Goal: Transaction & Acquisition: Purchase product/service

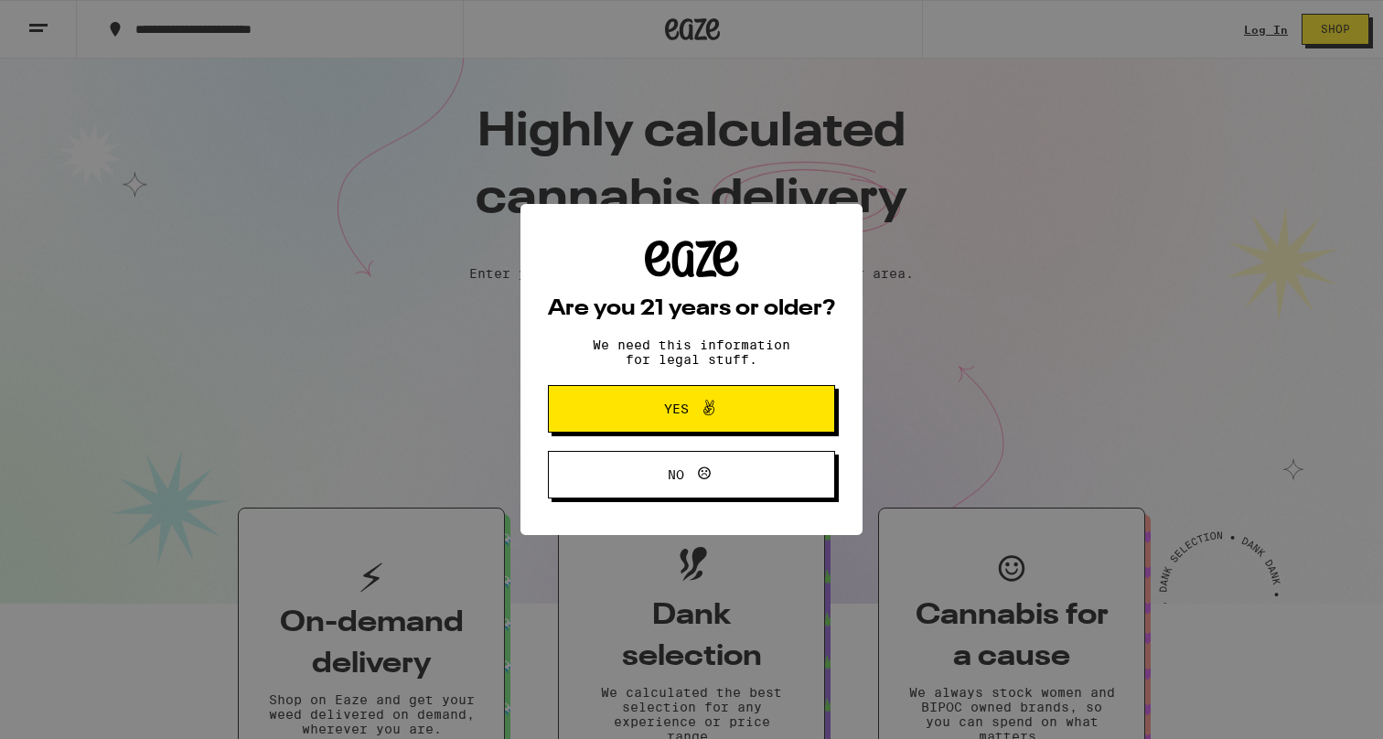
click at [675, 408] on span "Yes" at bounding box center [676, 409] width 25 height 13
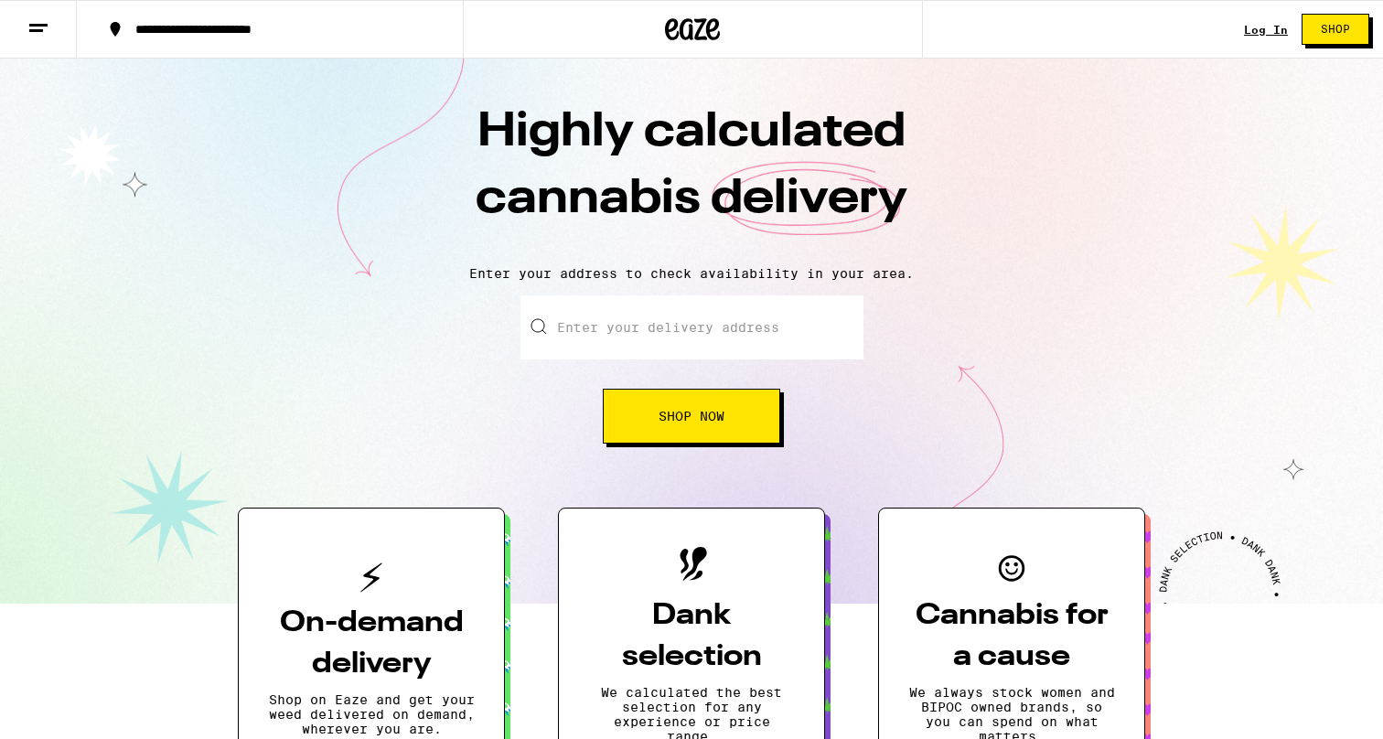
click at [1269, 27] on link "Log In" at bounding box center [1266, 30] width 44 height 12
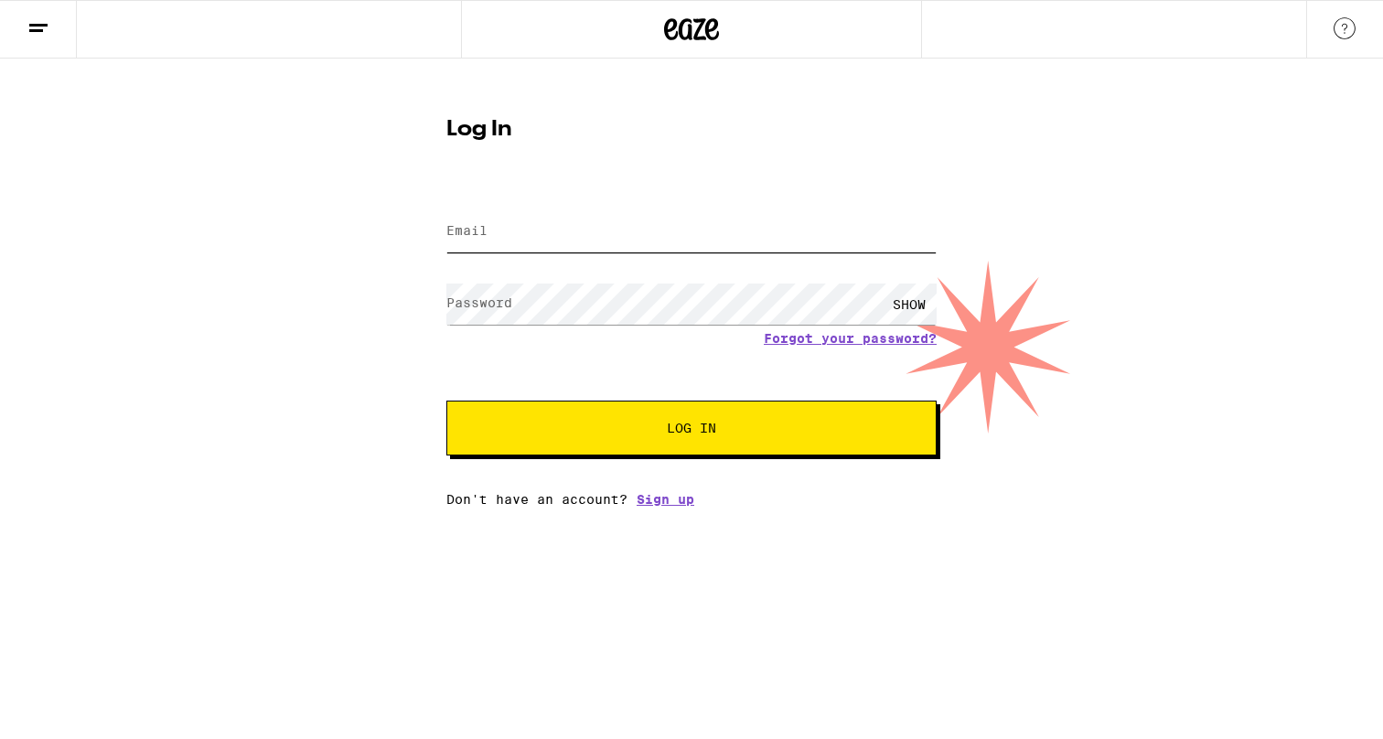
type input "[EMAIL_ADDRESS][DOMAIN_NAME]"
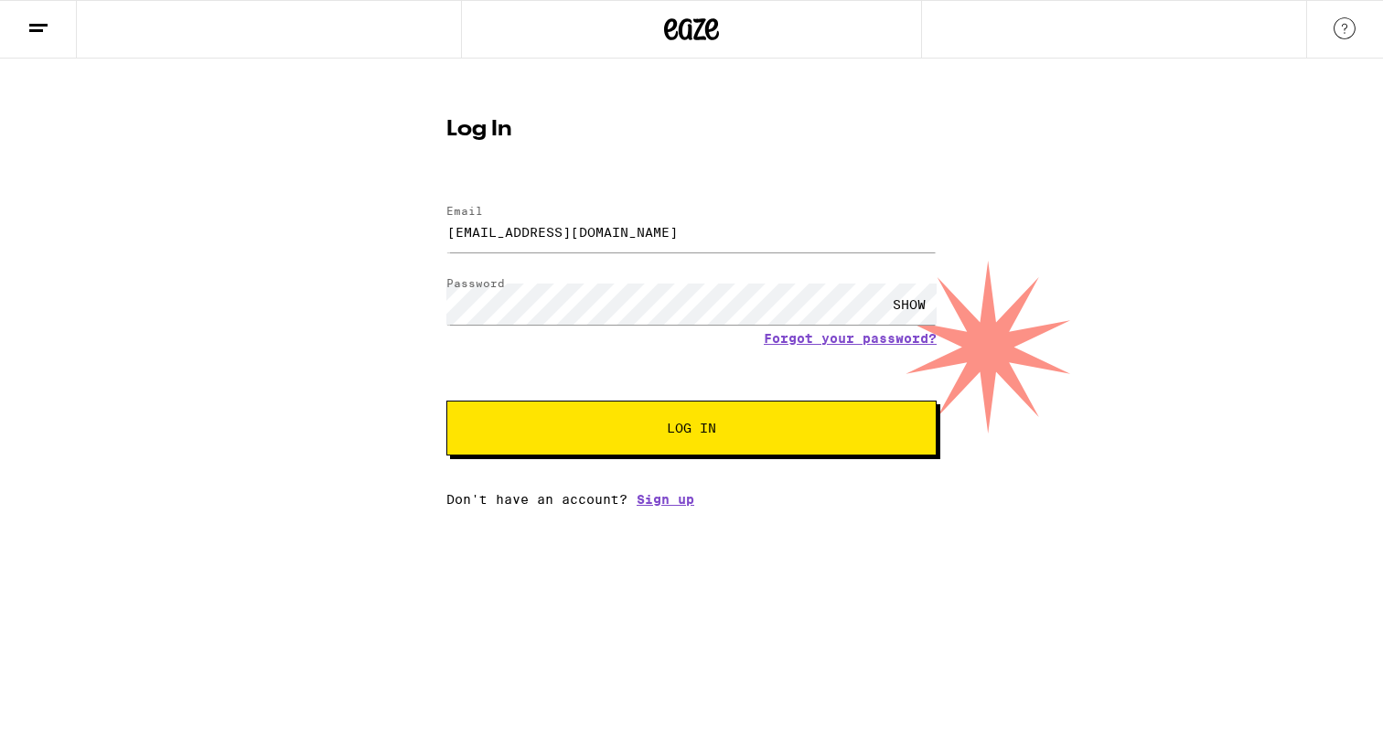
click at [665, 430] on span "Log In" at bounding box center [692, 428] width 342 height 13
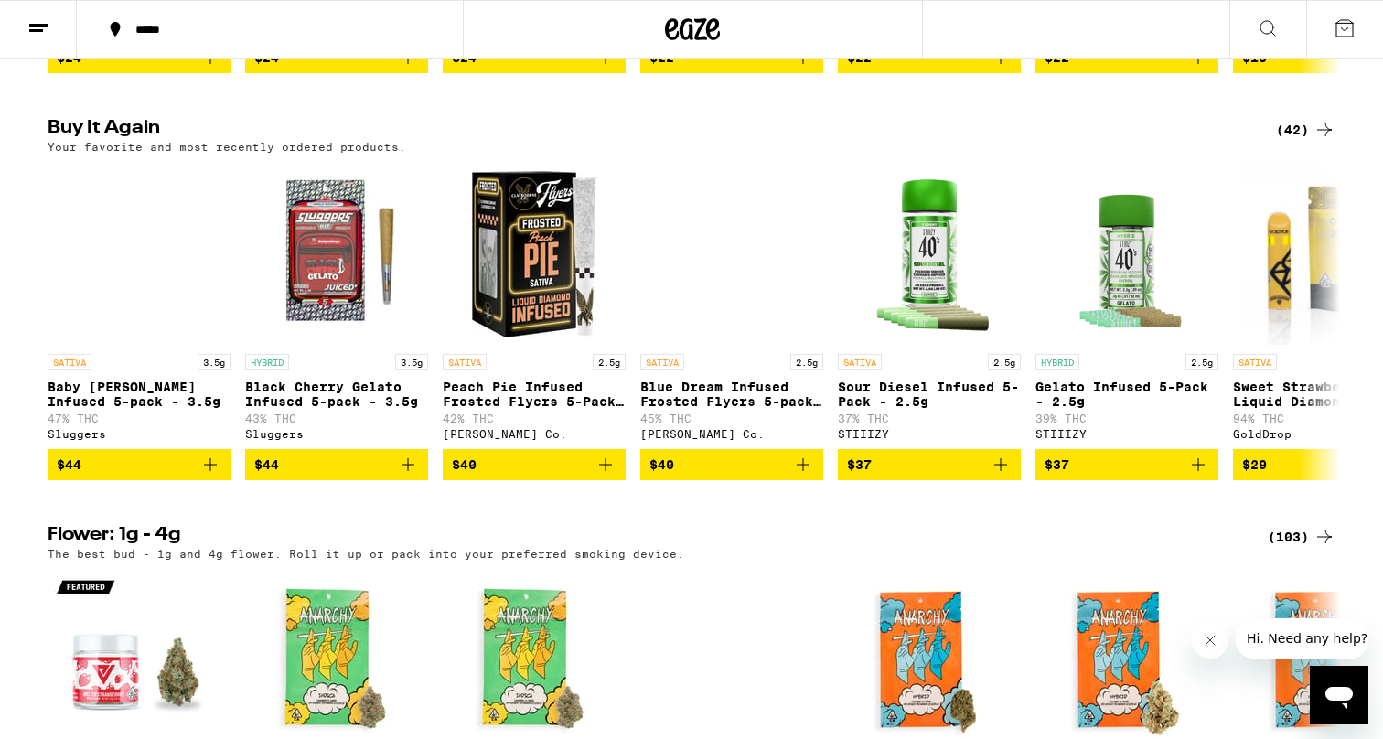
scroll to position [1435, 0]
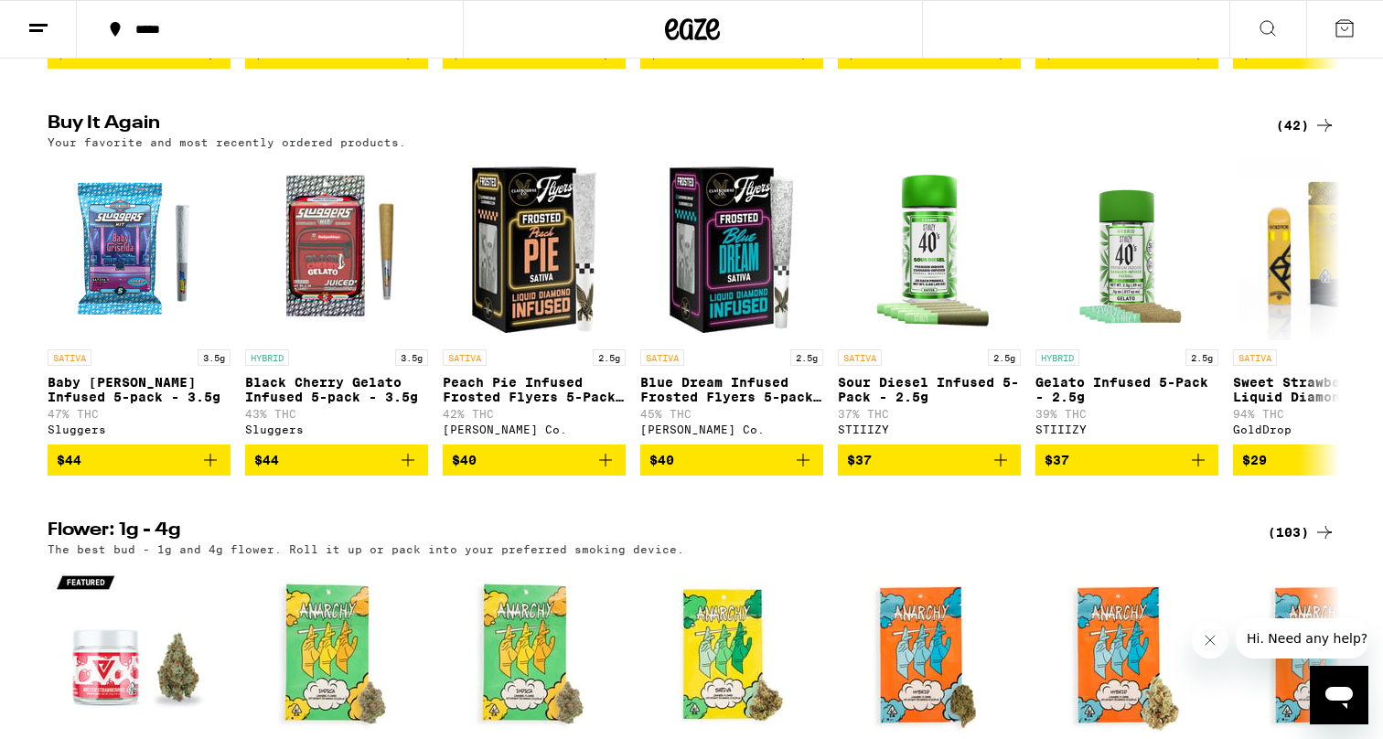
click at [210, 467] on icon "Add to bag" at bounding box center [210, 460] width 13 height 13
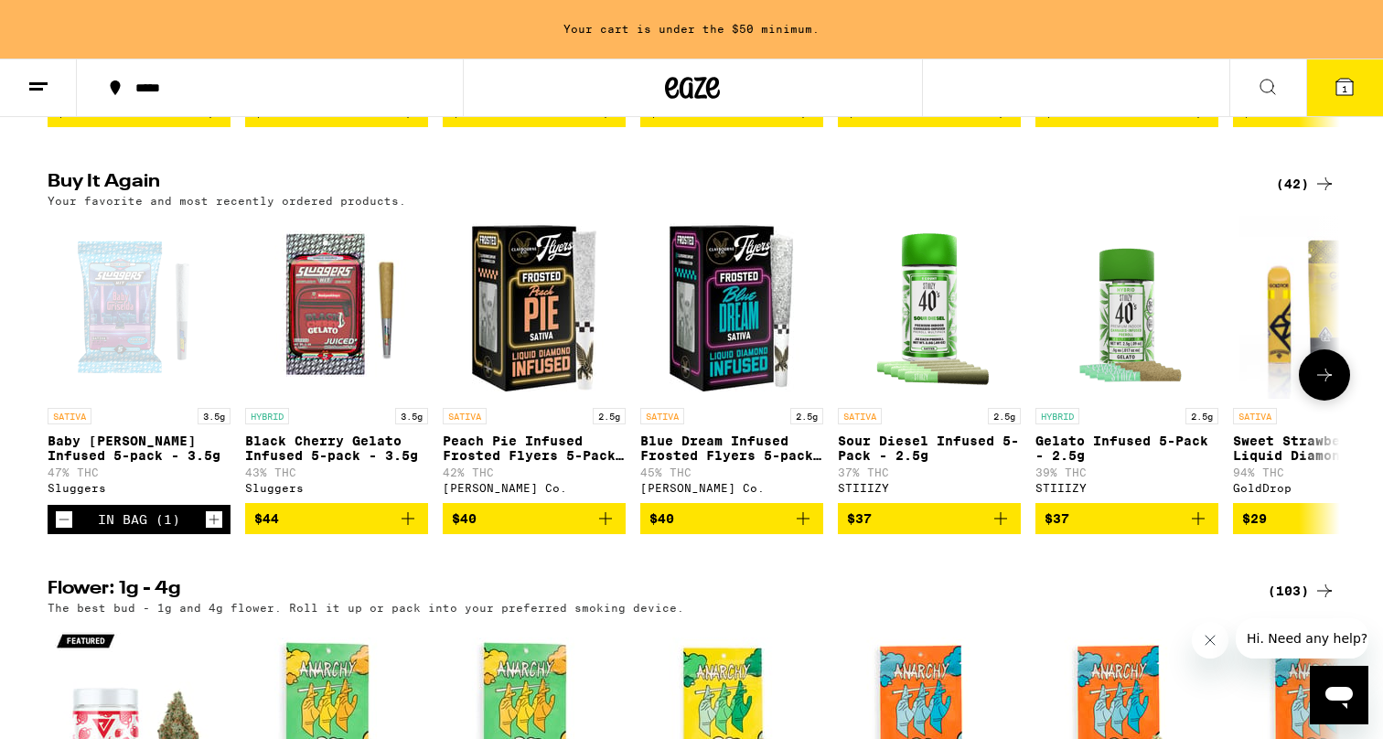
click at [212, 531] on icon "Increment" at bounding box center [214, 520] width 16 height 22
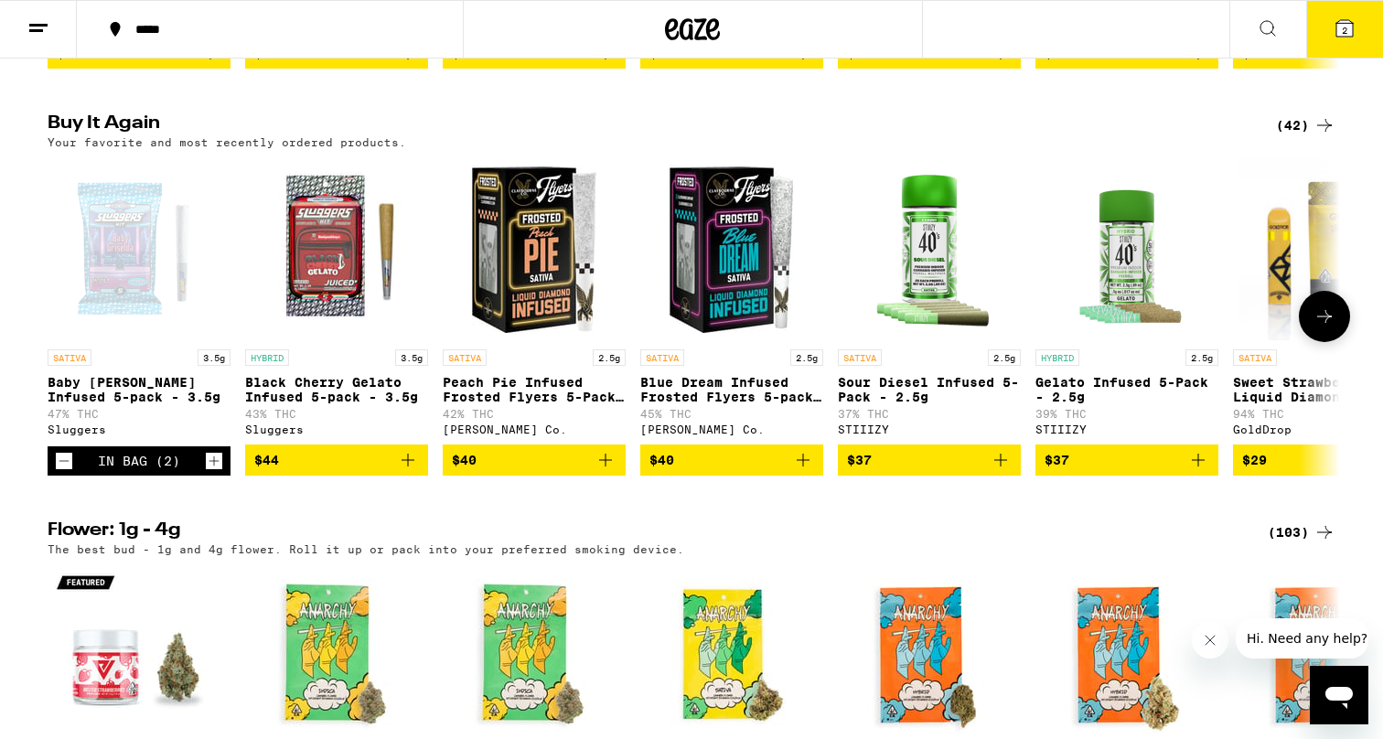
click at [212, 472] on icon "Increment" at bounding box center [214, 461] width 16 height 22
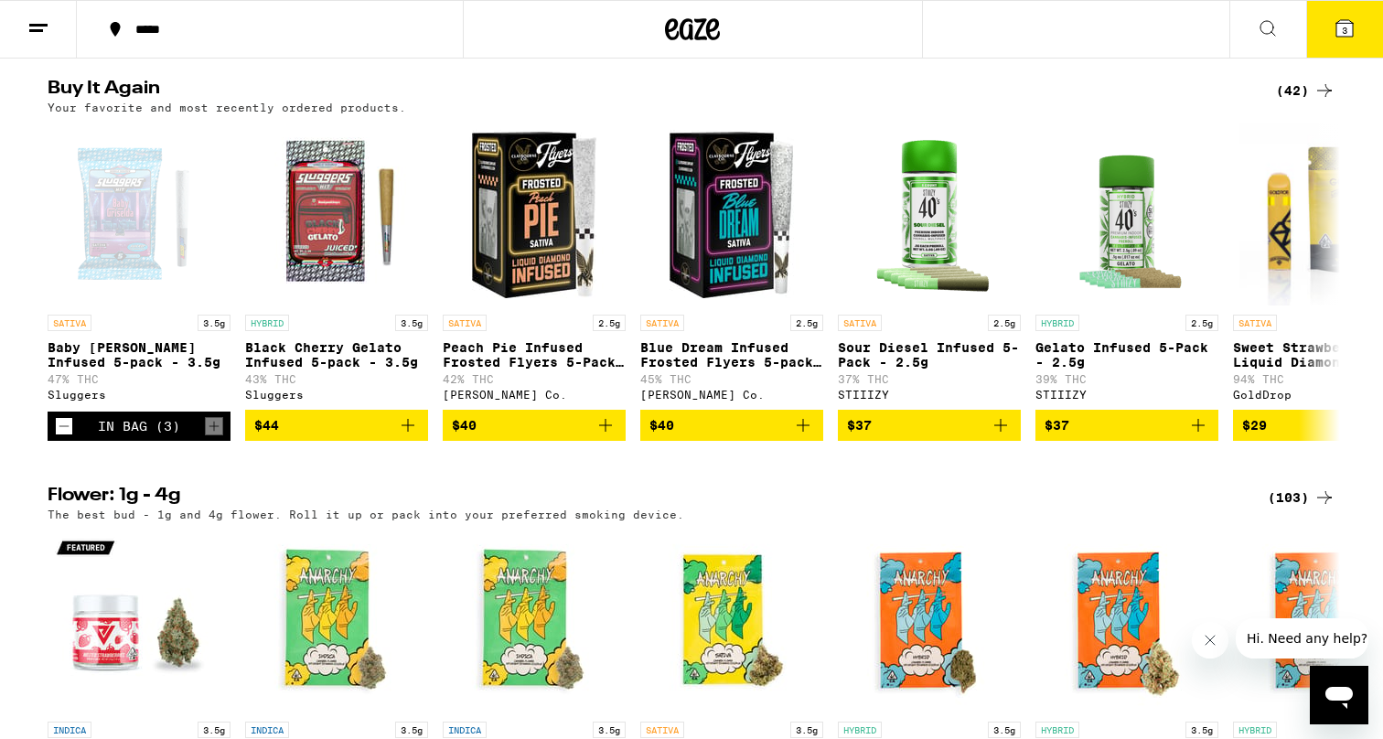
scroll to position [1471, 0]
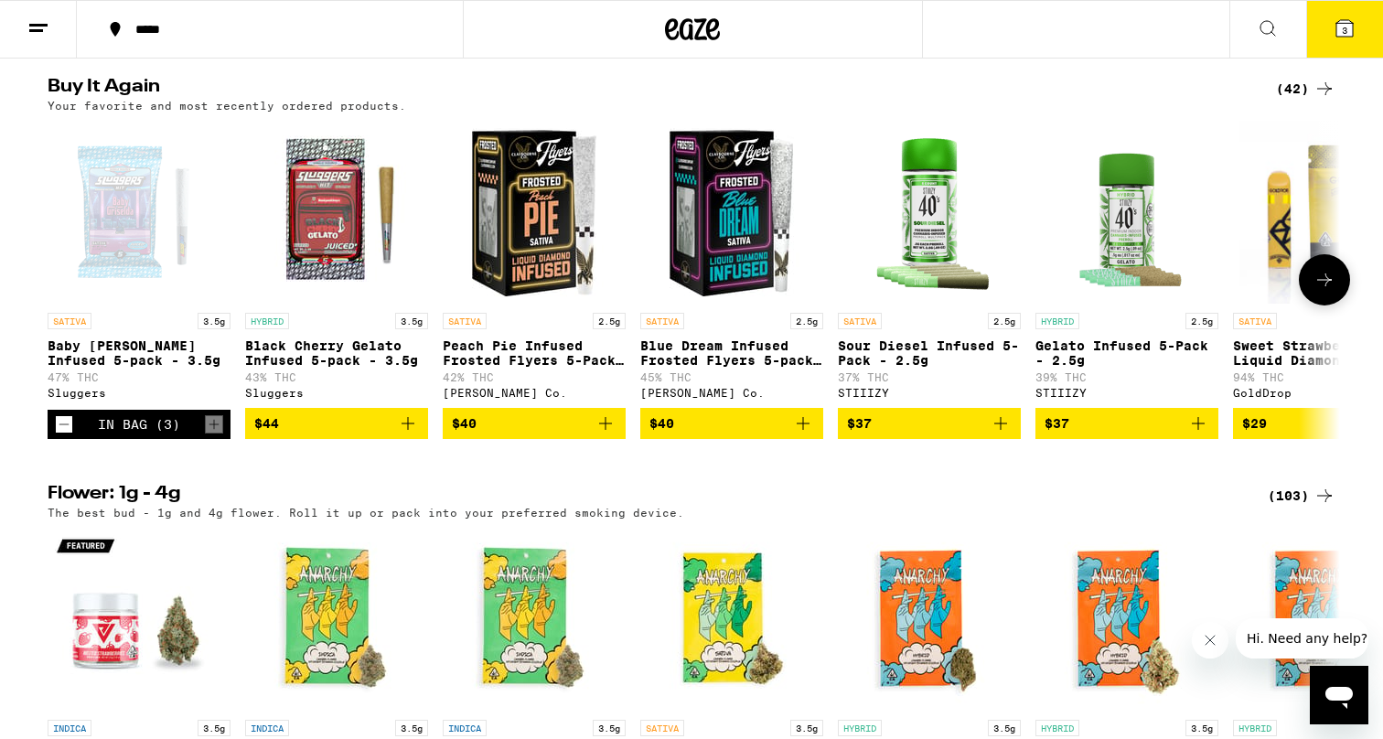
click at [405, 435] on icon "Add to bag" at bounding box center [408, 424] width 22 height 22
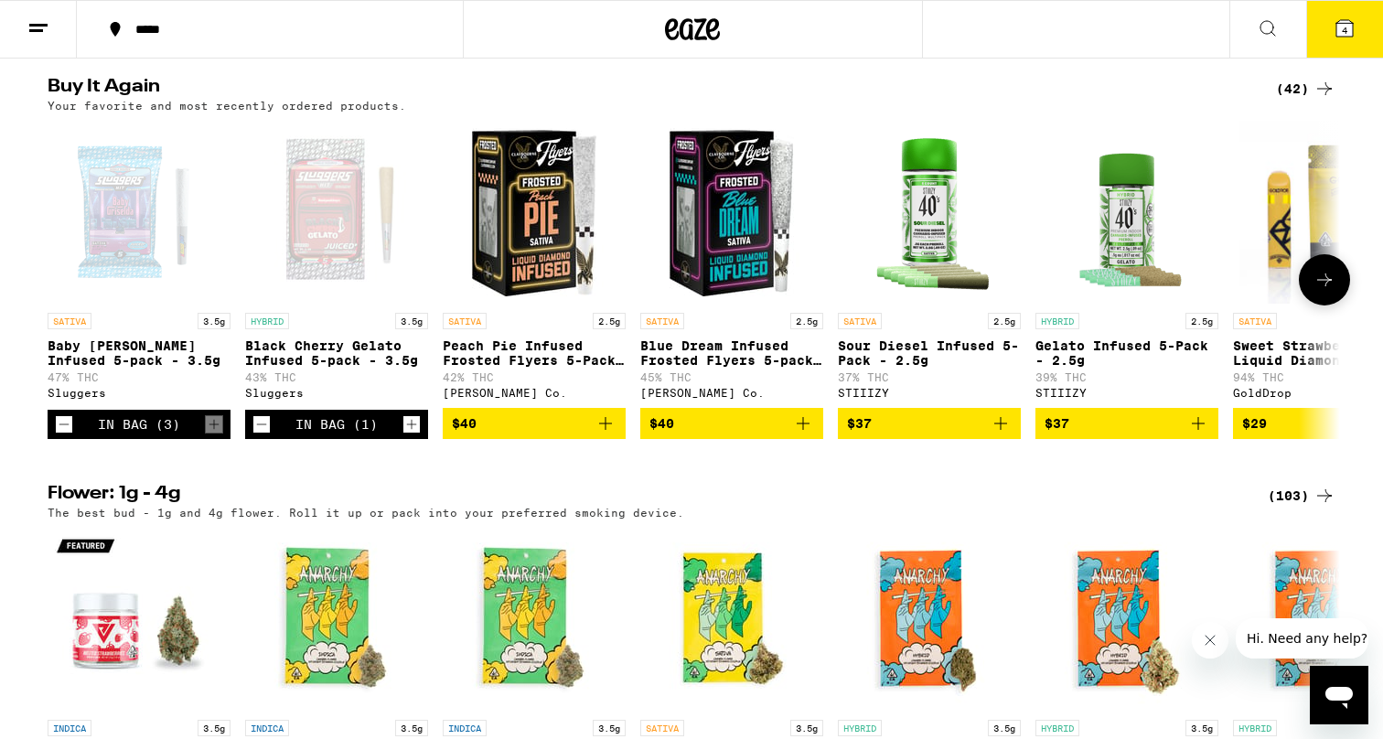
click at [602, 430] on icon "Add to bag" at bounding box center [605, 423] width 13 height 13
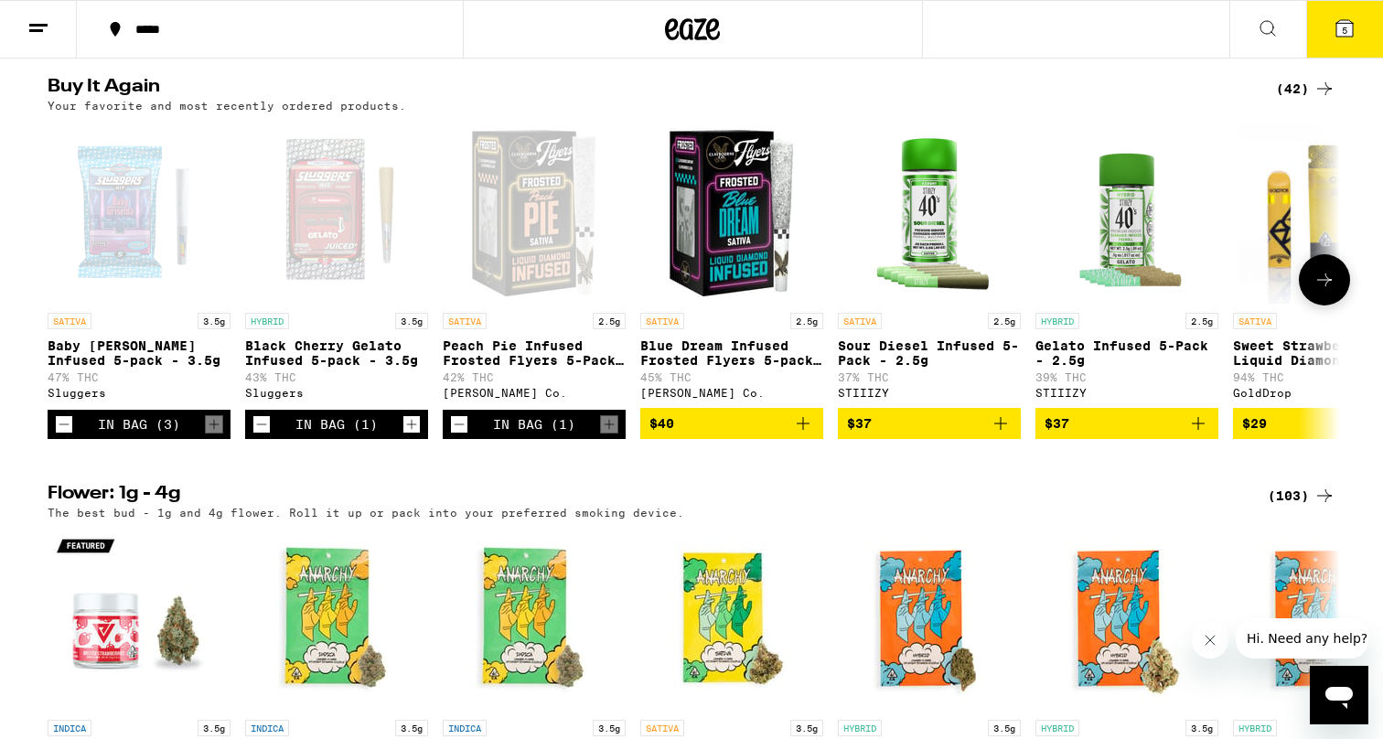
click at [803, 430] on icon "Add to bag" at bounding box center [803, 423] width 13 height 13
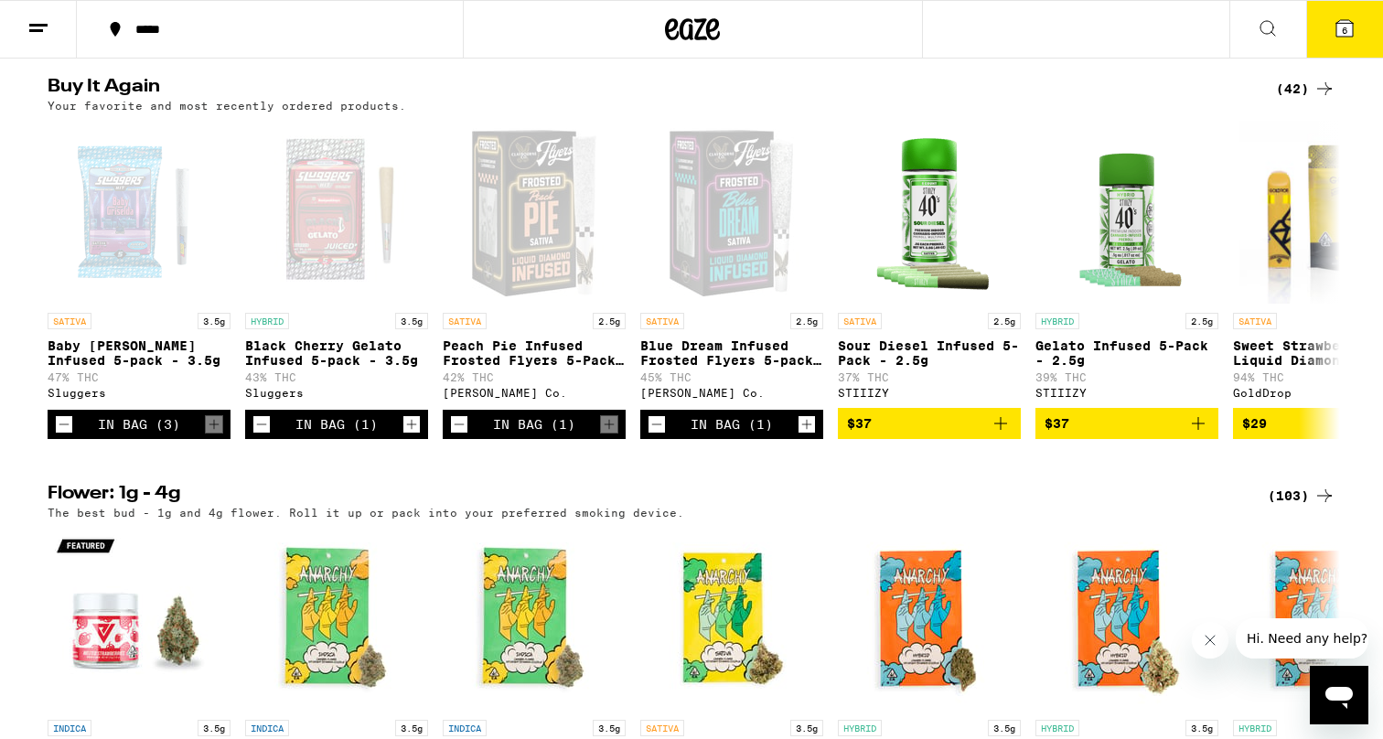
click at [454, 436] on icon "Decrement" at bounding box center [459, 425] width 16 height 22
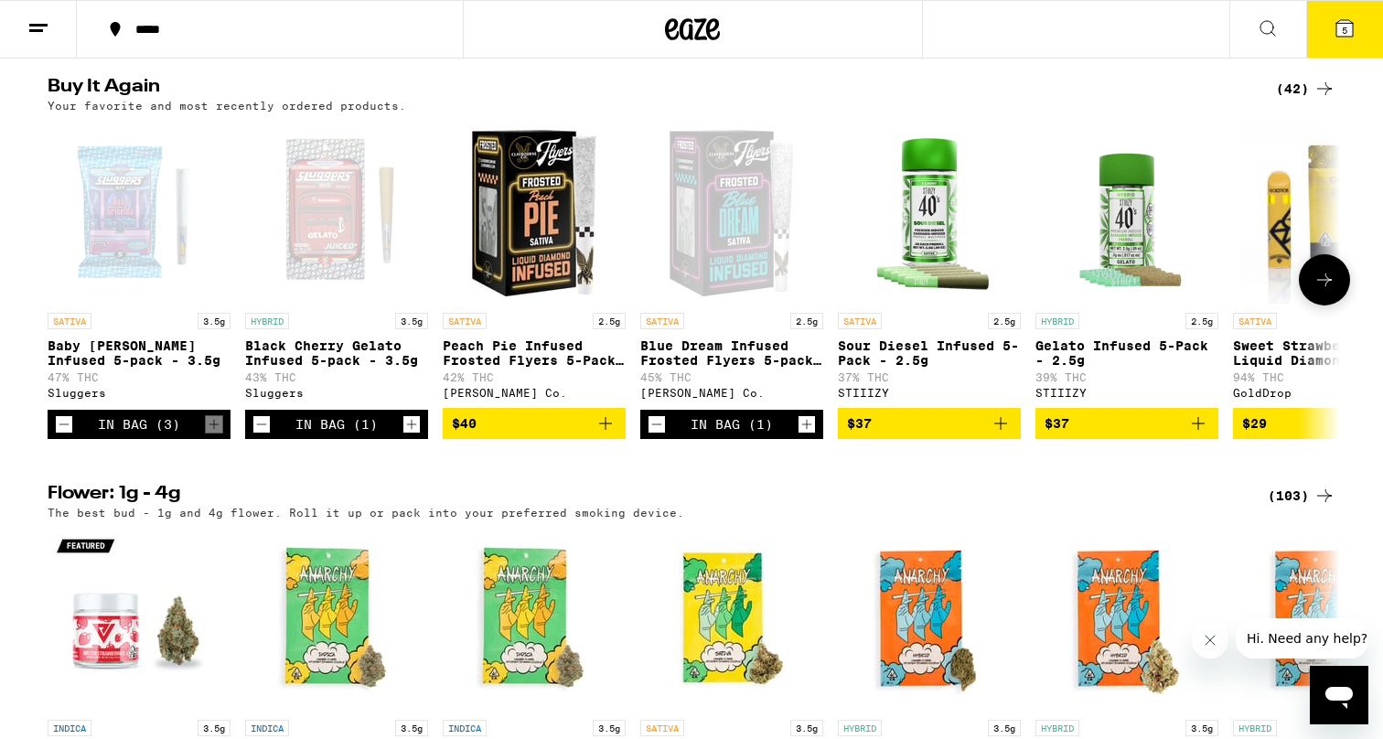
click at [811, 436] on icon "Increment" at bounding box center [807, 425] width 16 height 22
click at [1308, 306] on button at bounding box center [1324, 279] width 51 height 51
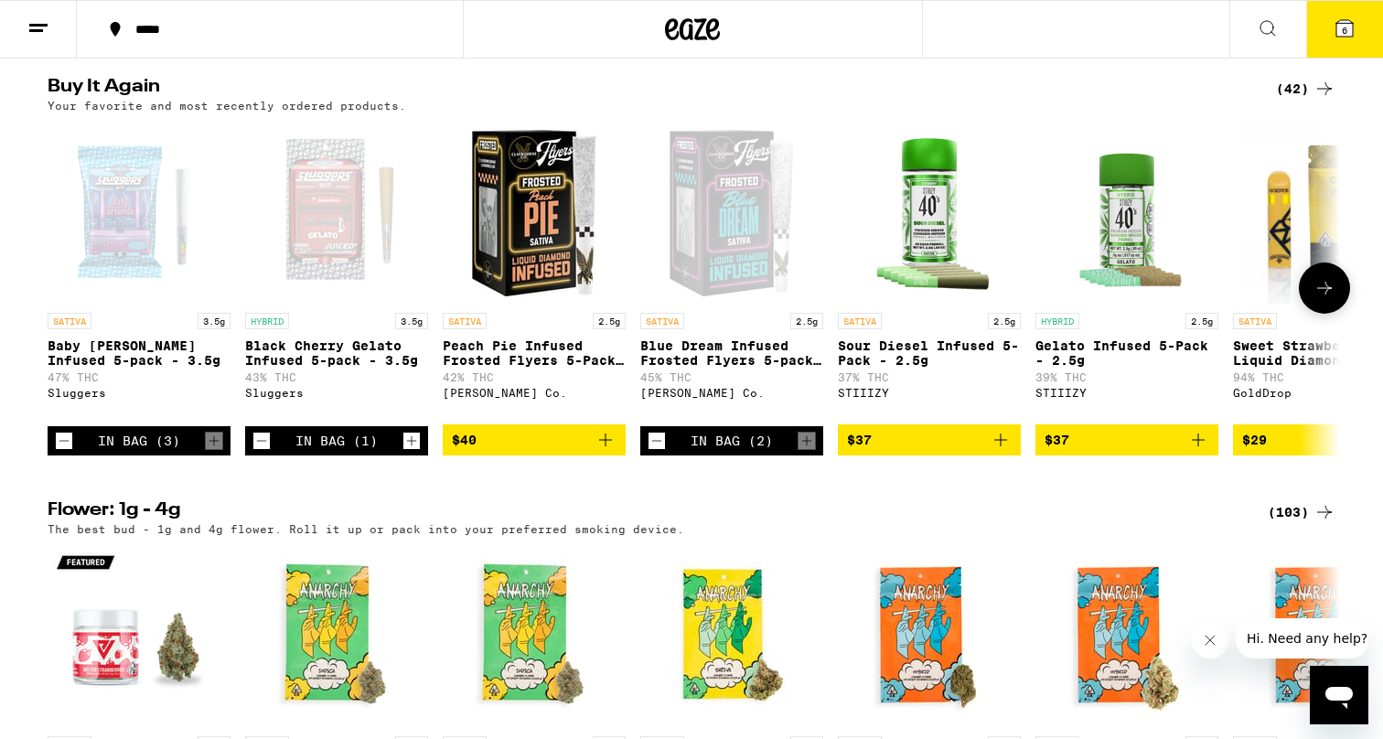
scroll to position [0, 1089]
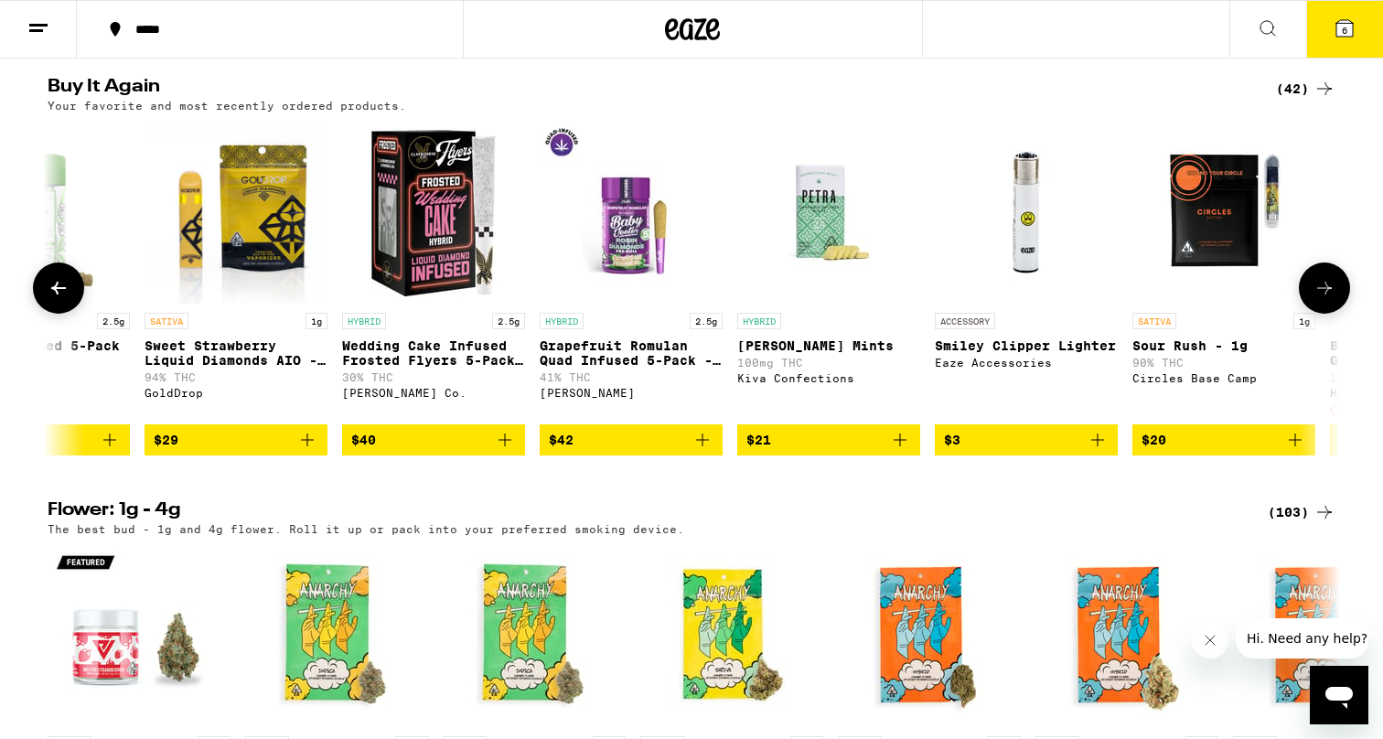
click at [1308, 314] on button at bounding box center [1324, 288] width 51 height 51
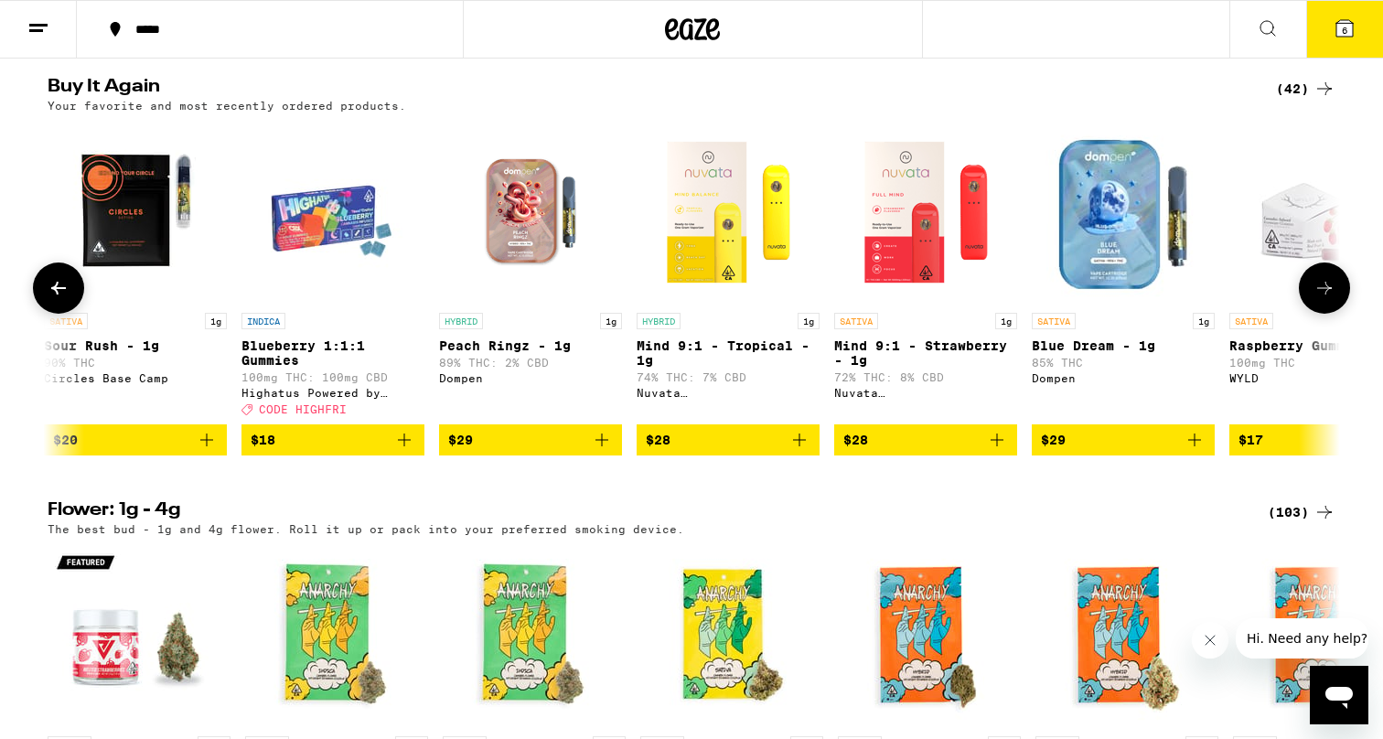
click at [1308, 314] on button at bounding box center [1324, 288] width 51 height 51
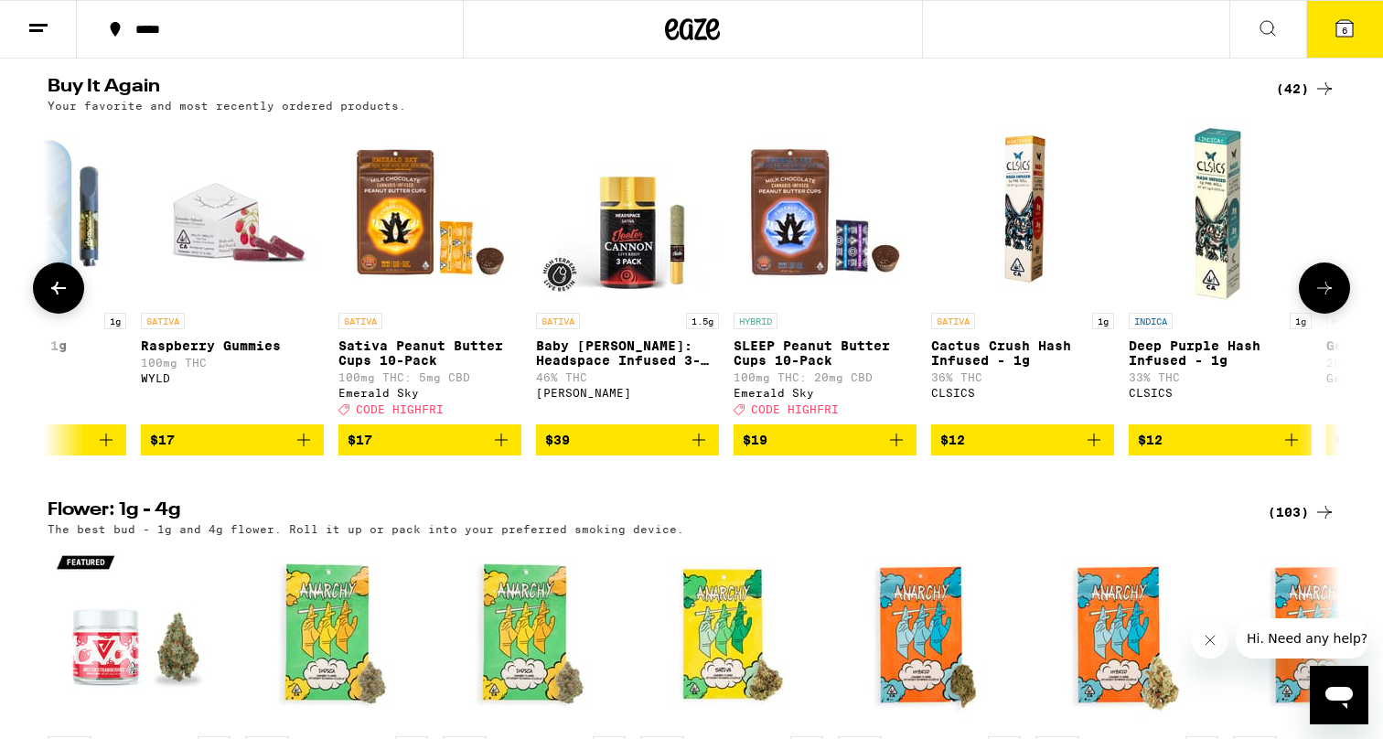
click at [899, 446] on icon "Add to bag" at bounding box center [896, 440] width 13 height 13
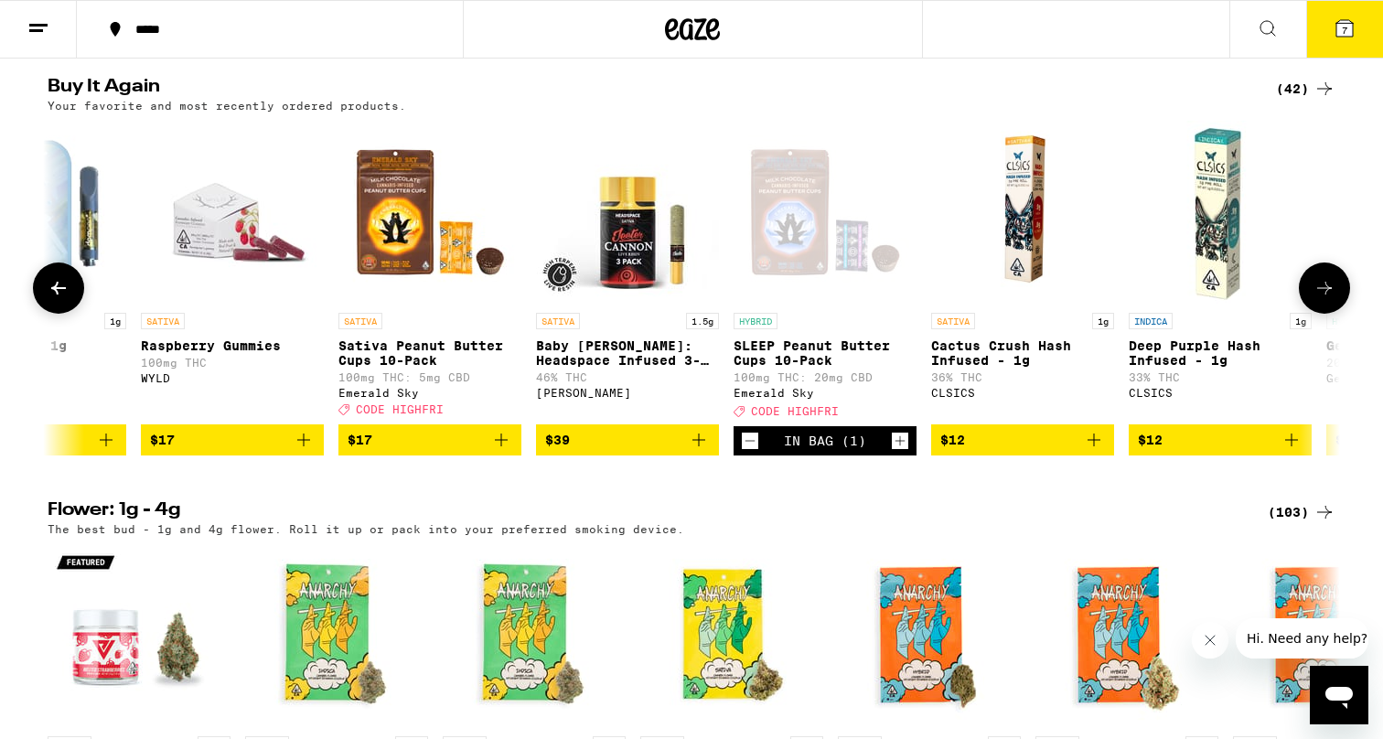
click at [1331, 299] on icon at bounding box center [1325, 288] width 22 height 22
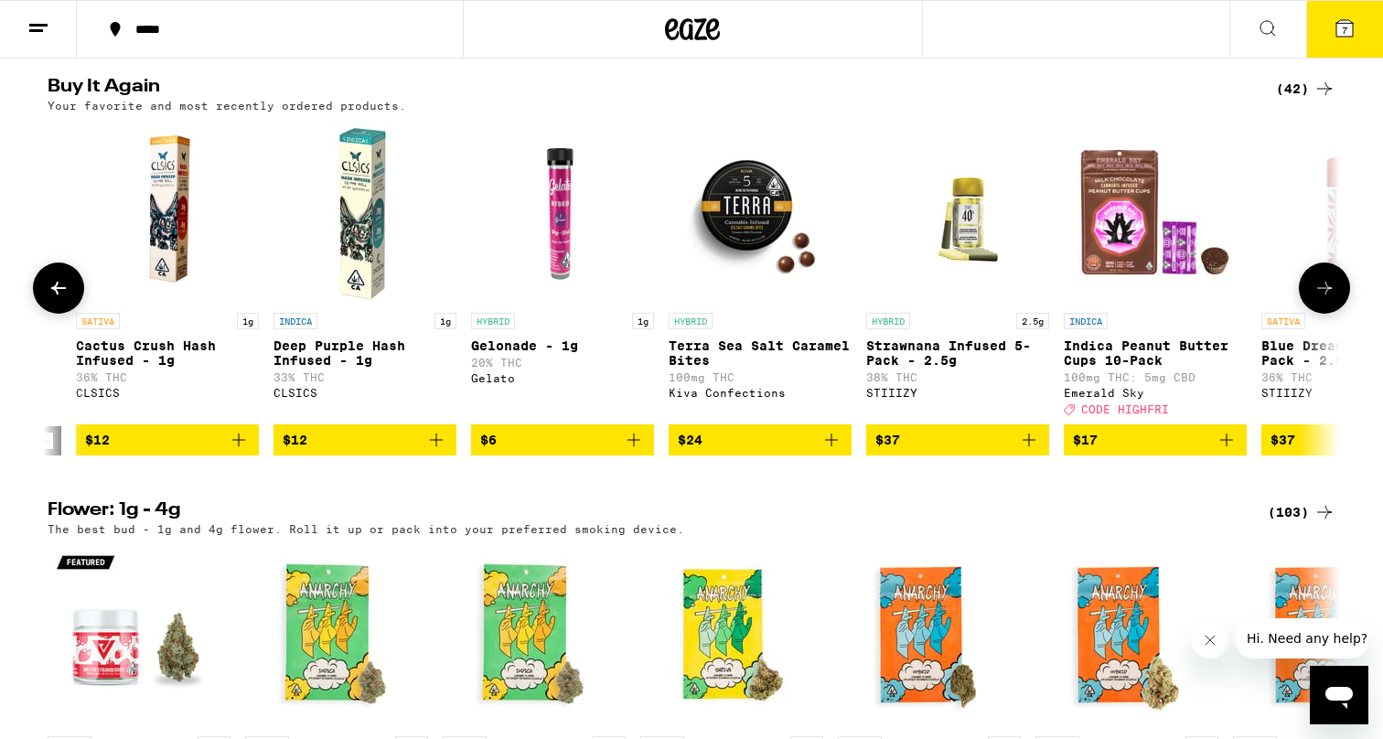
scroll to position [0, 4355]
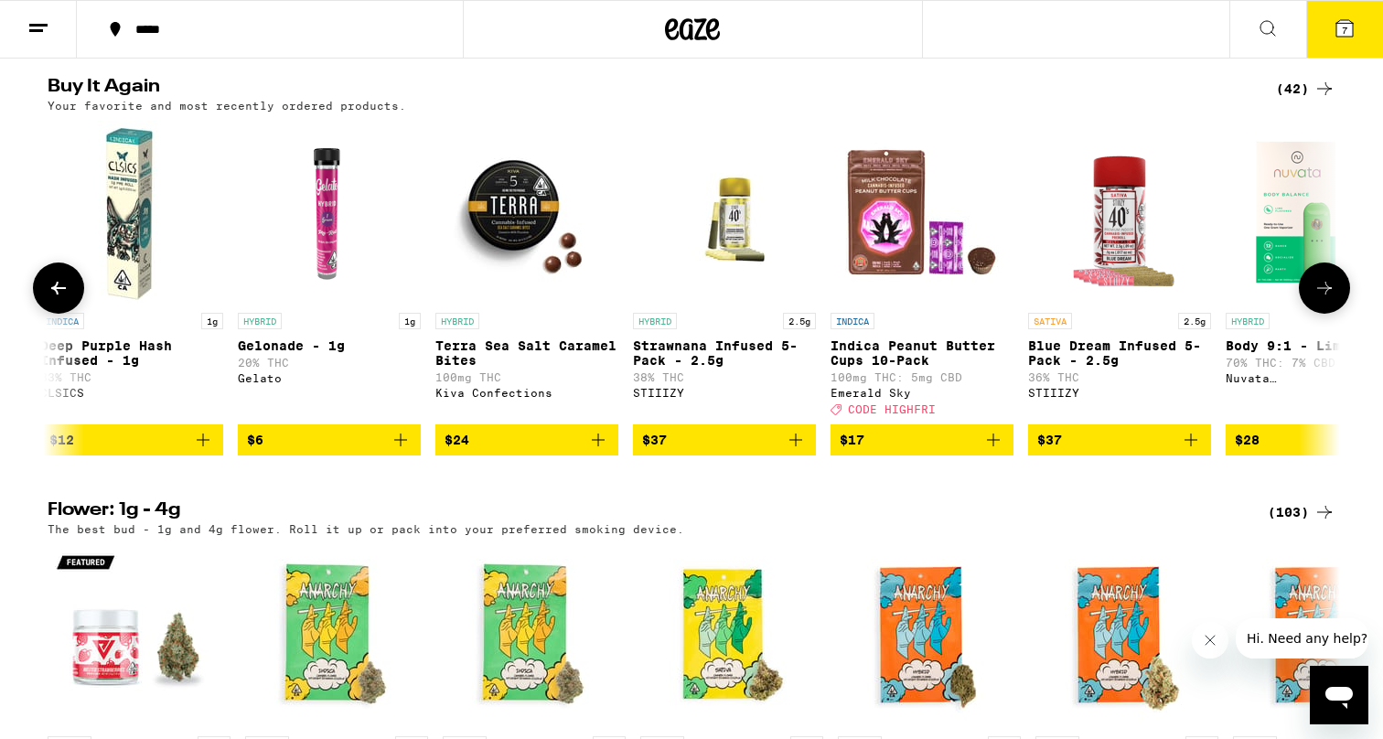
click at [1328, 295] on icon at bounding box center [1324, 288] width 15 height 13
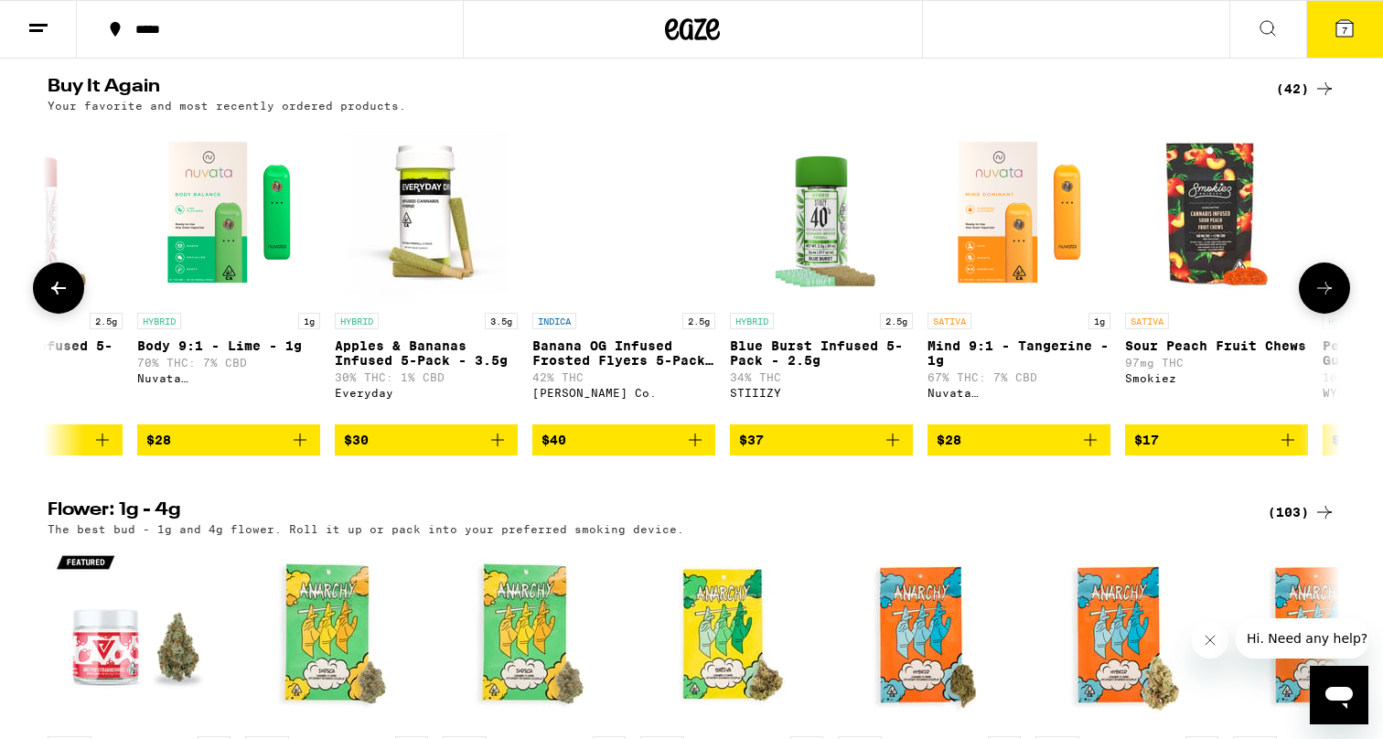
click at [1328, 295] on icon at bounding box center [1324, 288] width 15 height 13
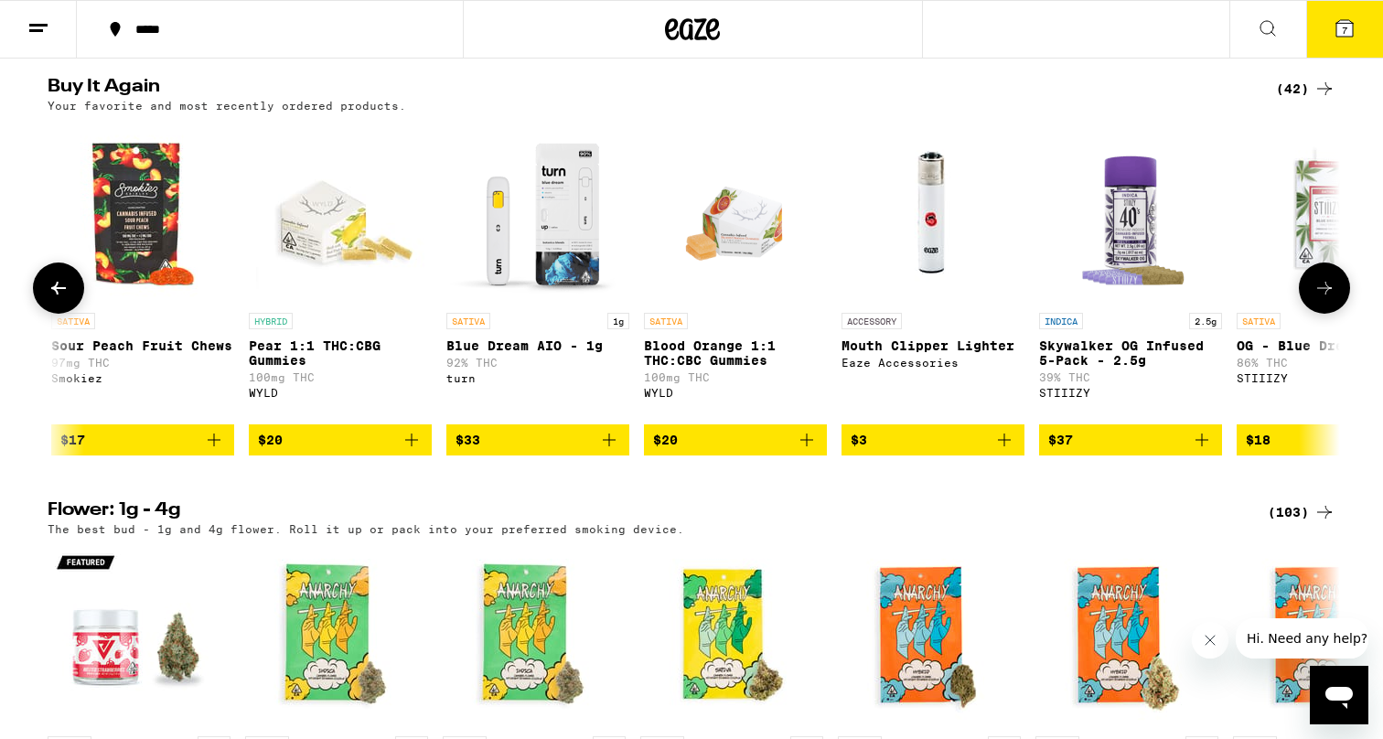
scroll to position [0, 6533]
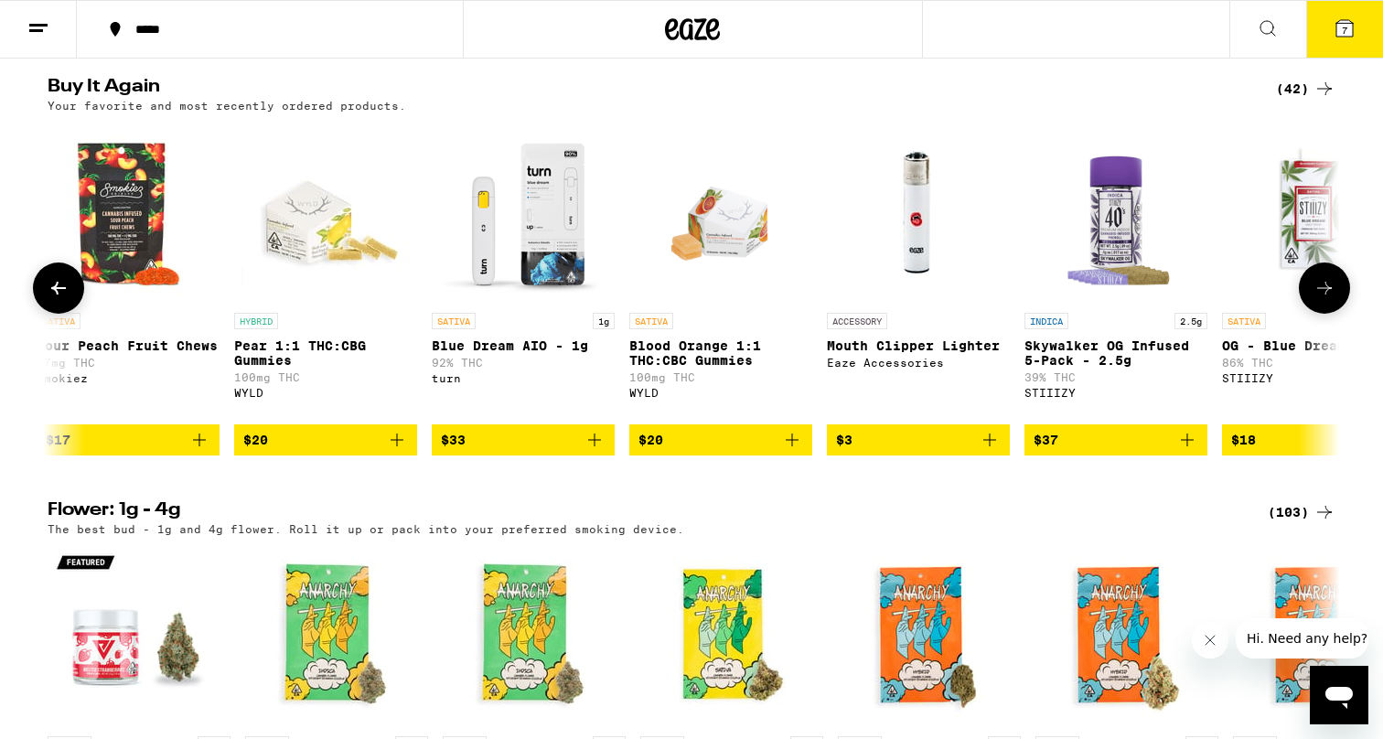
click at [1328, 295] on icon at bounding box center [1324, 288] width 15 height 13
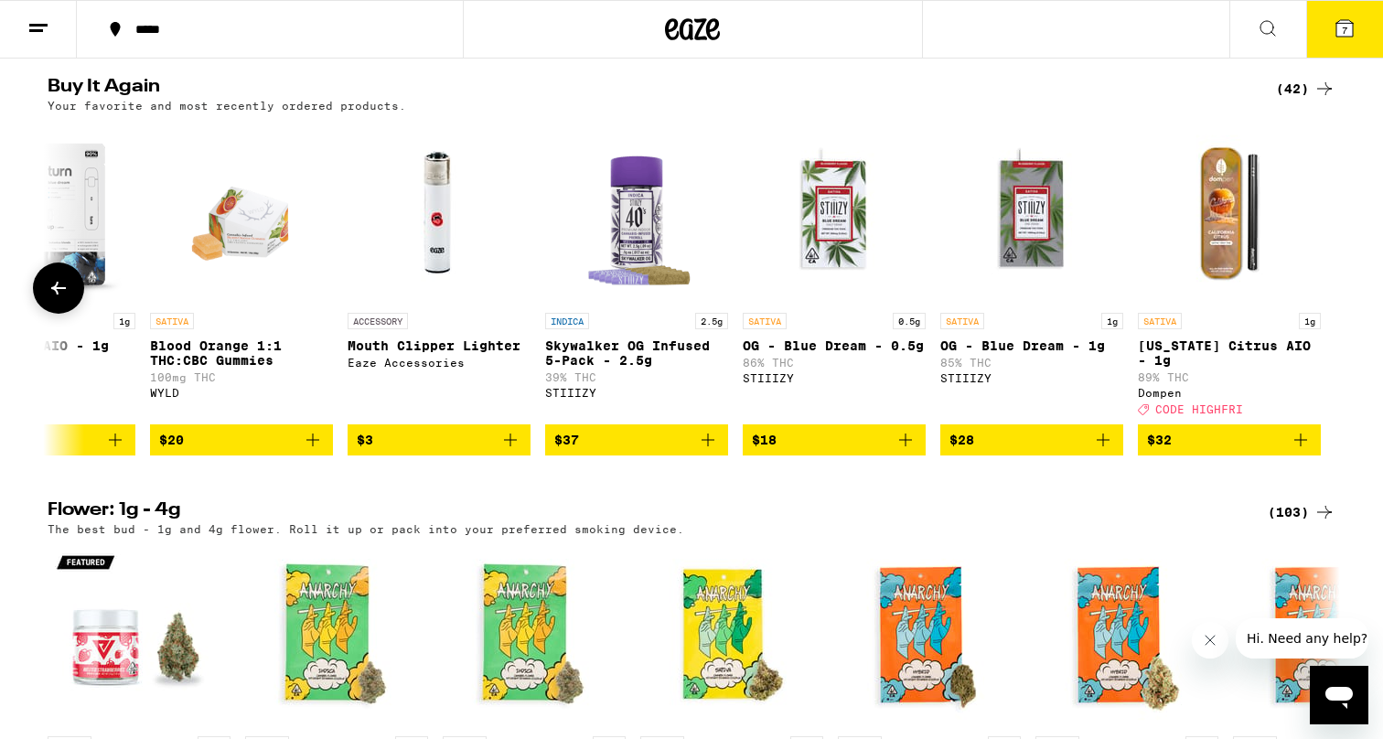
click at [49, 299] on icon at bounding box center [59, 288] width 22 height 22
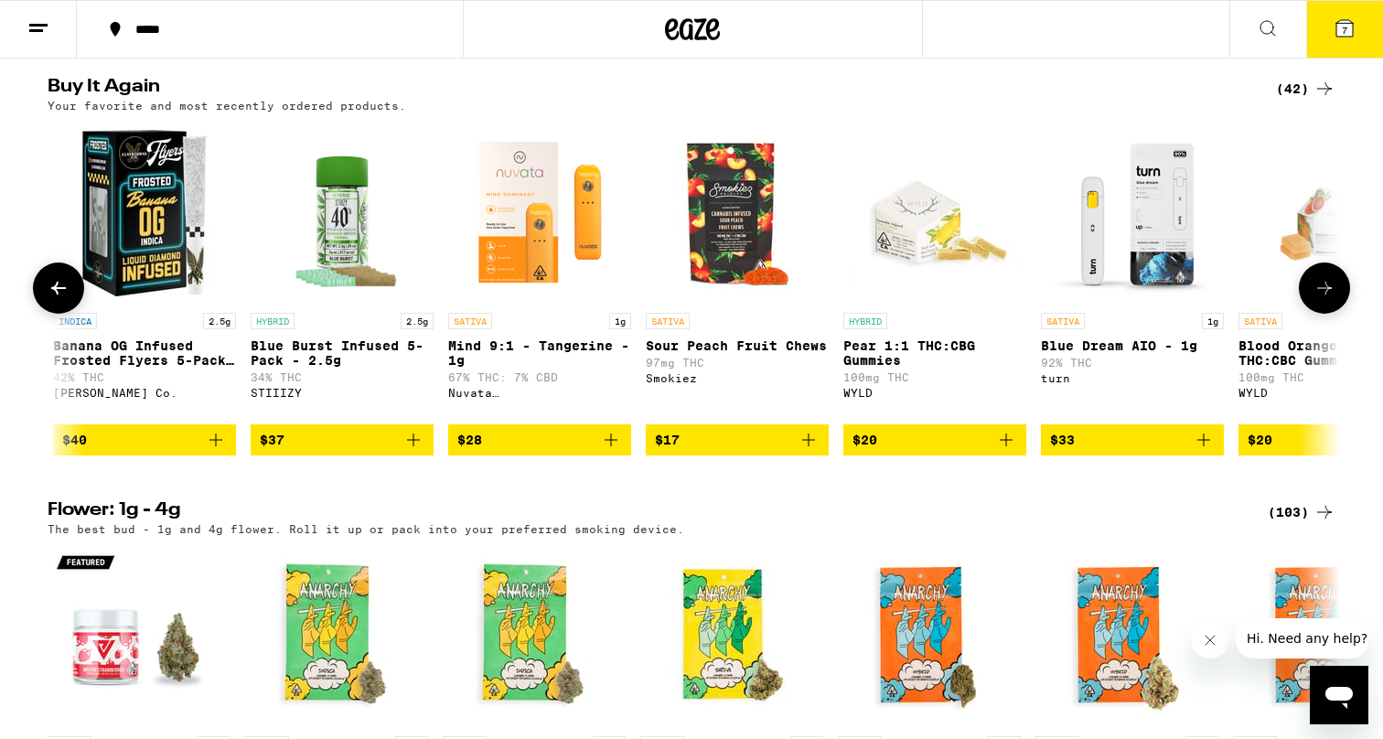
click at [49, 299] on icon at bounding box center [59, 288] width 22 height 22
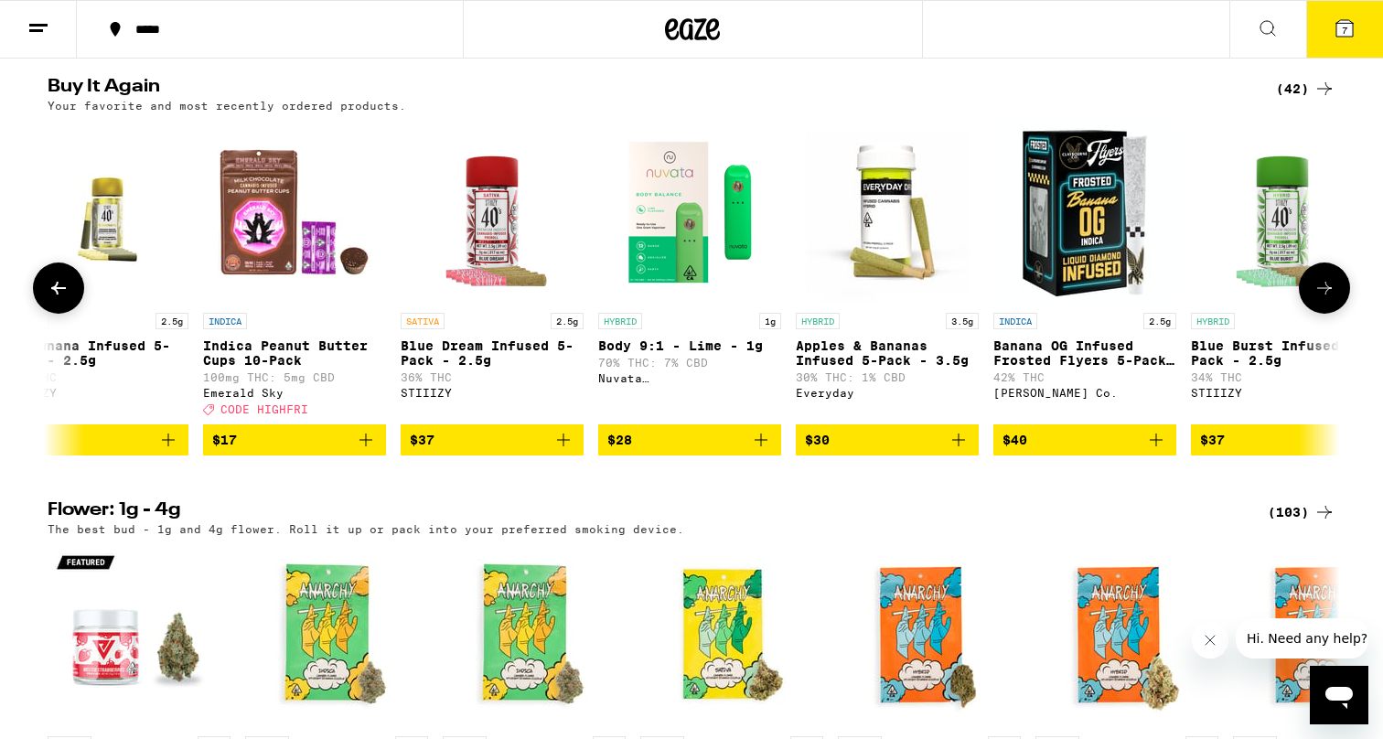
scroll to position [0, 4834]
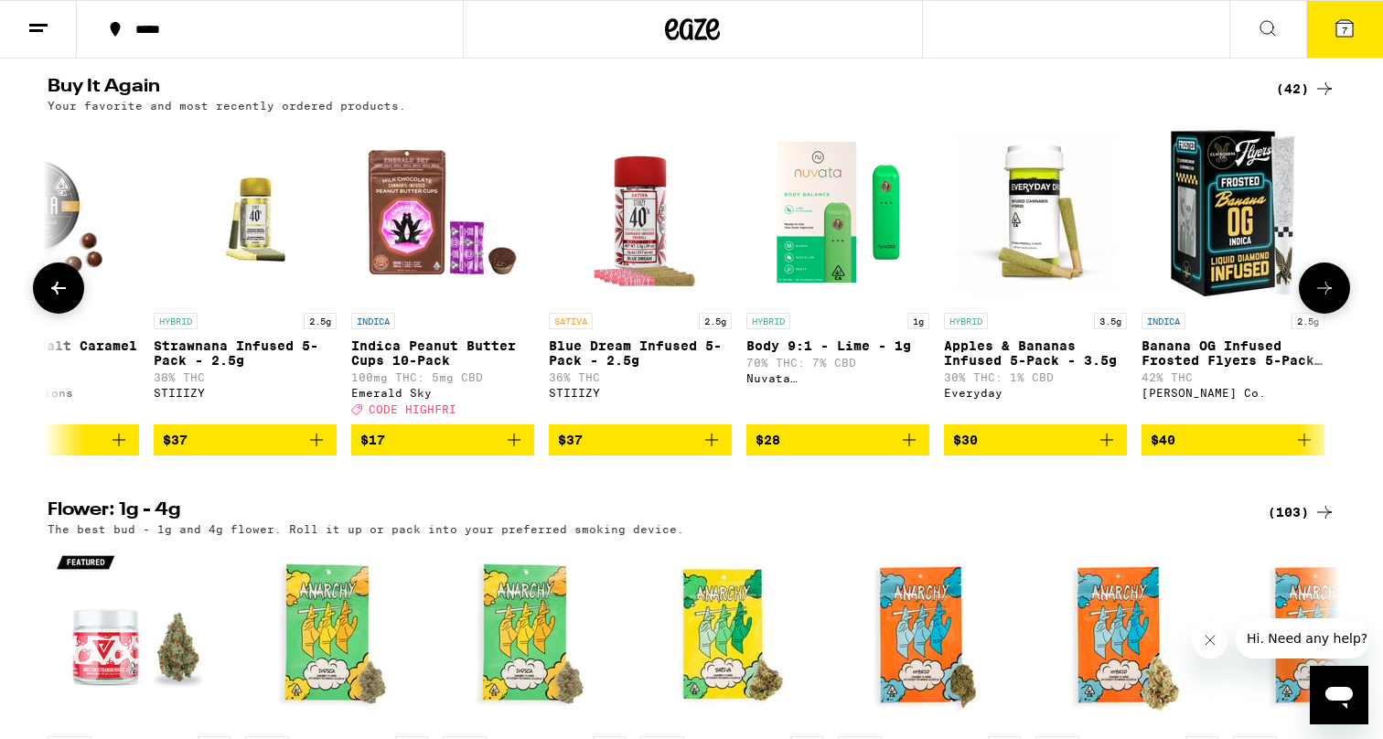
click at [514, 446] on icon "Add to bag" at bounding box center [514, 440] width 13 height 13
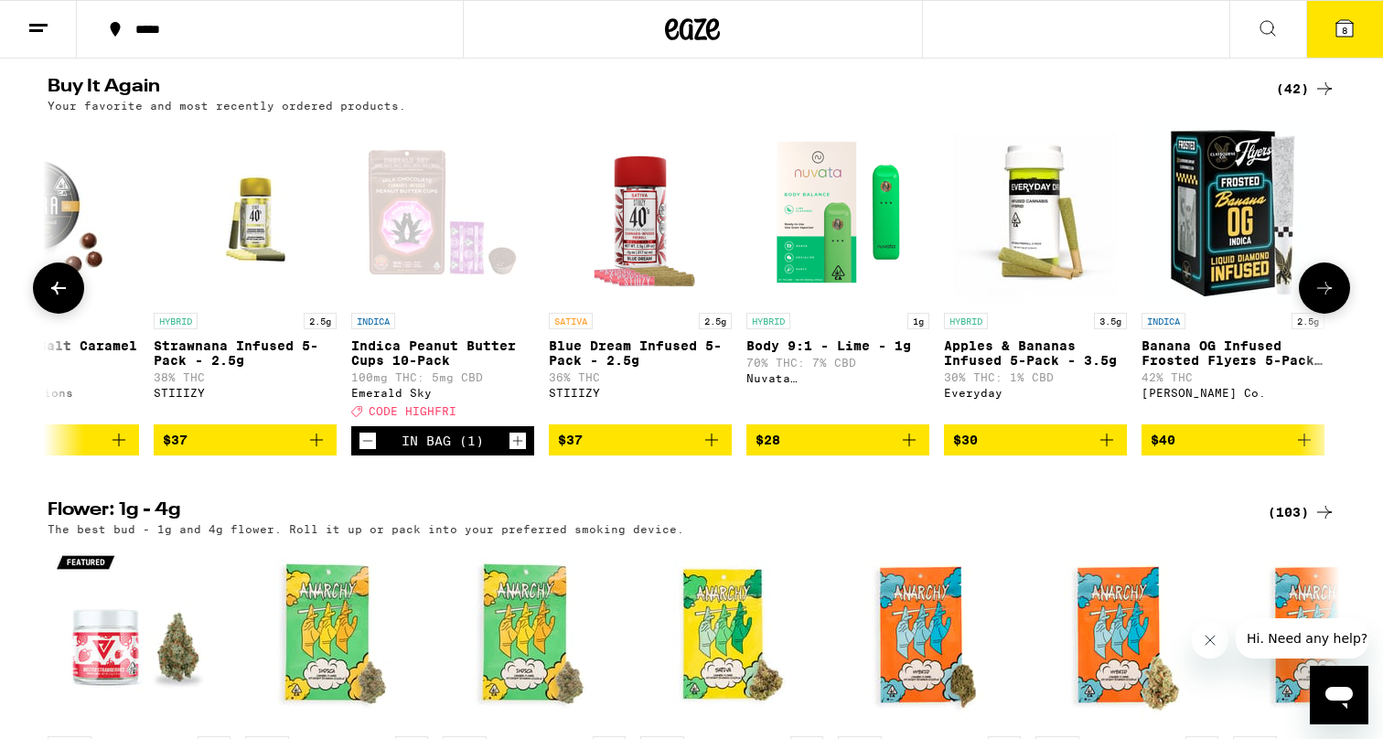
click at [53, 299] on icon at bounding box center [59, 288] width 22 height 22
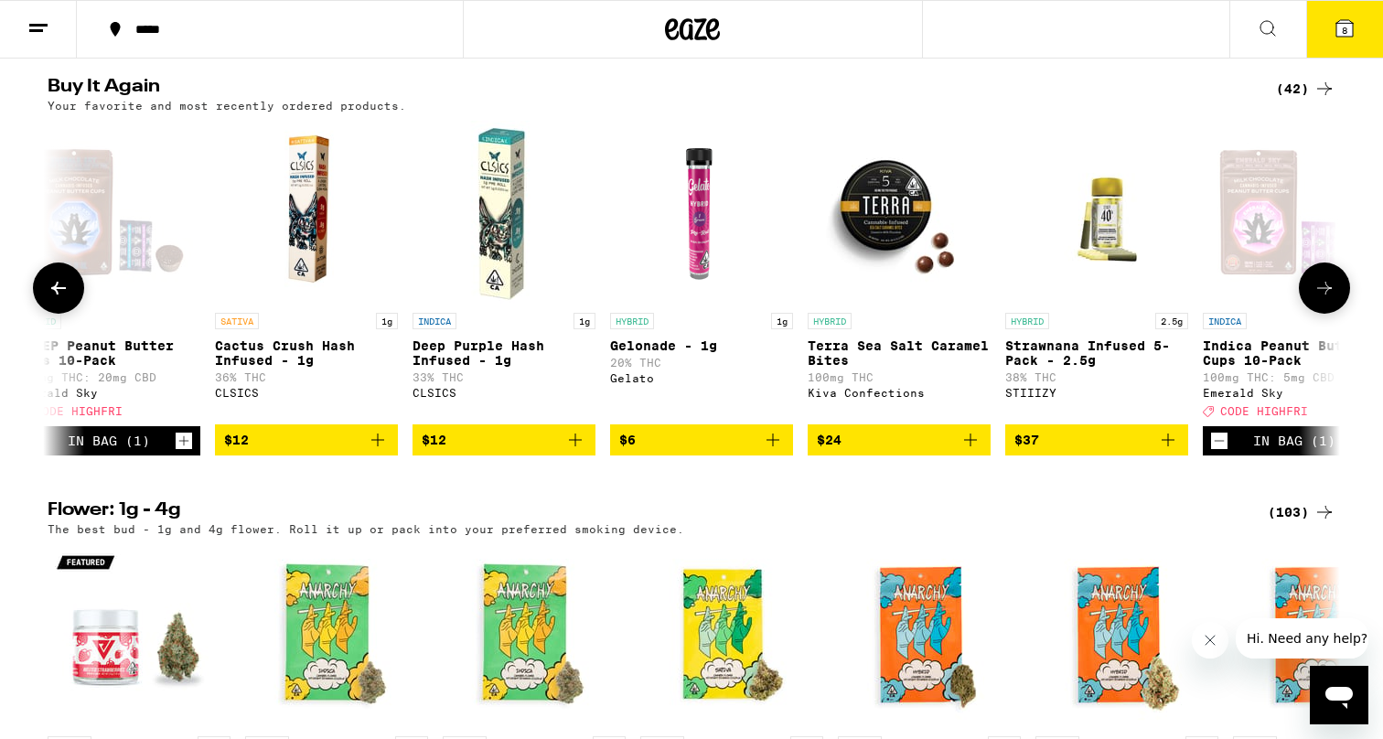
scroll to position [0, 3746]
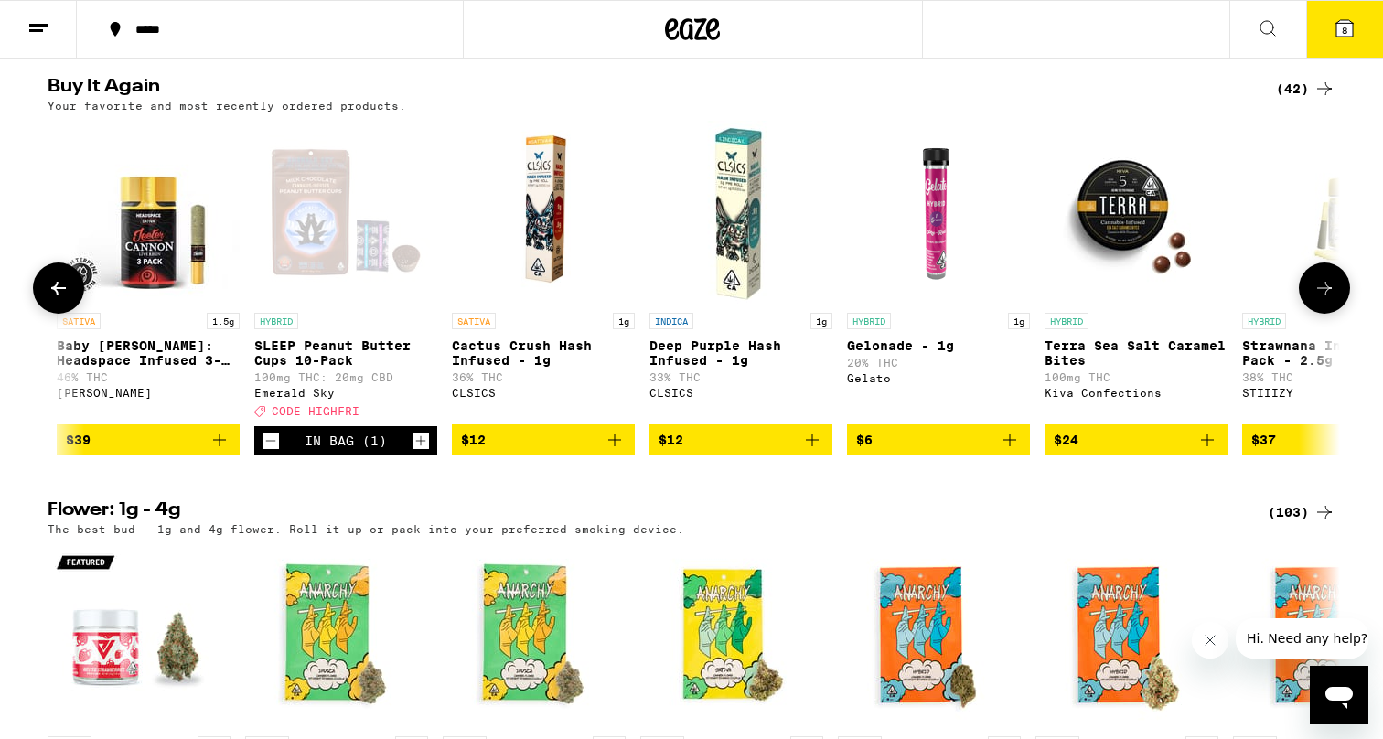
click at [58, 299] on icon at bounding box center [59, 288] width 22 height 22
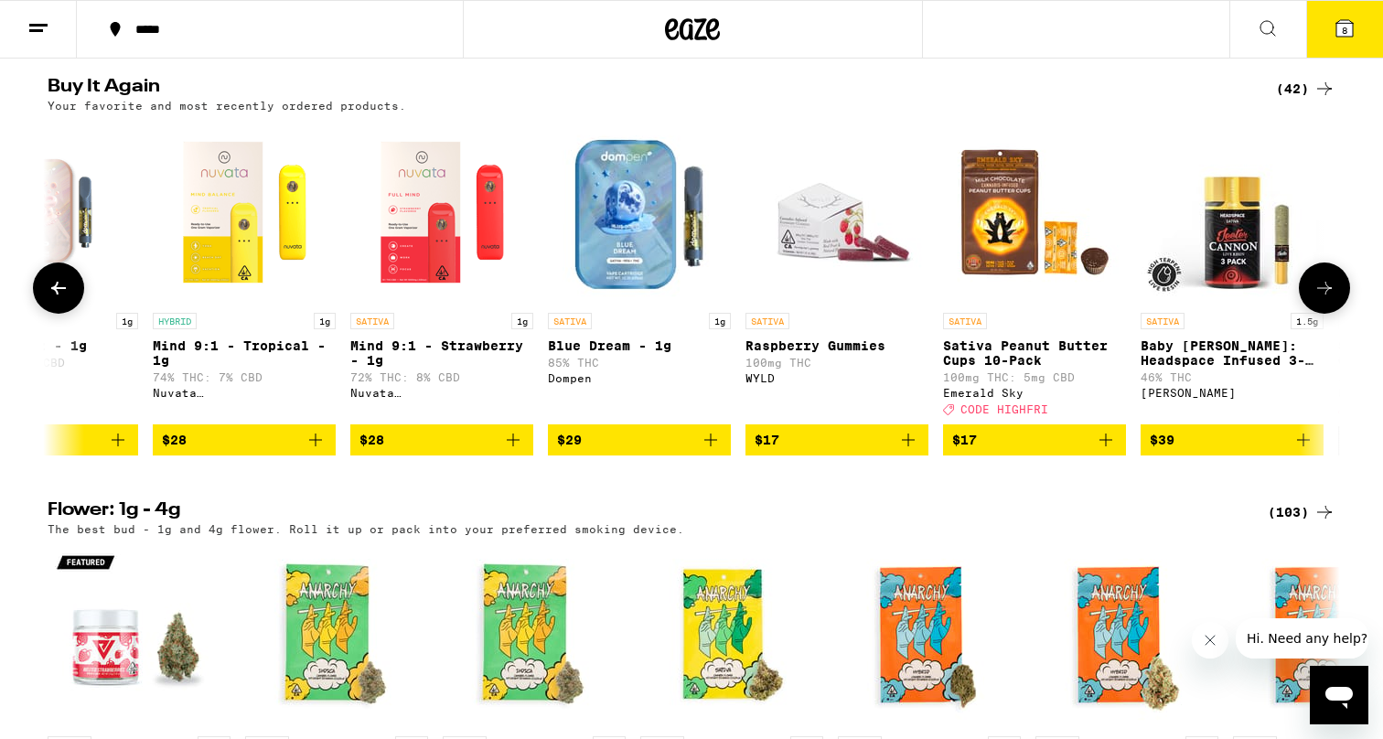
scroll to position [0, 2657]
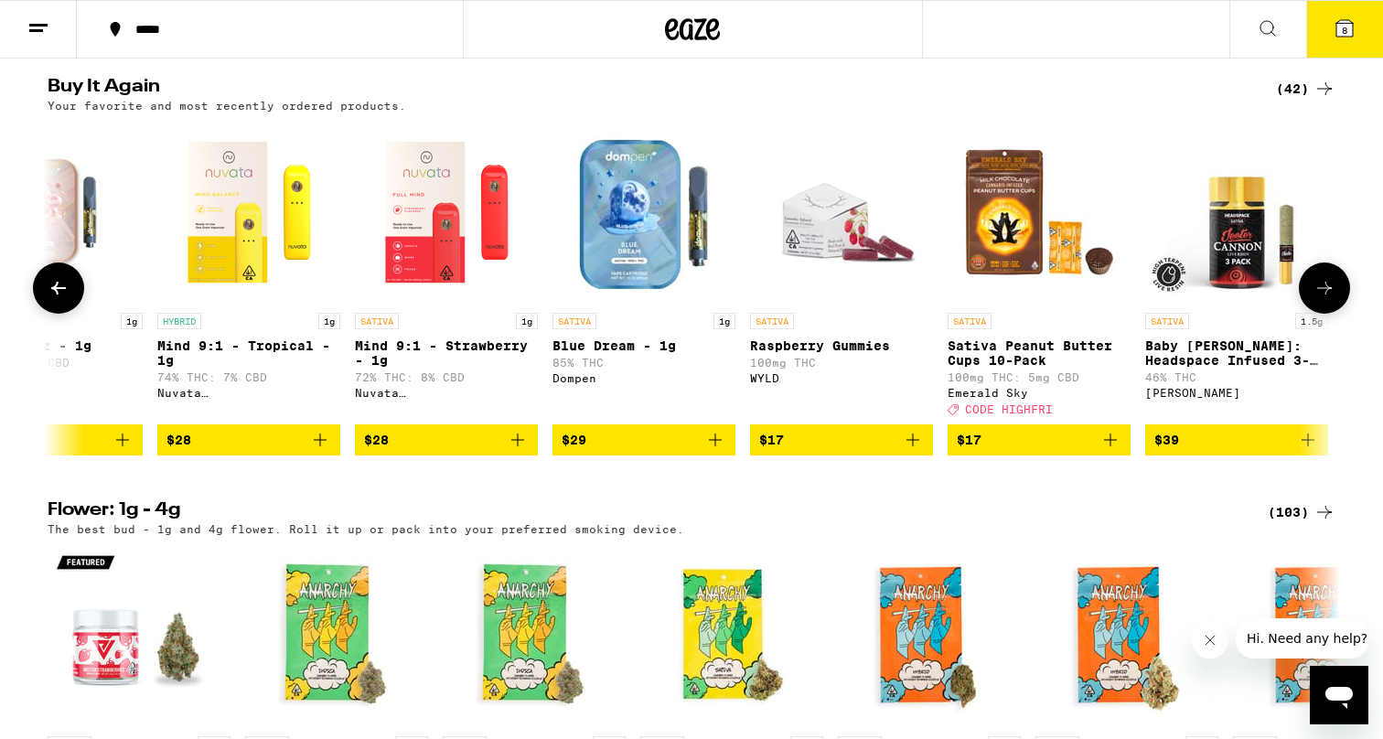
click at [62, 314] on button at bounding box center [58, 288] width 51 height 51
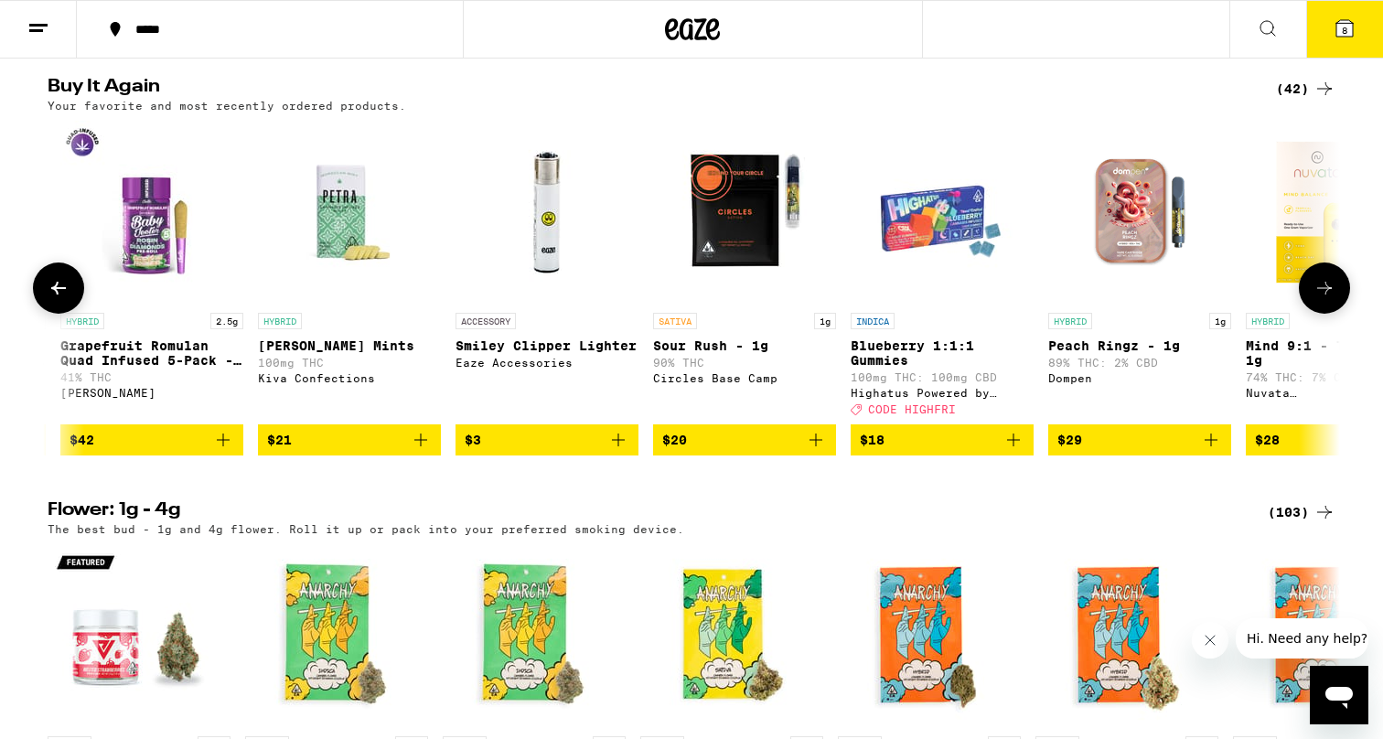
click at [62, 314] on button at bounding box center [58, 288] width 51 height 51
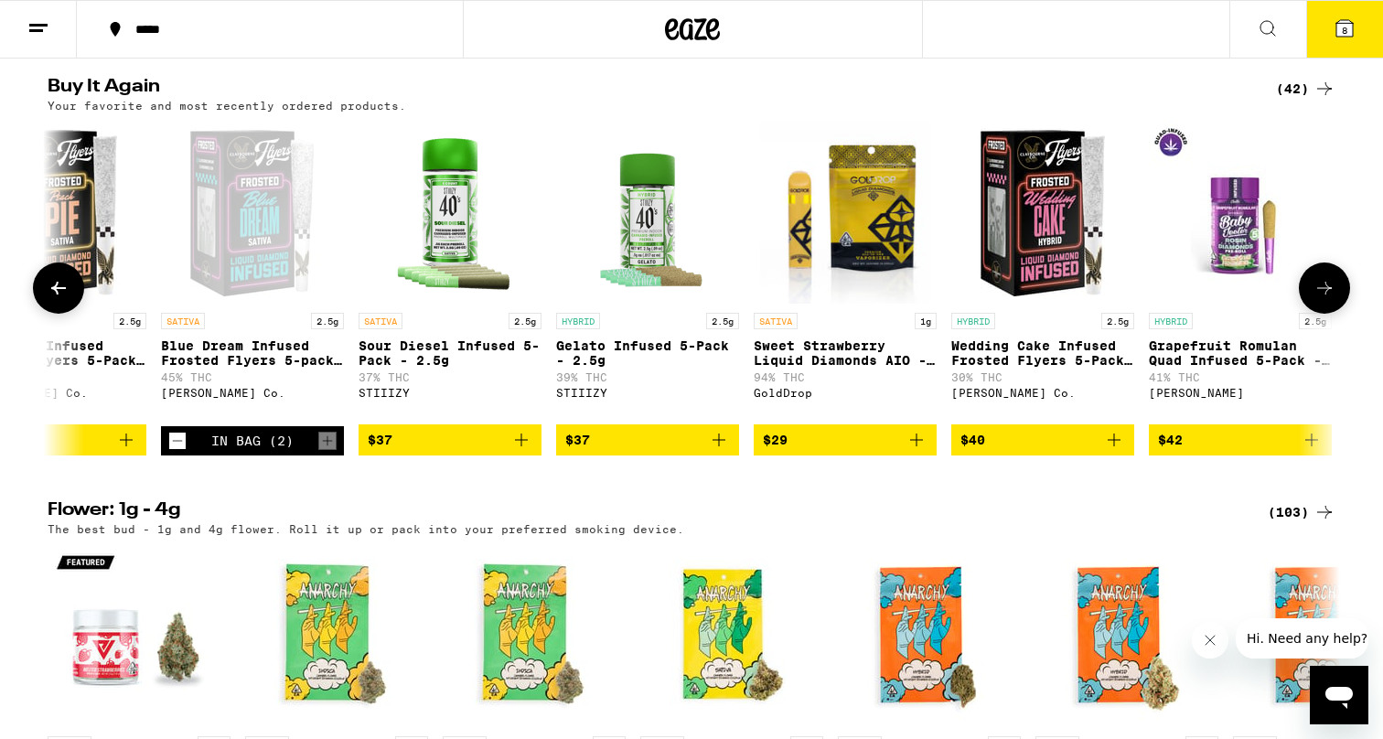
click at [62, 314] on button at bounding box center [58, 288] width 51 height 51
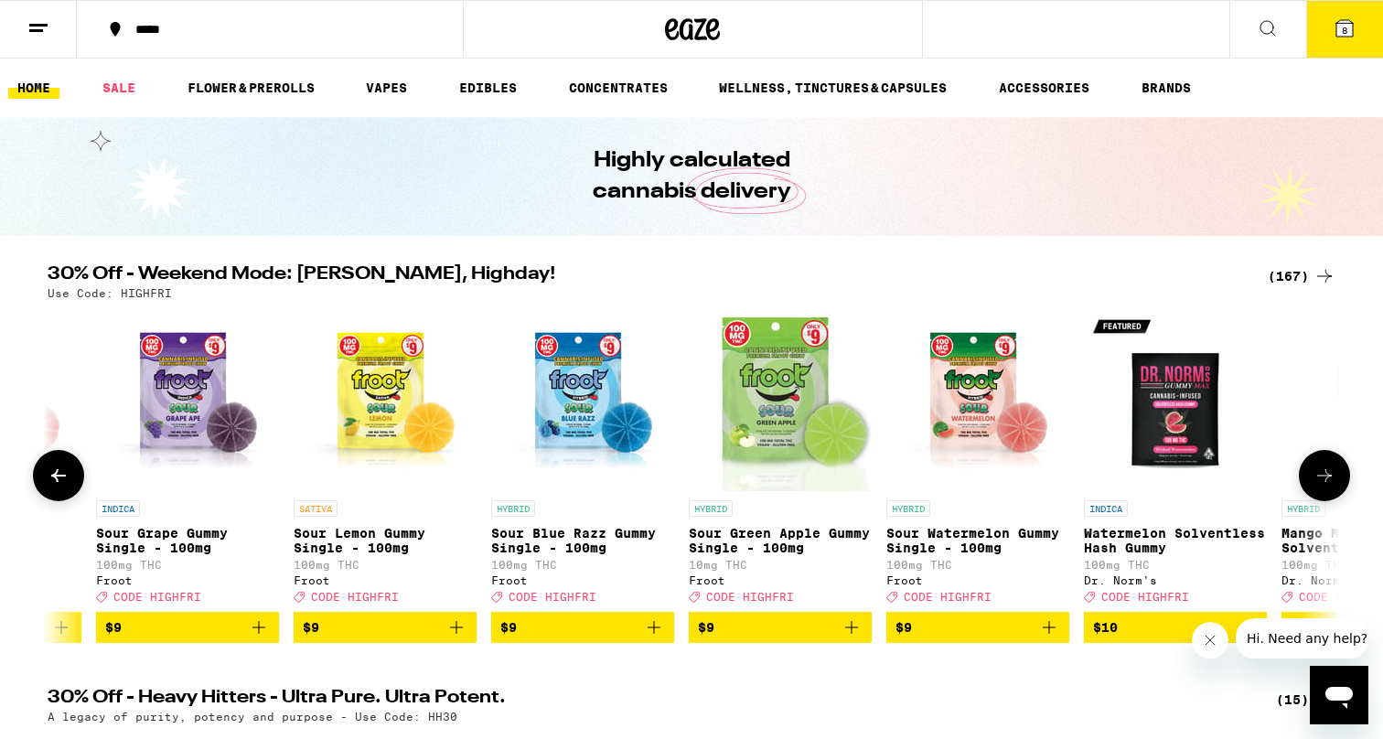
scroll to position [0, 0]
click at [1328, 477] on icon at bounding box center [1325, 476] width 22 height 22
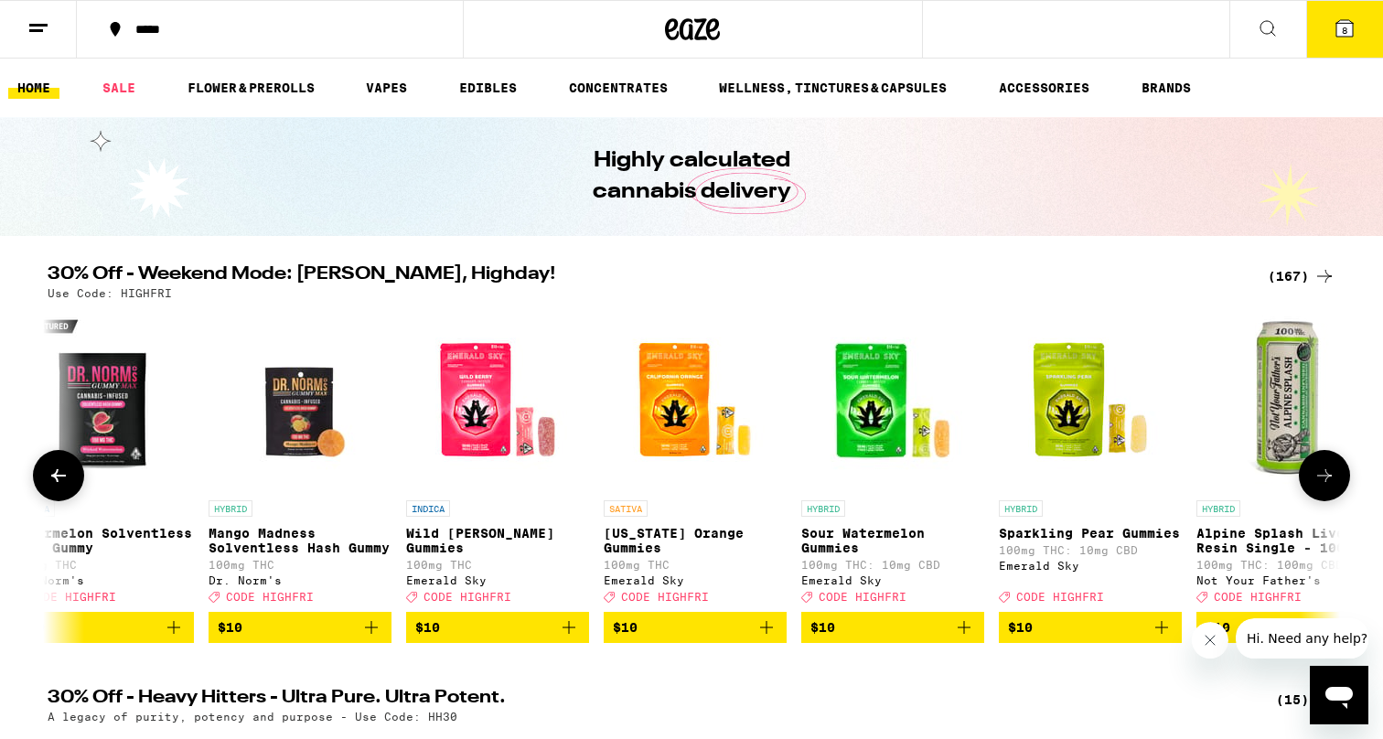
scroll to position [0, 5190]
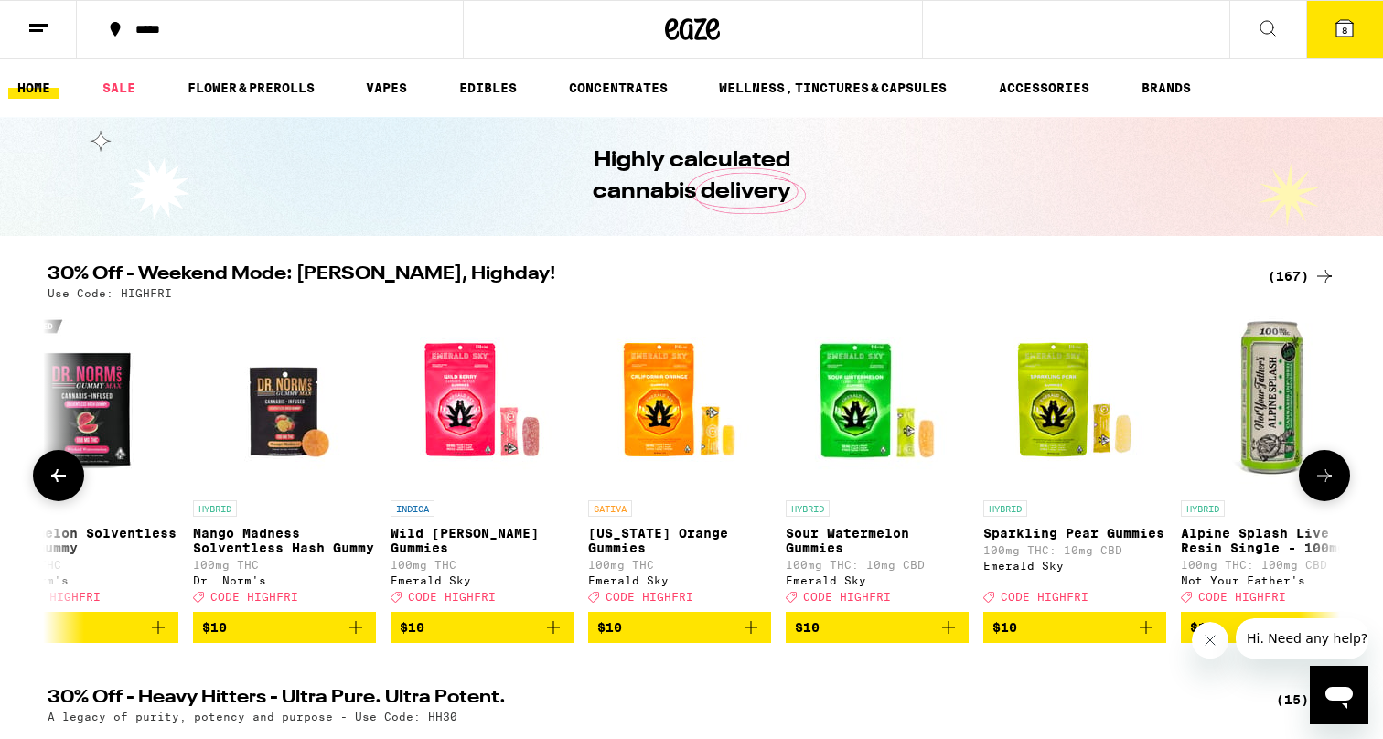
click at [1328, 477] on icon at bounding box center [1325, 476] width 22 height 22
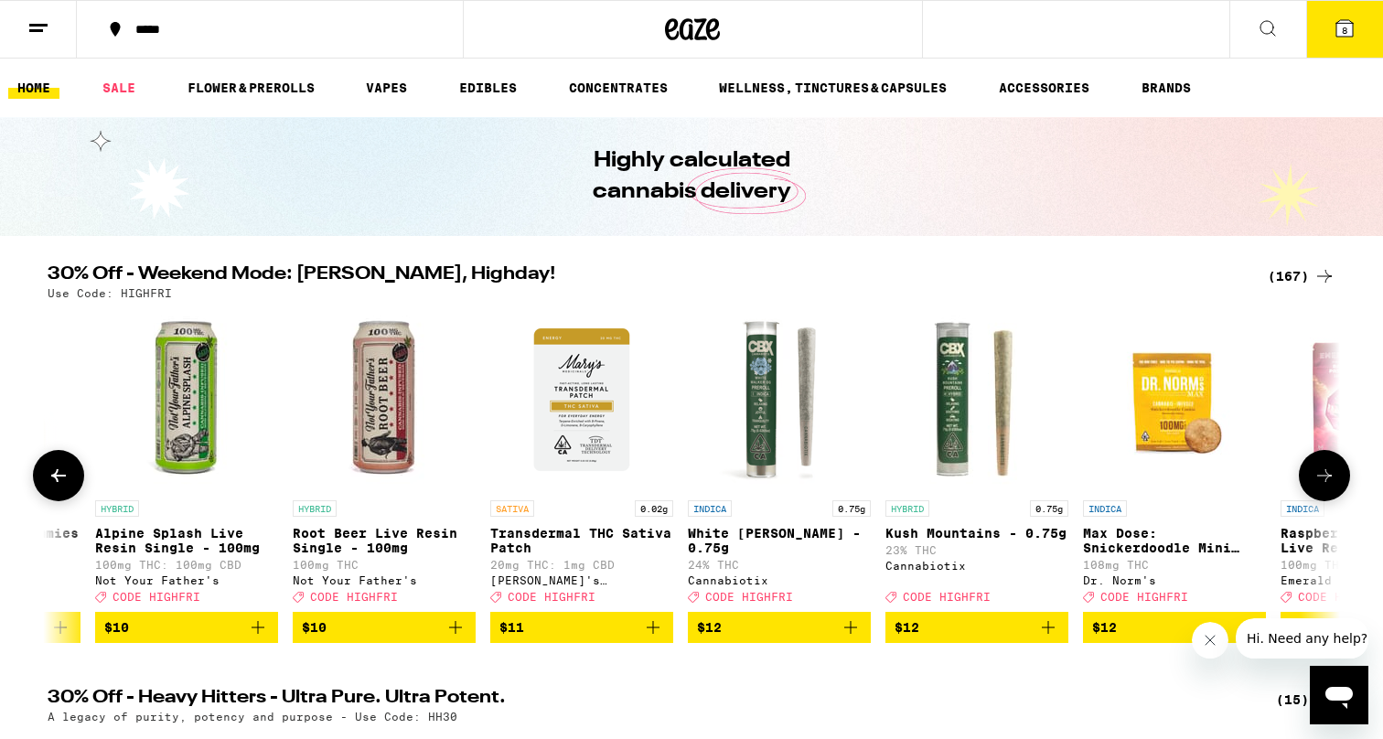
scroll to position [0, 6279]
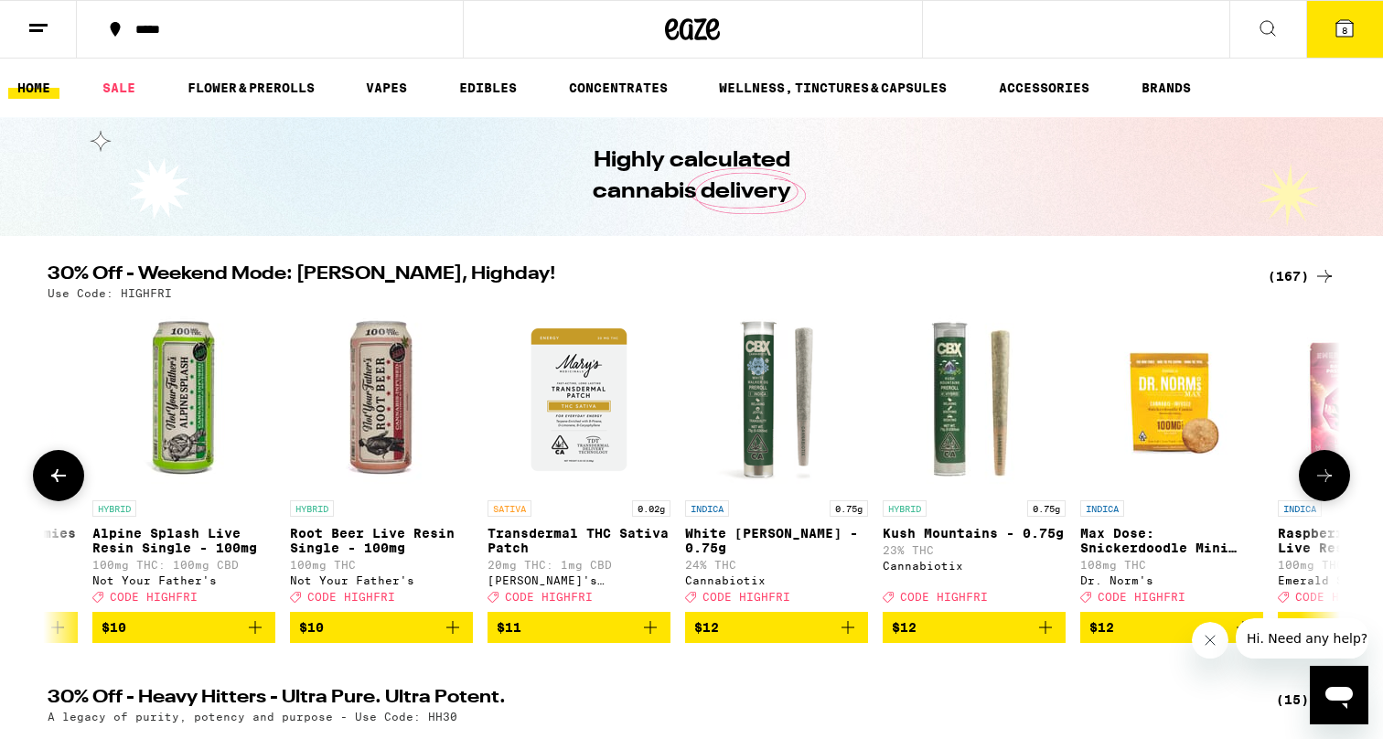
click at [1328, 477] on icon at bounding box center [1325, 476] width 22 height 22
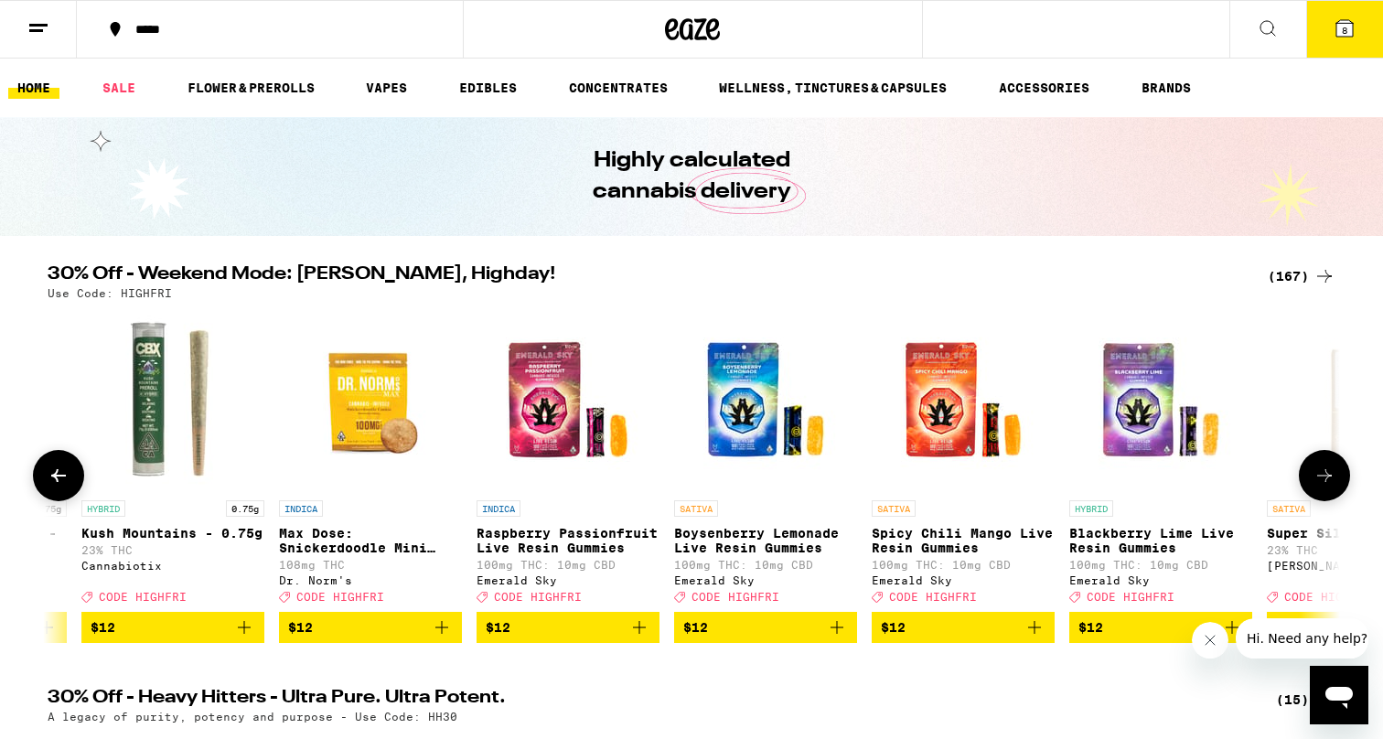
scroll to position [0, 7368]
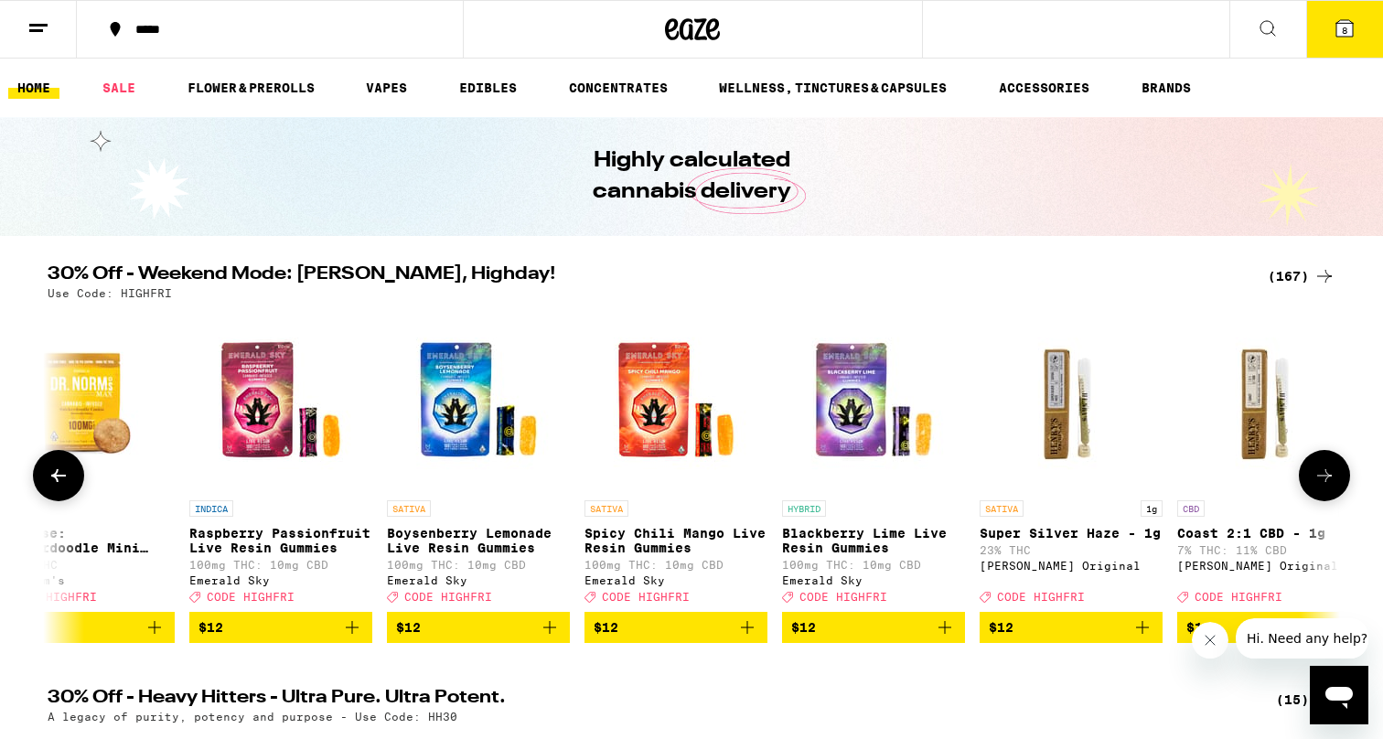
click at [1328, 477] on icon at bounding box center [1325, 476] width 22 height 22
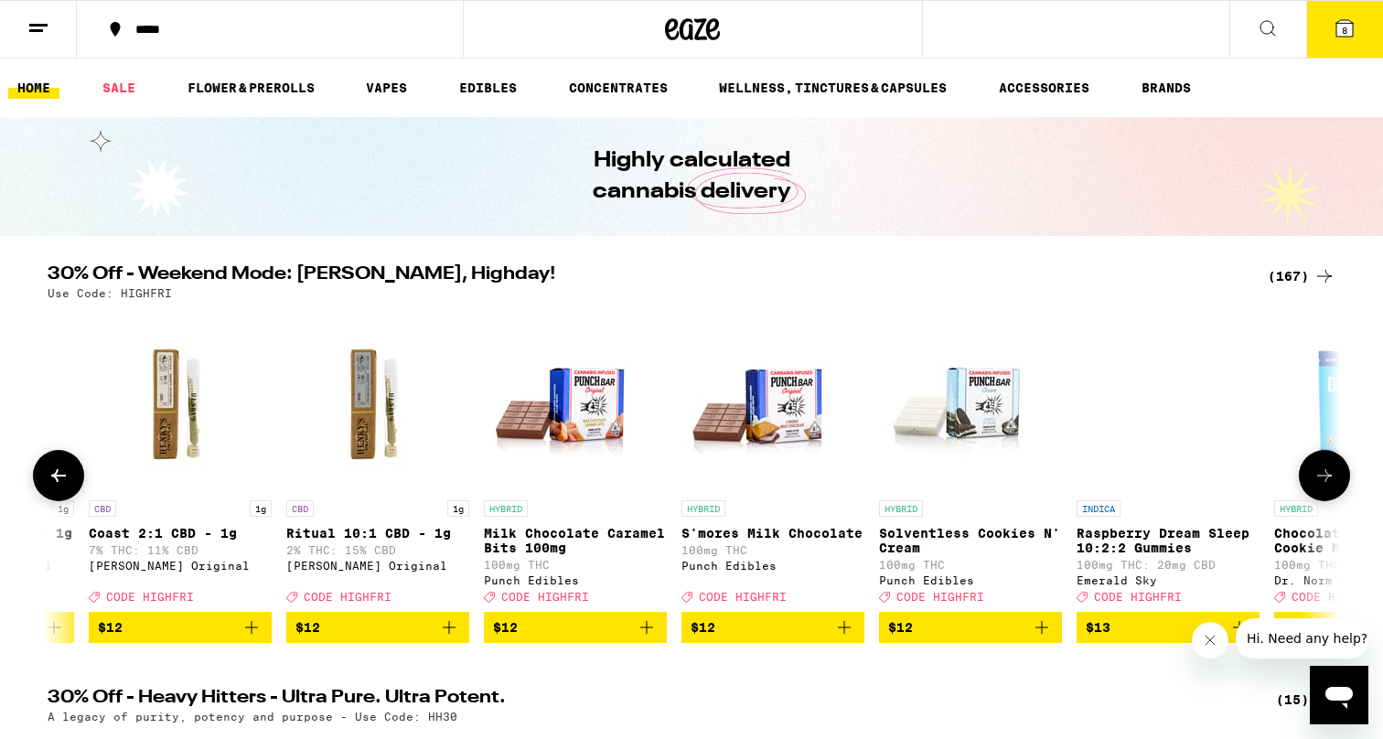
click at [1328, 478] on icon at bounding box center [1325, 476] width 22 height 22
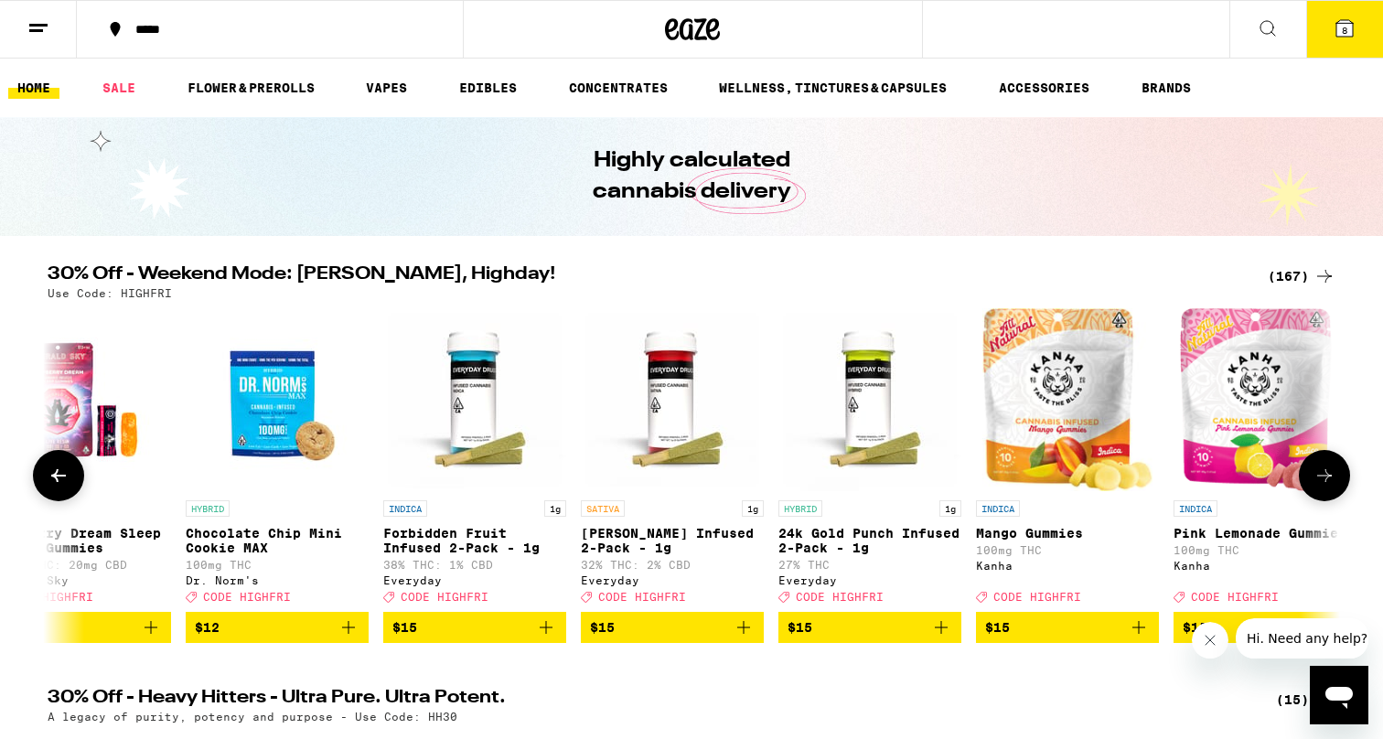
click at [1328, 478] on icon at bounding box center [1325, 476] width 22 height 22
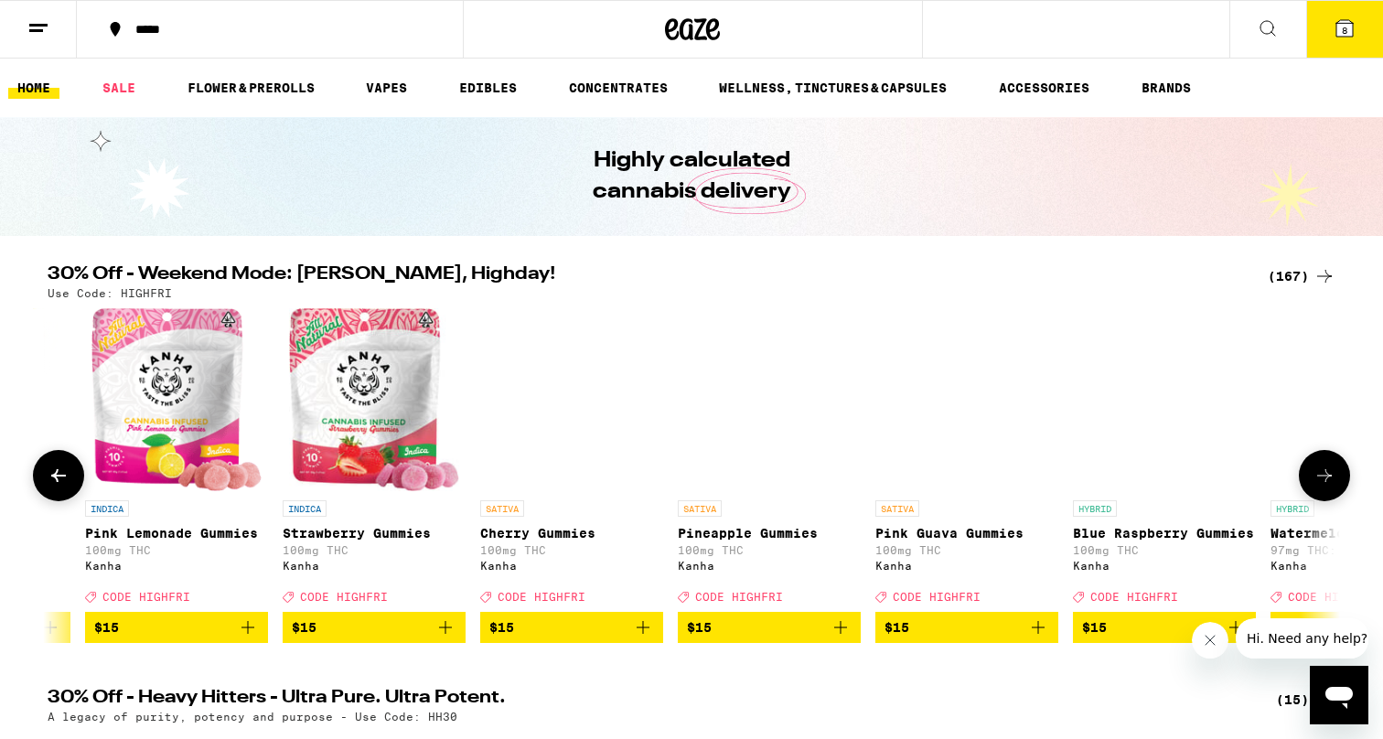
click at [1328, 478] on icon at bounding box center [1325, 476] width 22 height 22
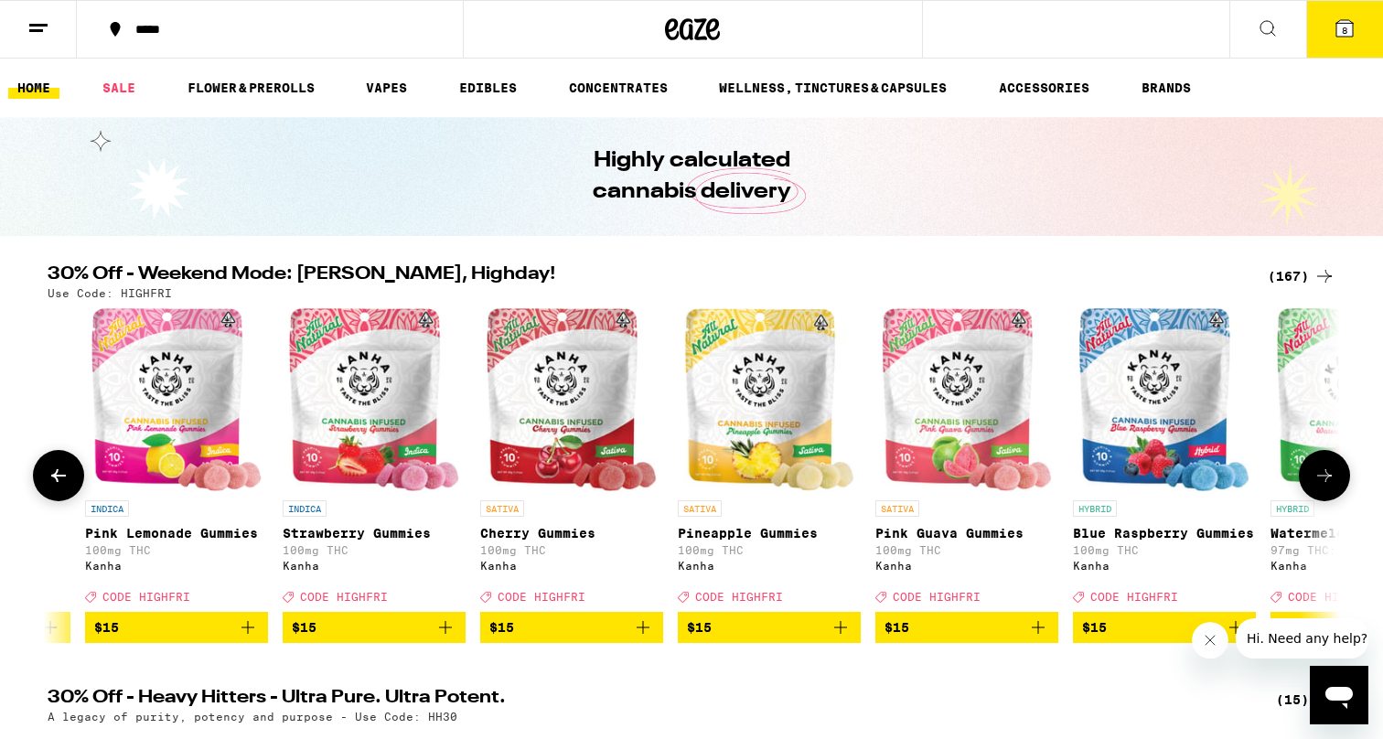
scroll to position [0, 11723]
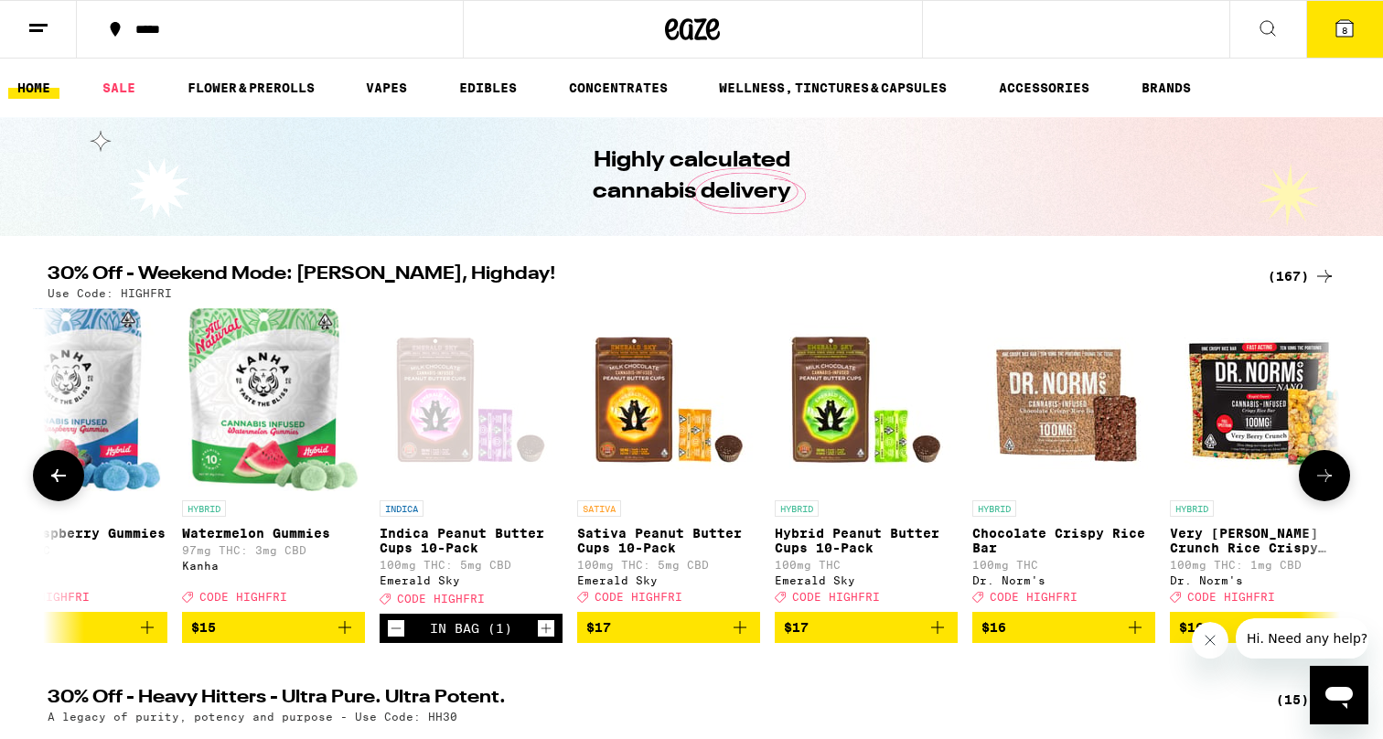
click at [1328, 478] on icon at bounding box center [1325, 476] width 22 height 22
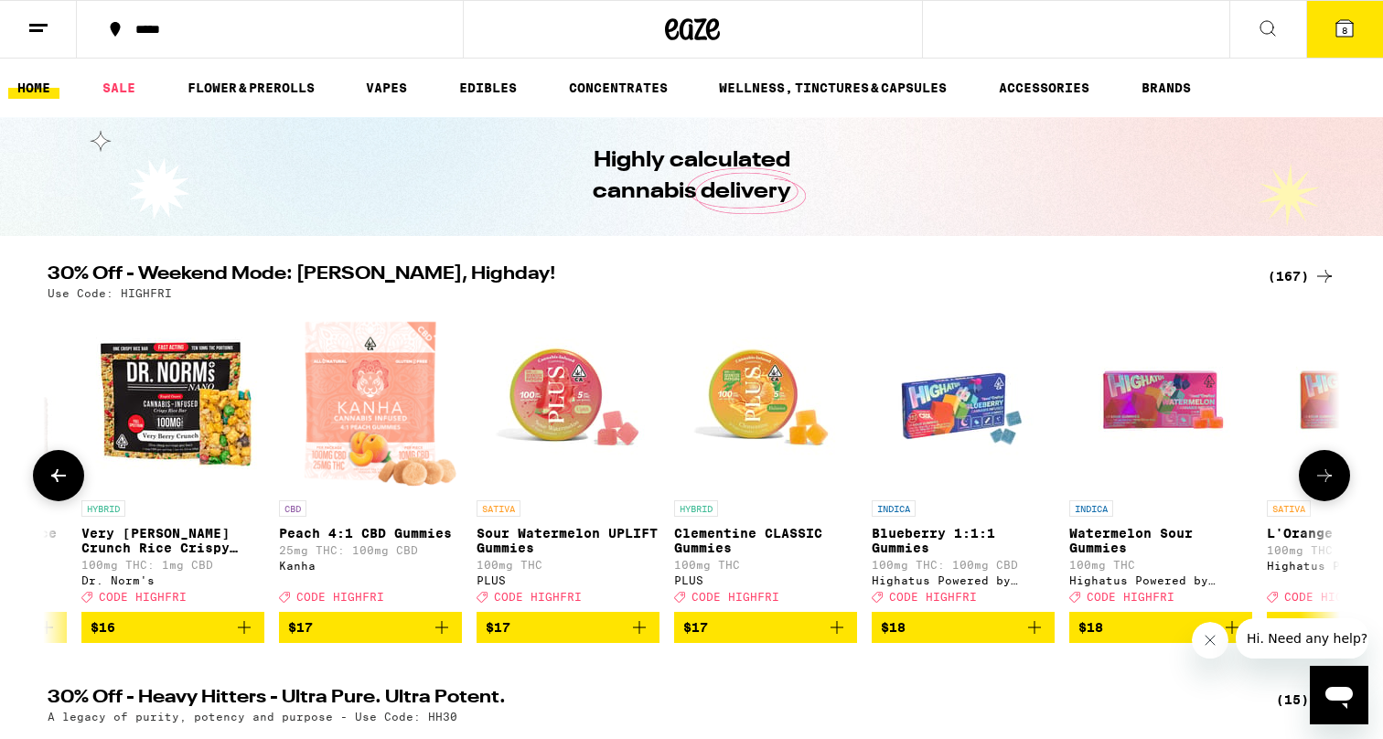
click at [1328, 478] on icon at bounding box center [1325, 476] width 22 height 22
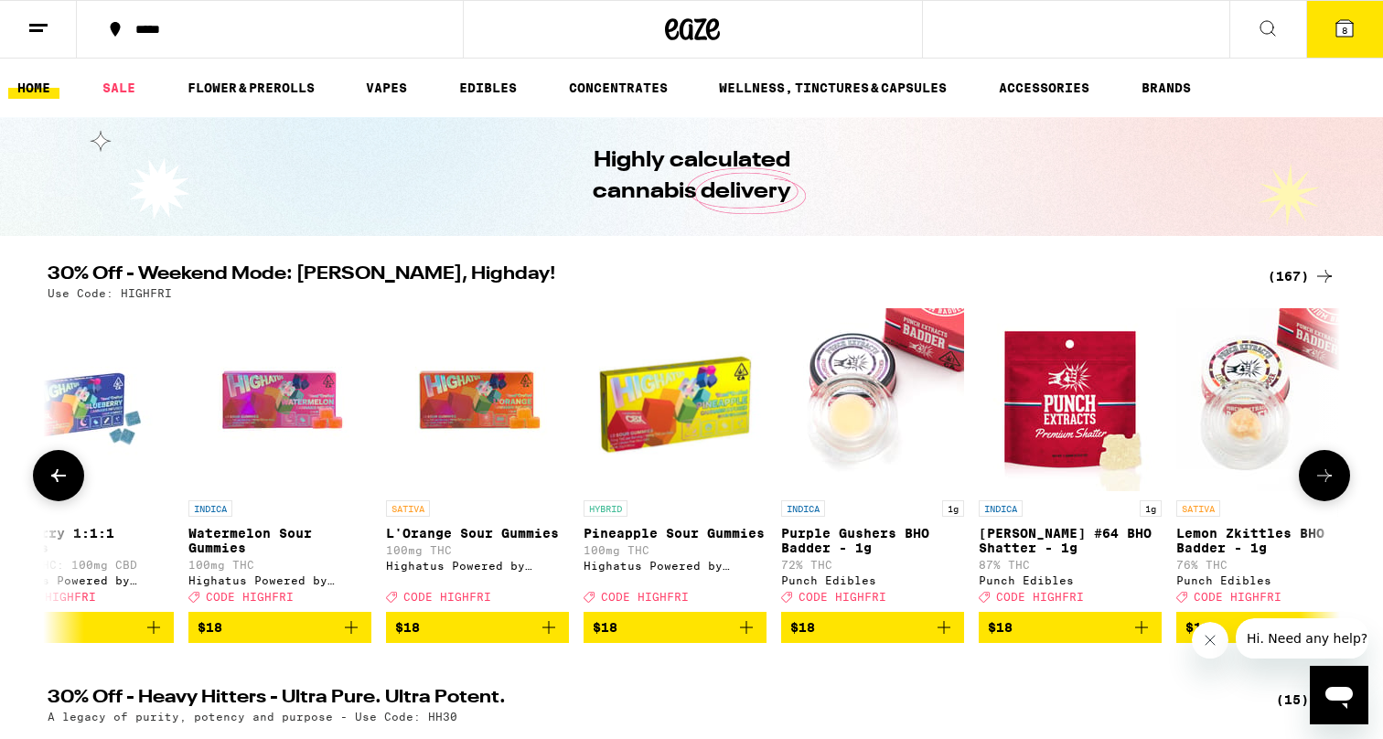
scroll to position [0, 13900]
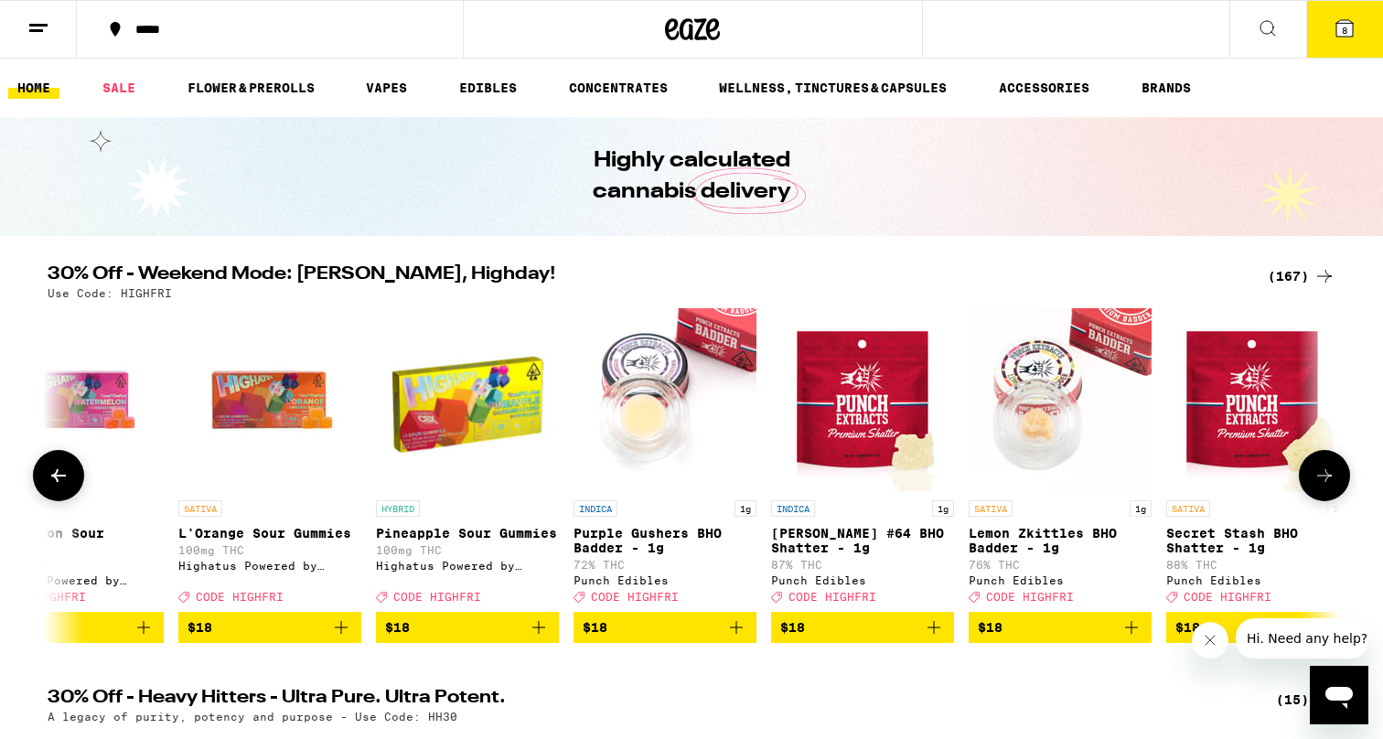
click at [1328, 478] on icon at bounding box center [1325, 476] width 22 height 22
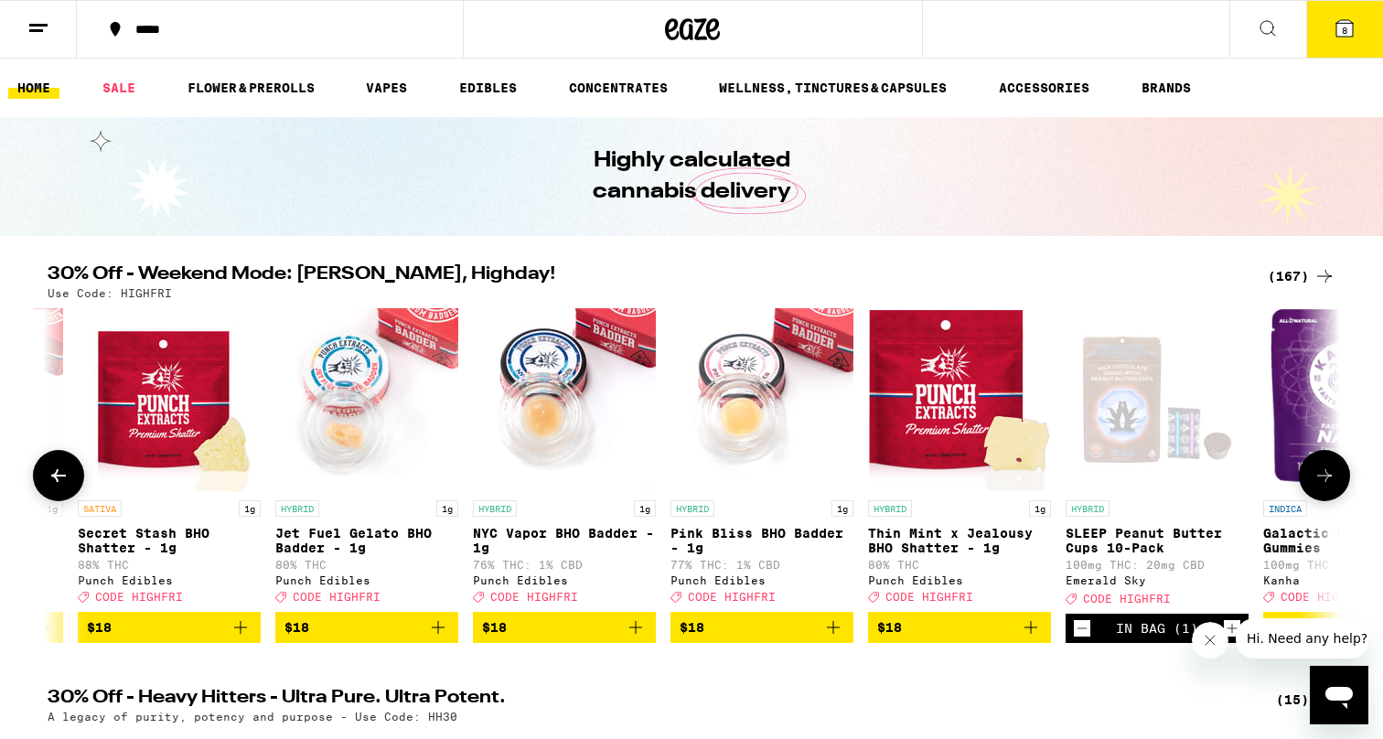
click at [1328, 478] on icon at bounding box center [1325, 476] width 22 height 22
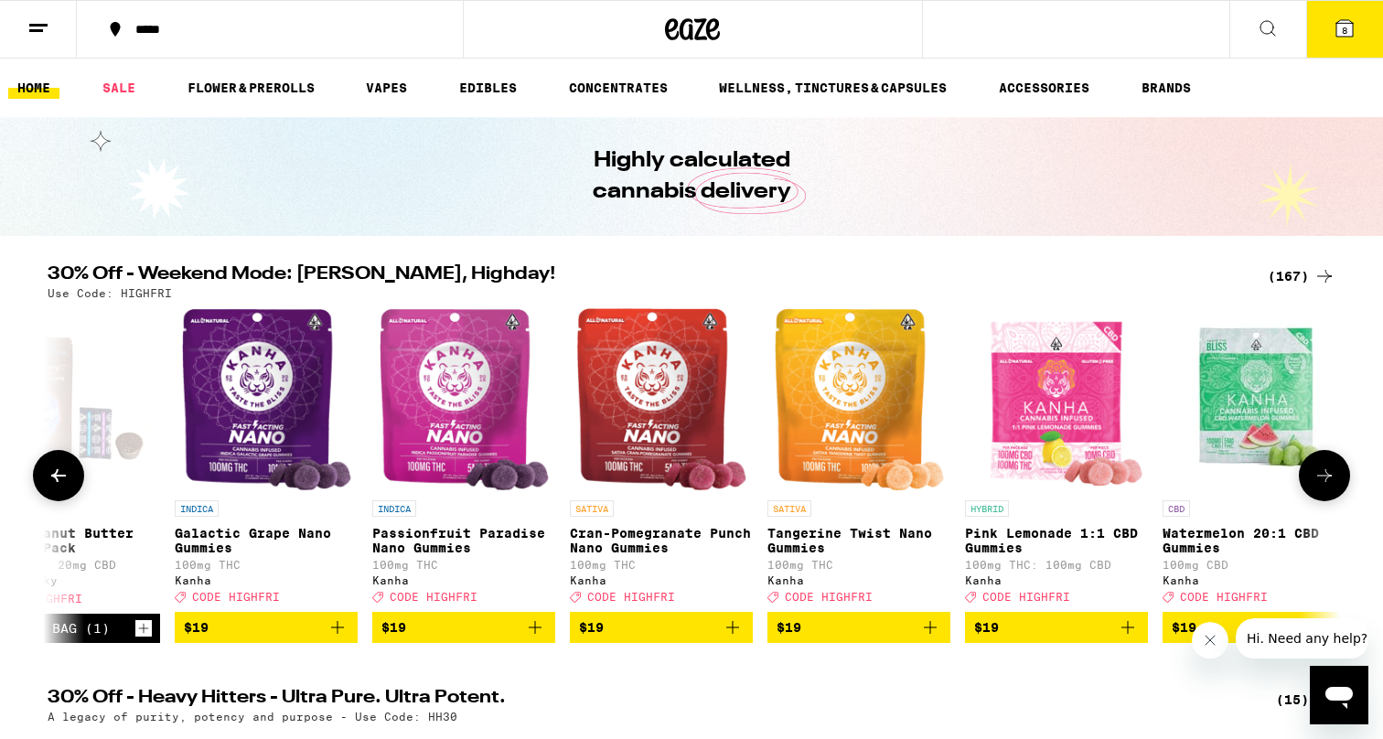
click at [1328, 478] on icon at bounding box center [1325, 476] width 22 height 22
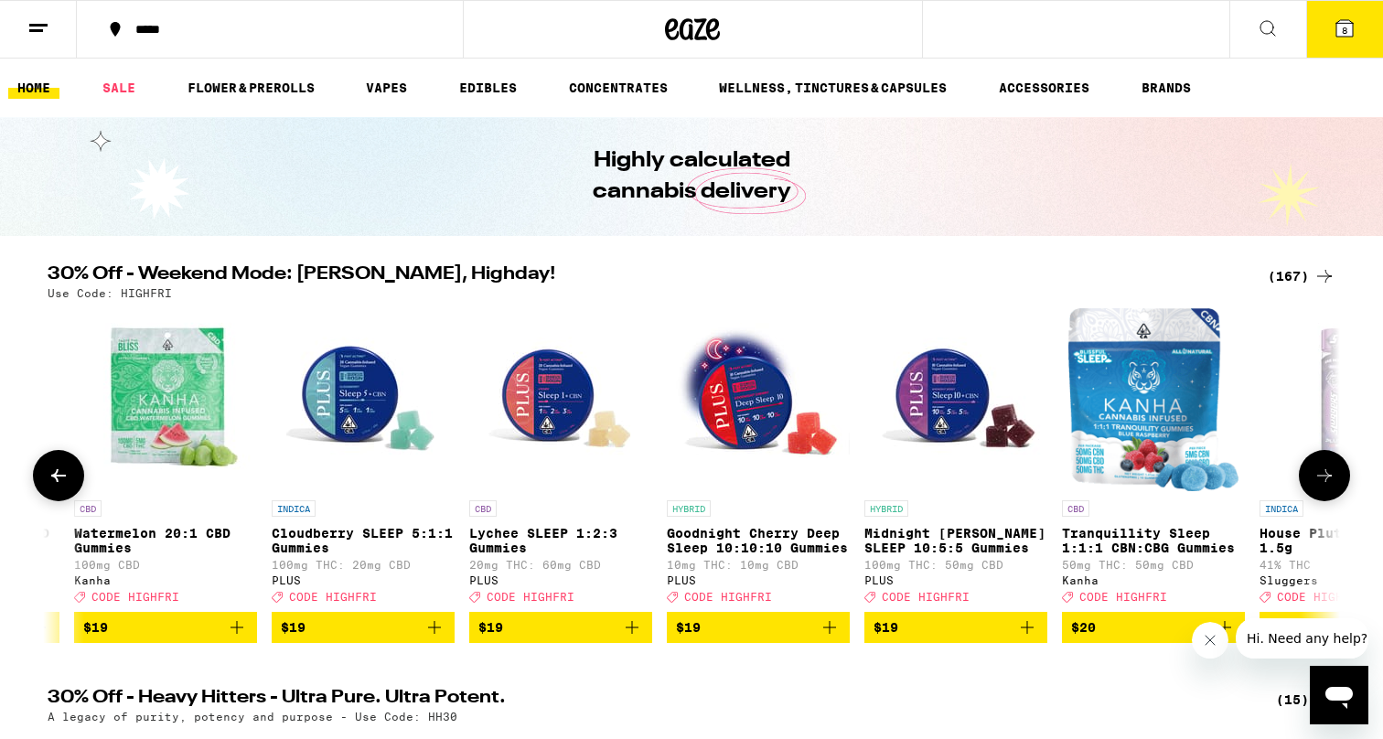
click at [1328, 478] on icon at bounding box center [1325, 476] width 22 height 22
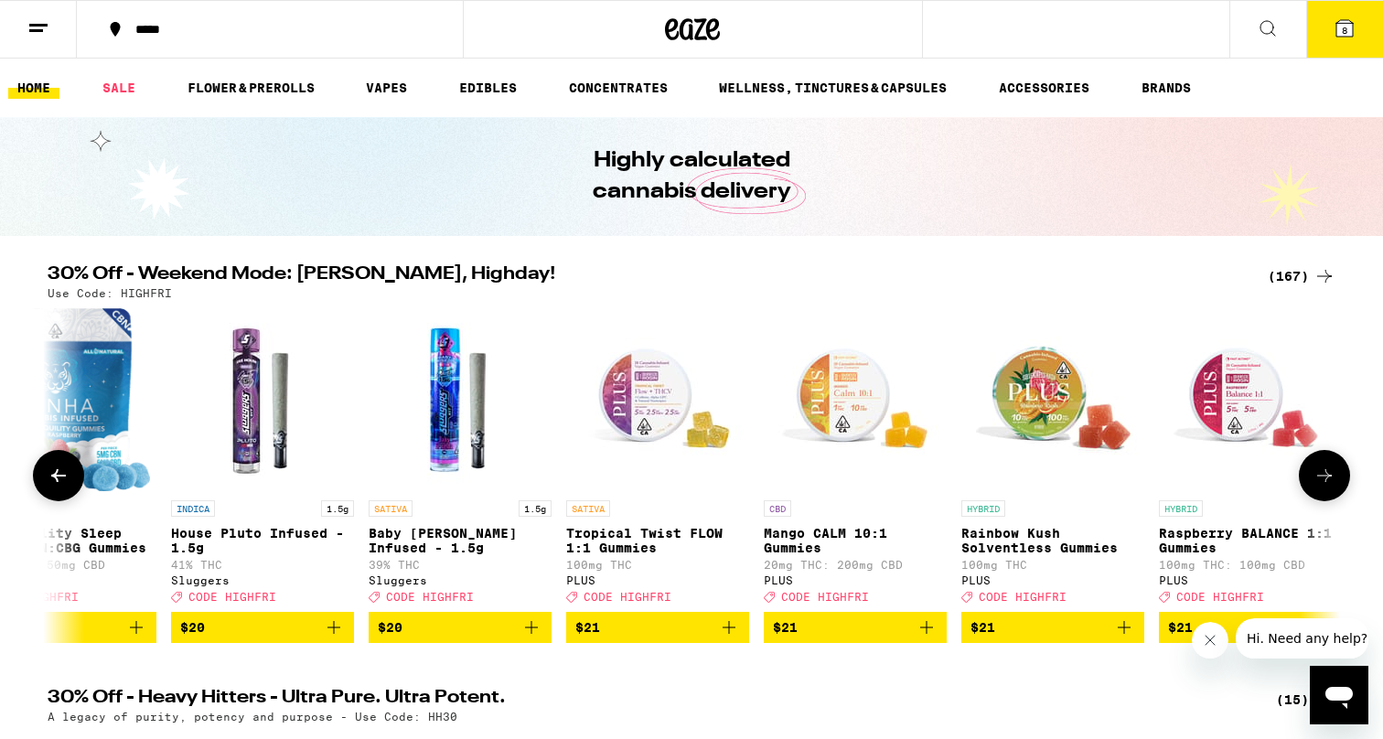
click at [1328, 478] on icon at bounding box center [1325, 476] width 22 height 22
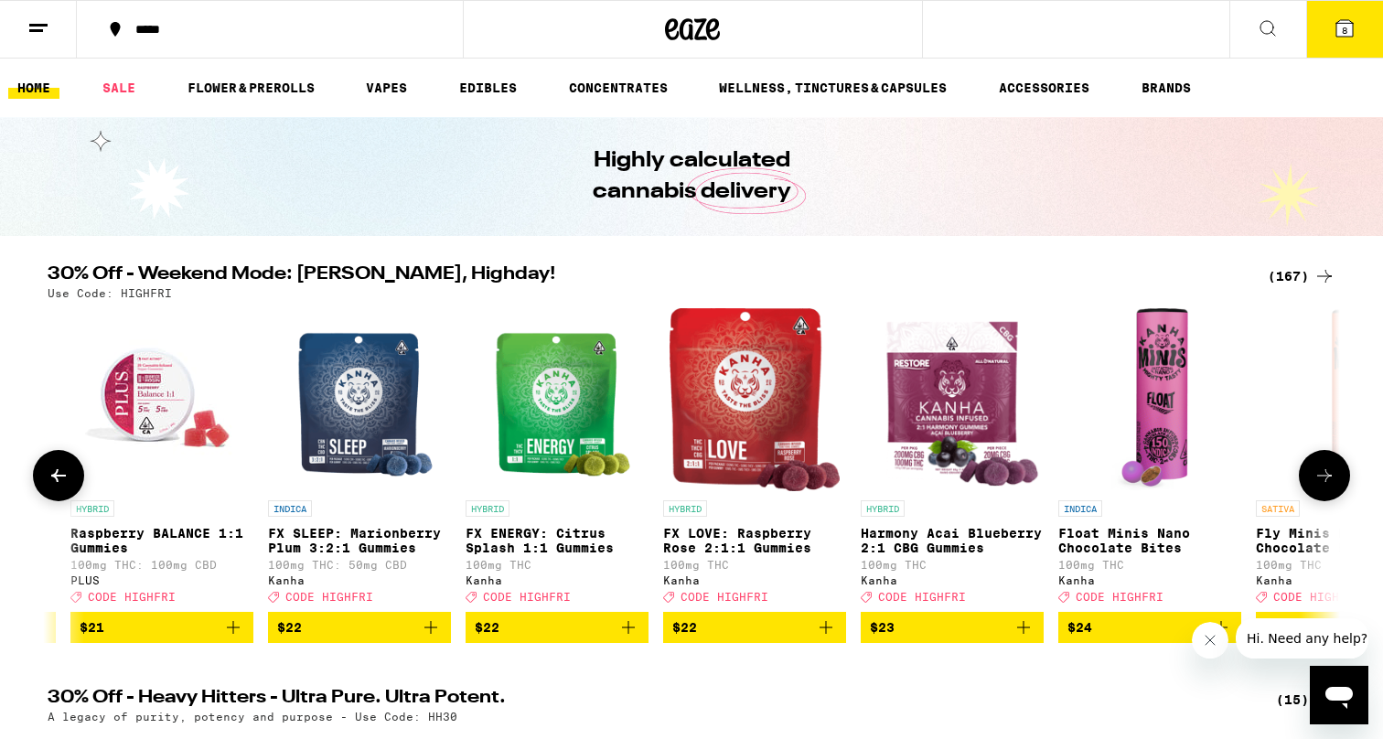
click at [1328, 478] on icon at bounding box center [1325, 476] width 22 height 22
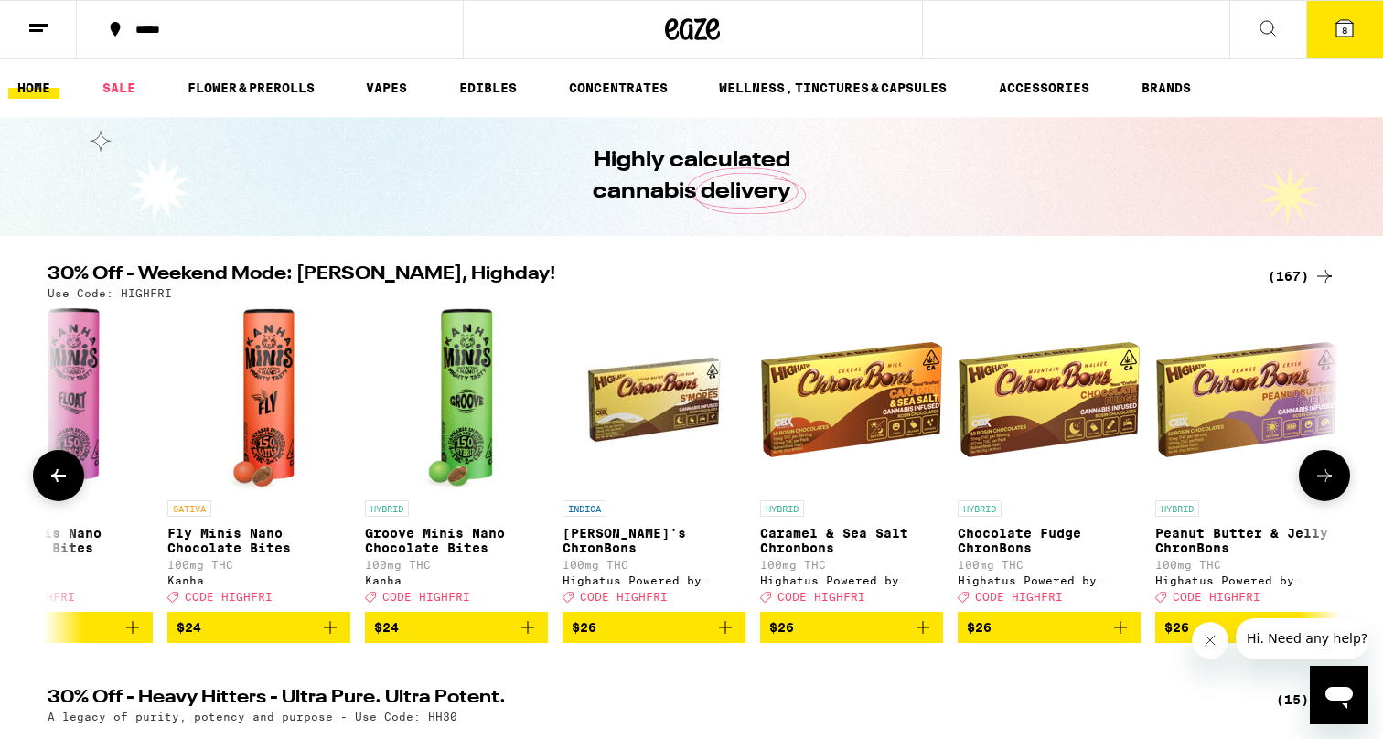
click at [1328, 478] on icon at bounding box center [1325, 476] width 22 height 22
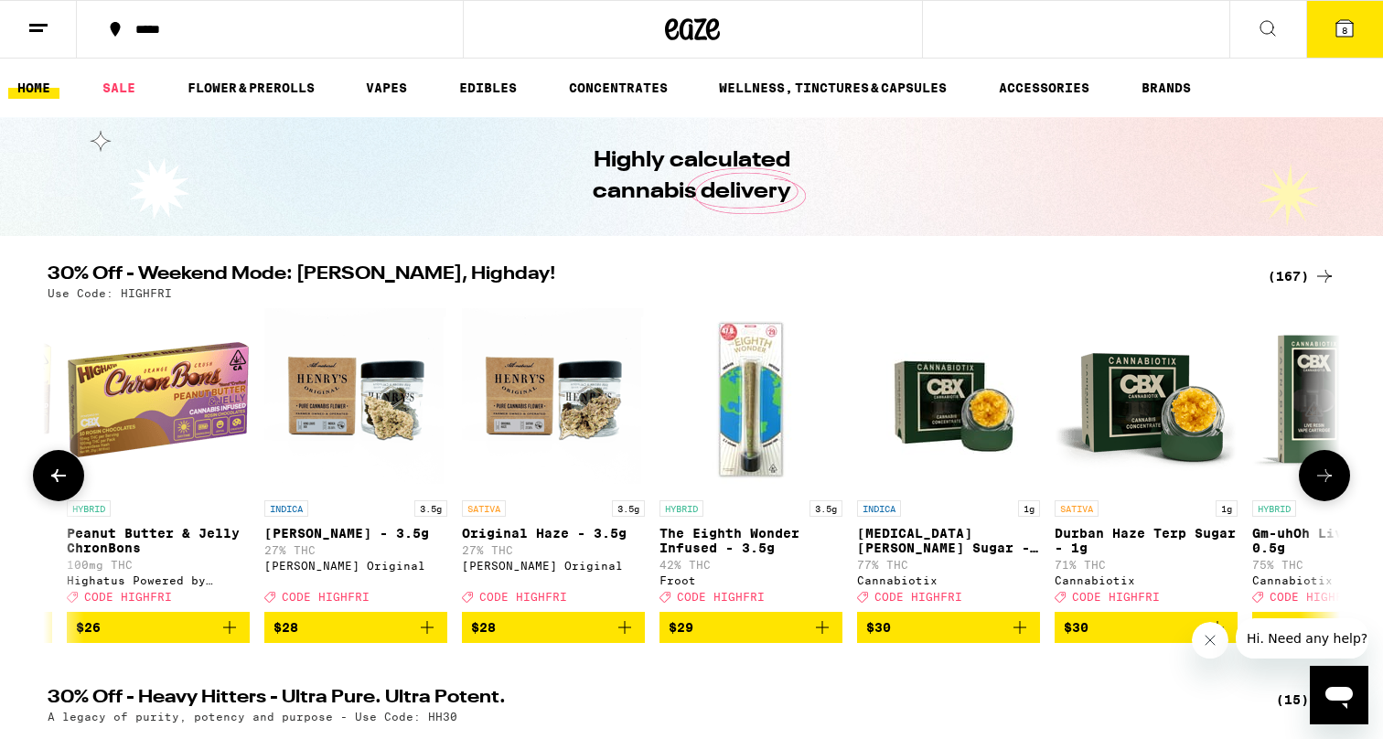
click at [1328, 478] on icon at bounding box center [1325, 476] width 22 height 22
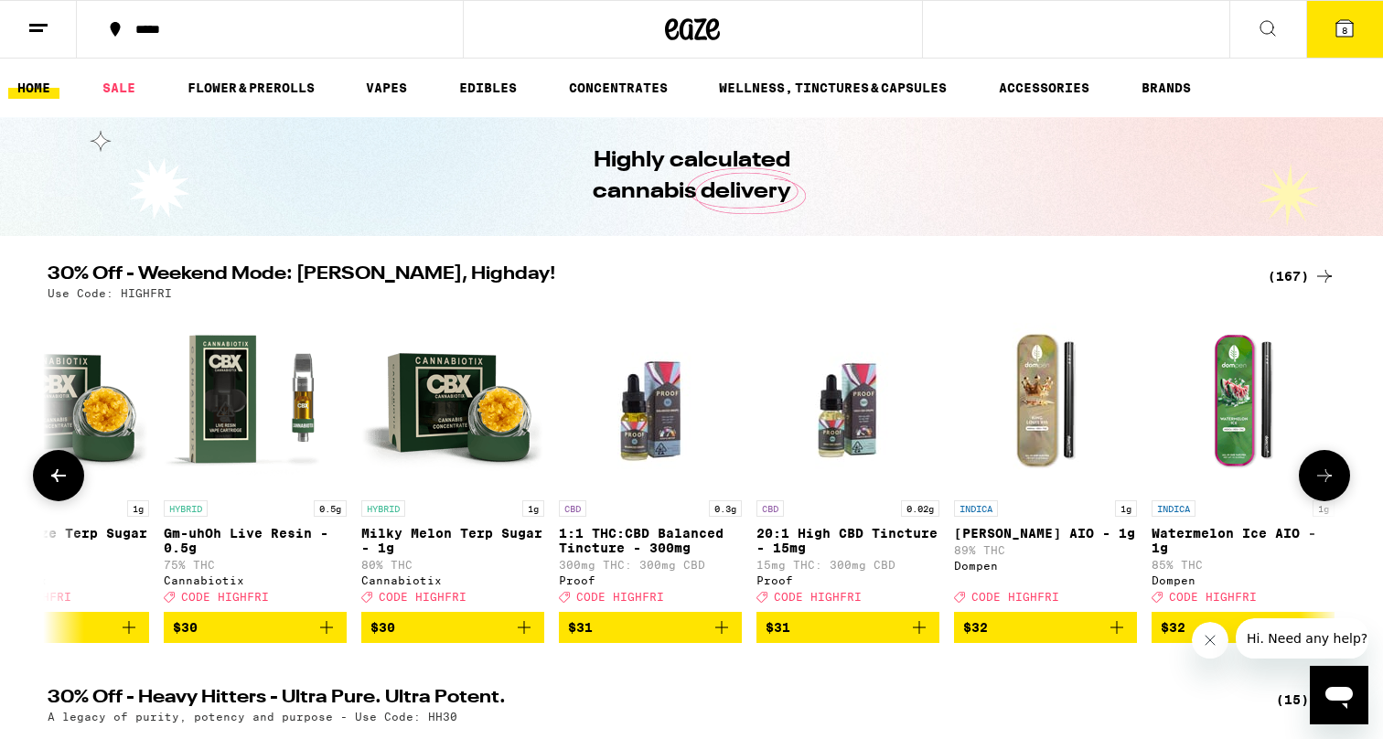
click at [1328, 478] on icon at bounding box center [1325, 476] width 22 height 22
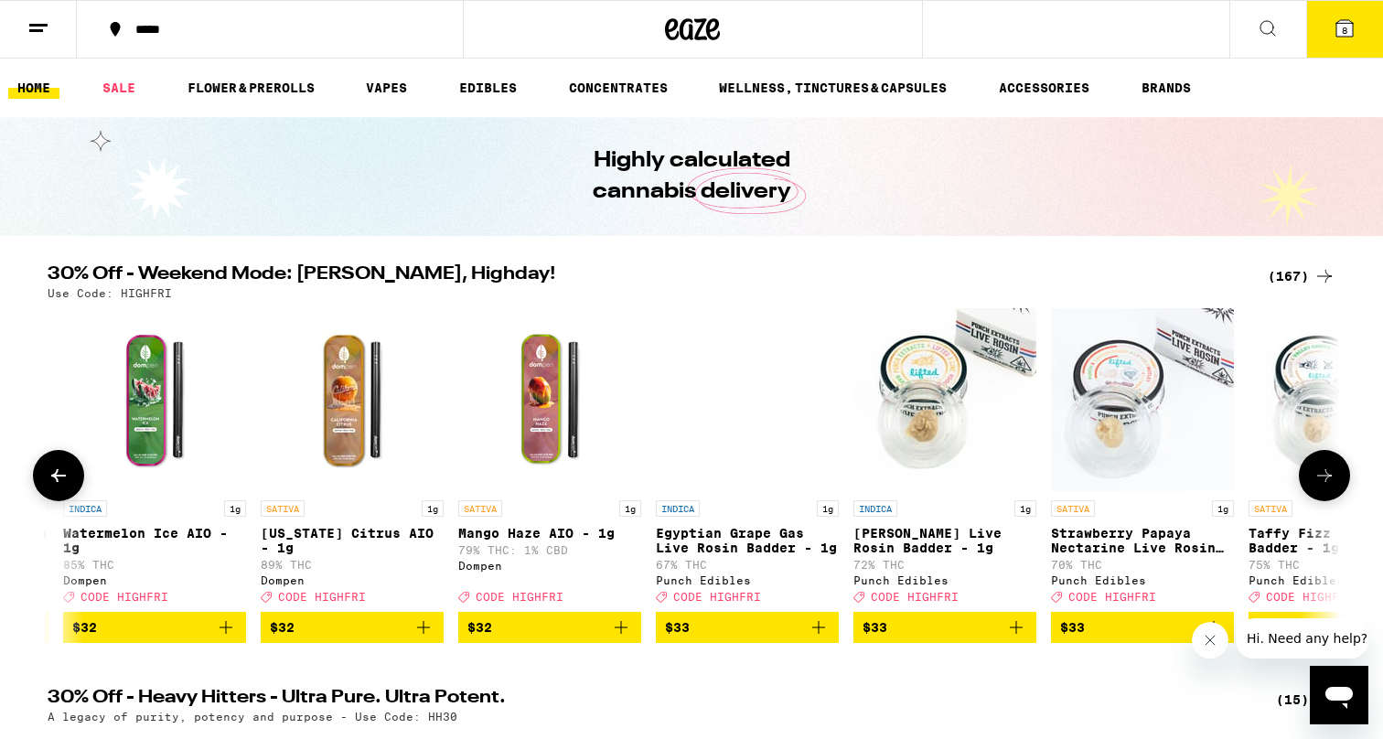
click at [1328, 478] on icon at bounding box center [1325, 476] width 22 height 22
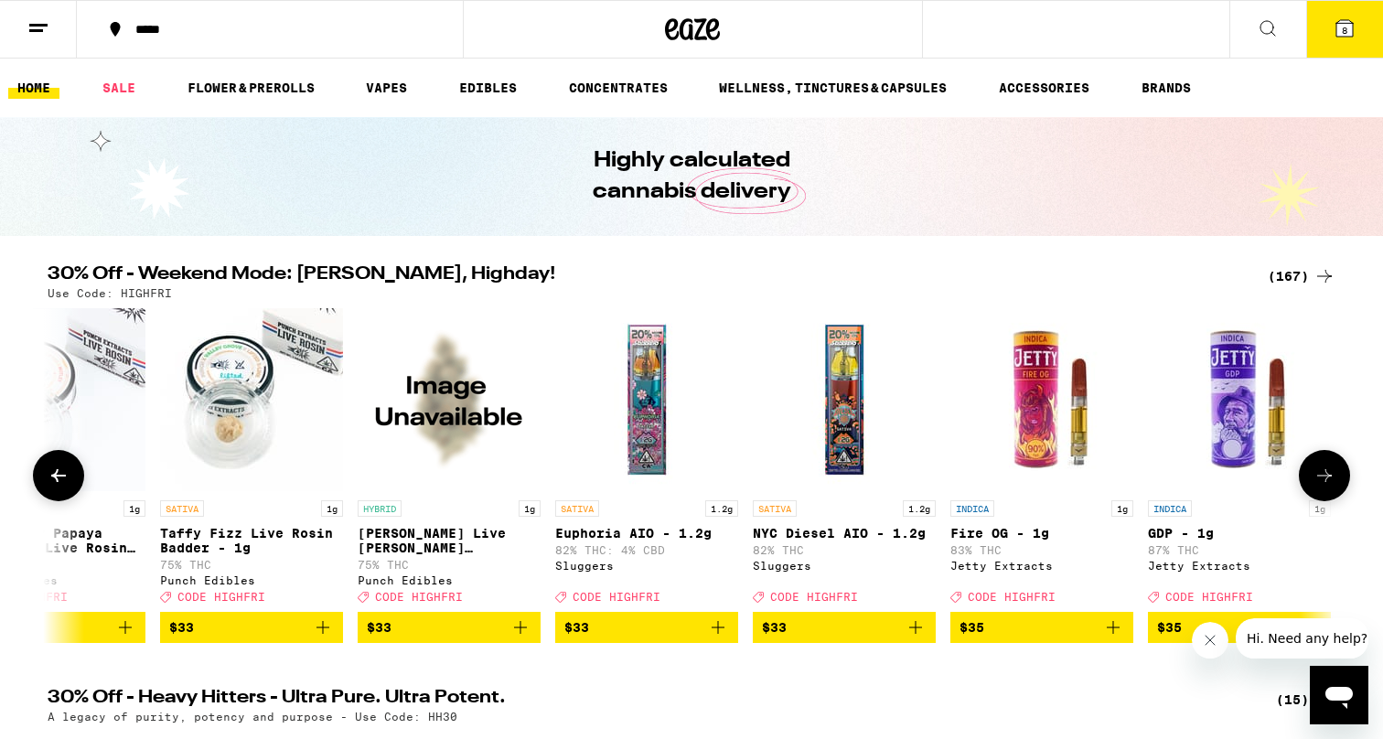
click at [1328, 478] on icon at bounding box center [1325, 476] width 22 height 22
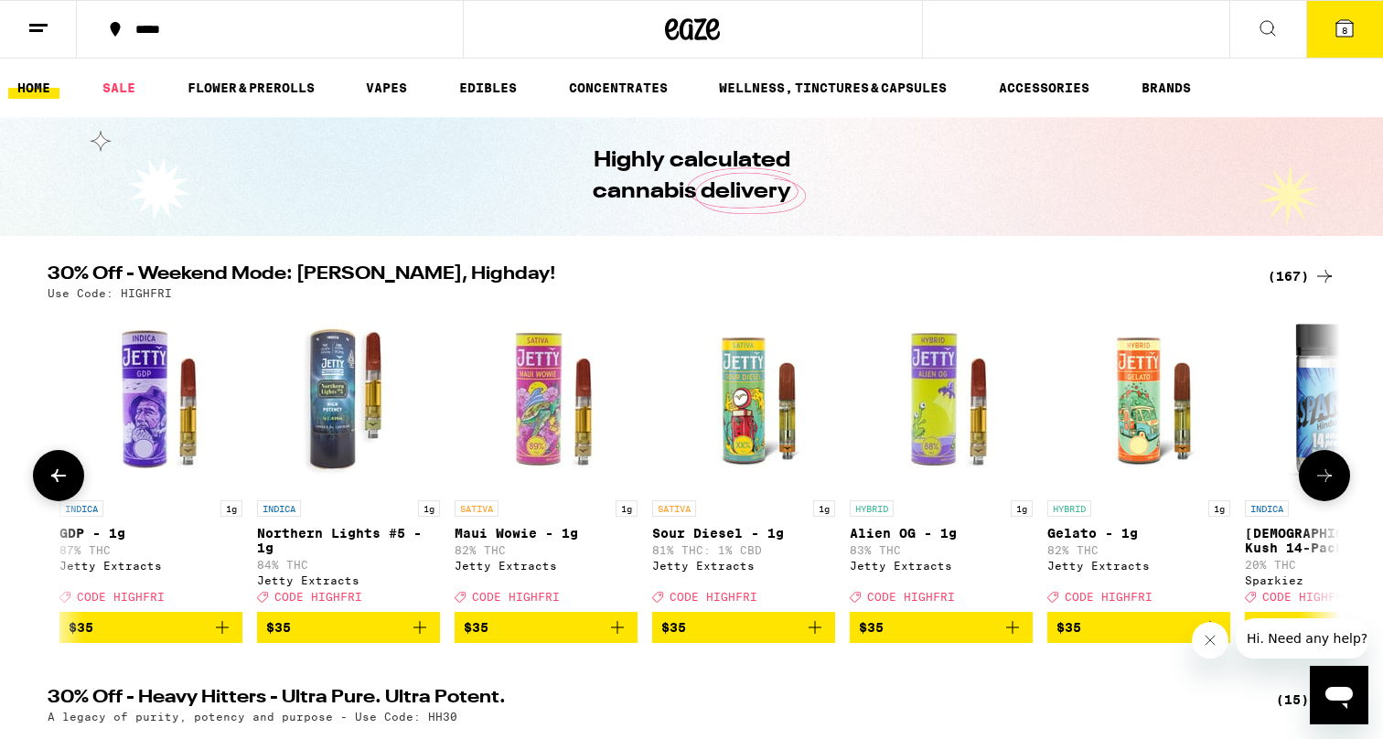
click at [1328, 478] on icon at bounding box center [1325, 476] width 22 height 22
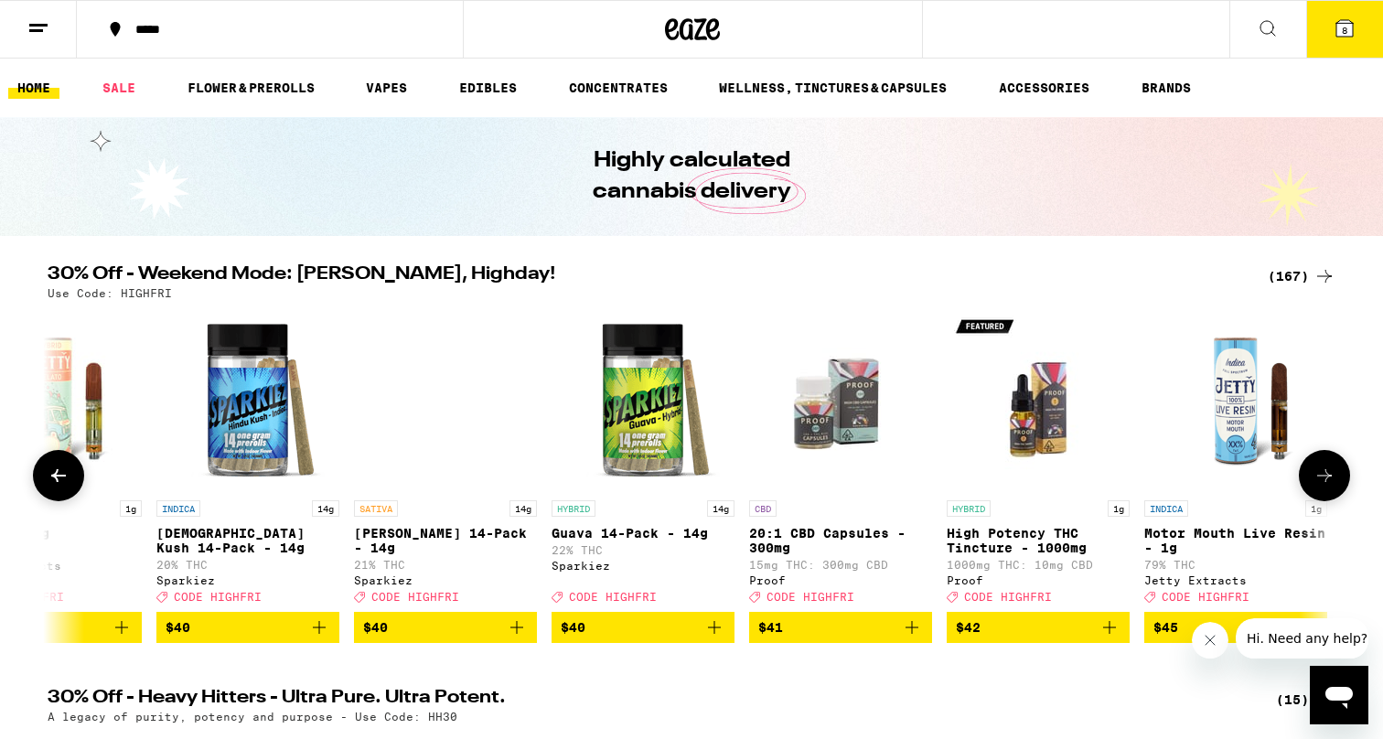
click at [1328, 478] on icon at bounding box center [1325, 476] width 22 height 22
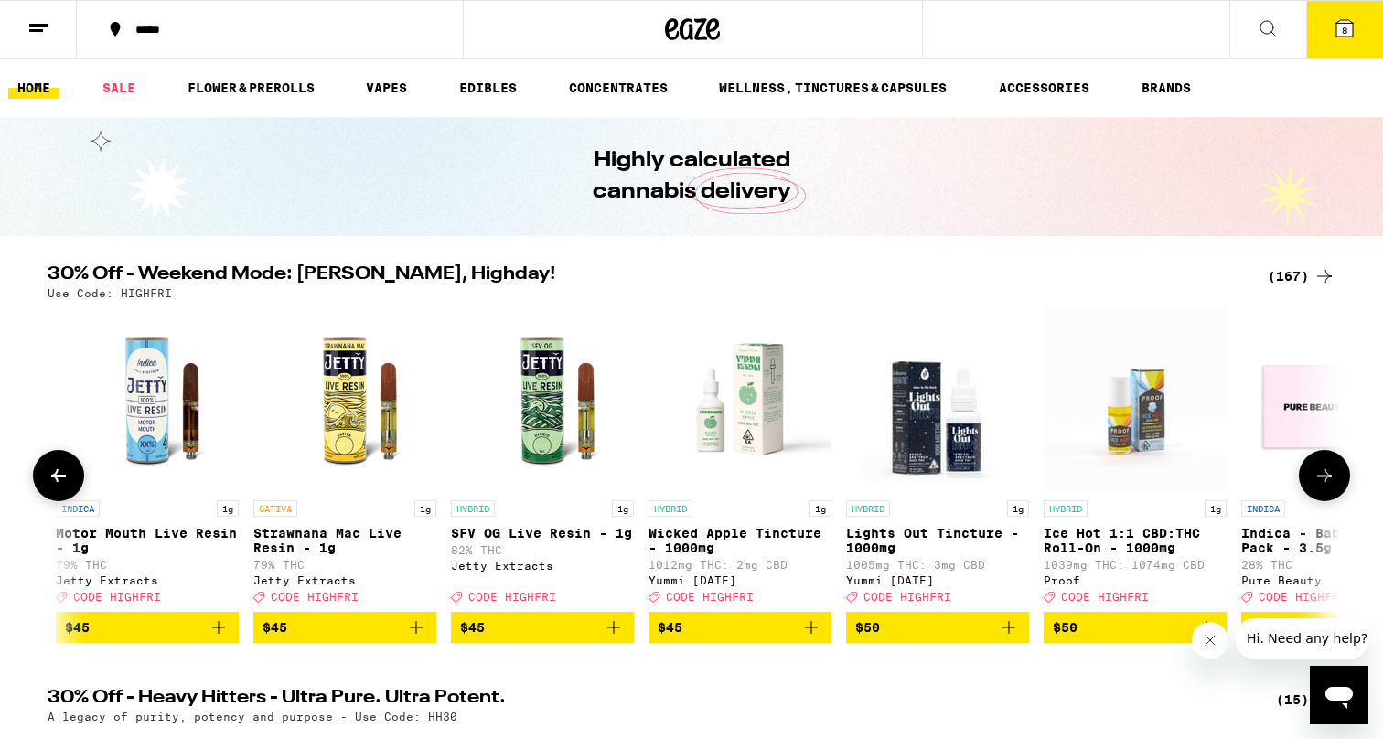
click at [1328, 478] on icon at bounding box center [1325, 476] width 22 height 22
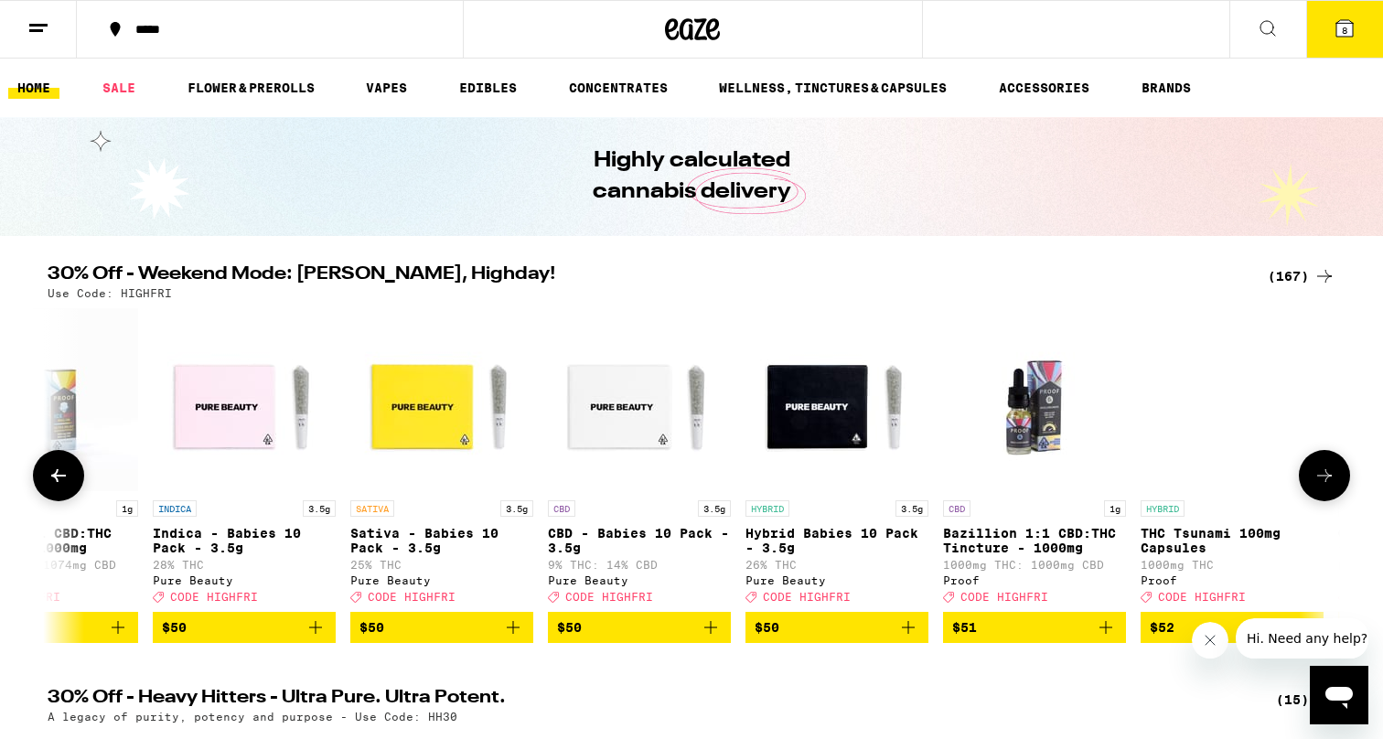
click at [1328, 478] on icon at bounding box center [1325, 476] width 22 height 22
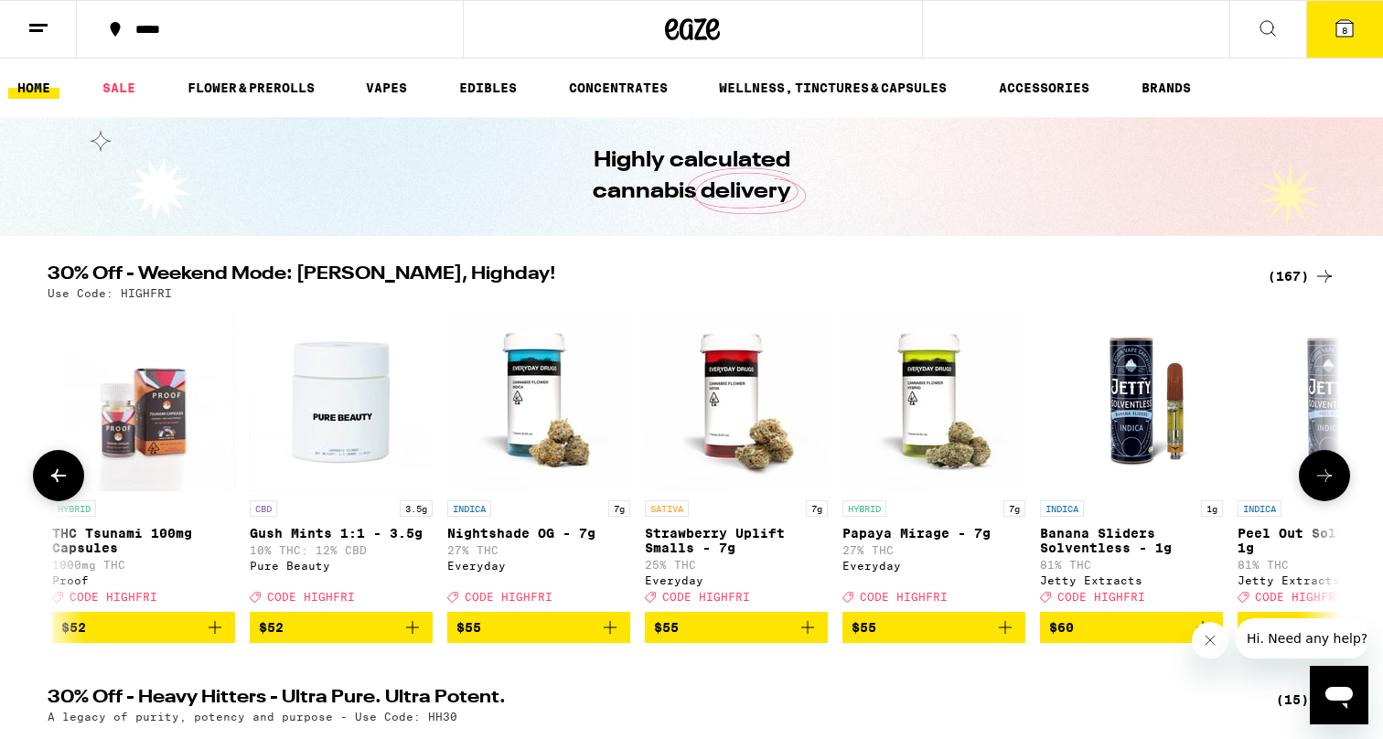
click at [1328, 478] on icon at bounding box center [1325, 476] width 22 height 22
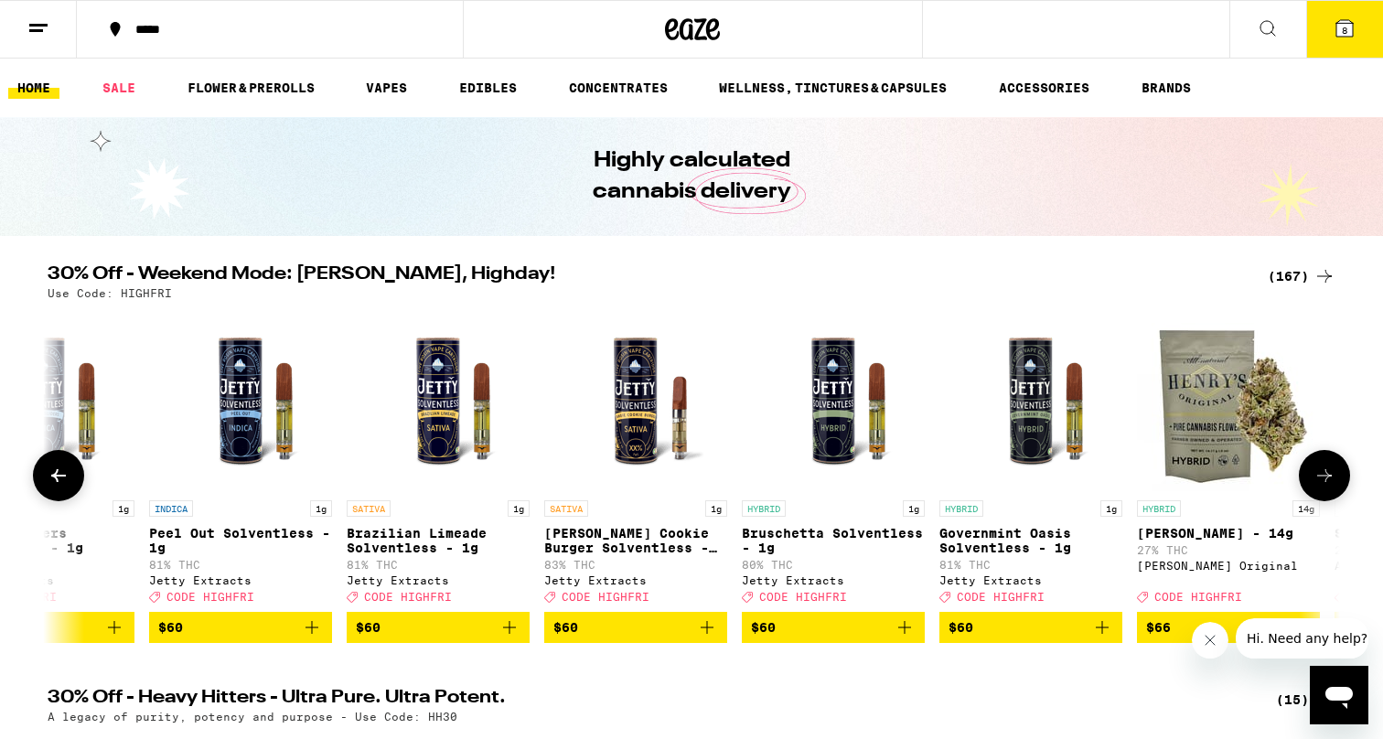
click at [1328, 478] on icon at bounding box center [1325, 476] width 22 height 22
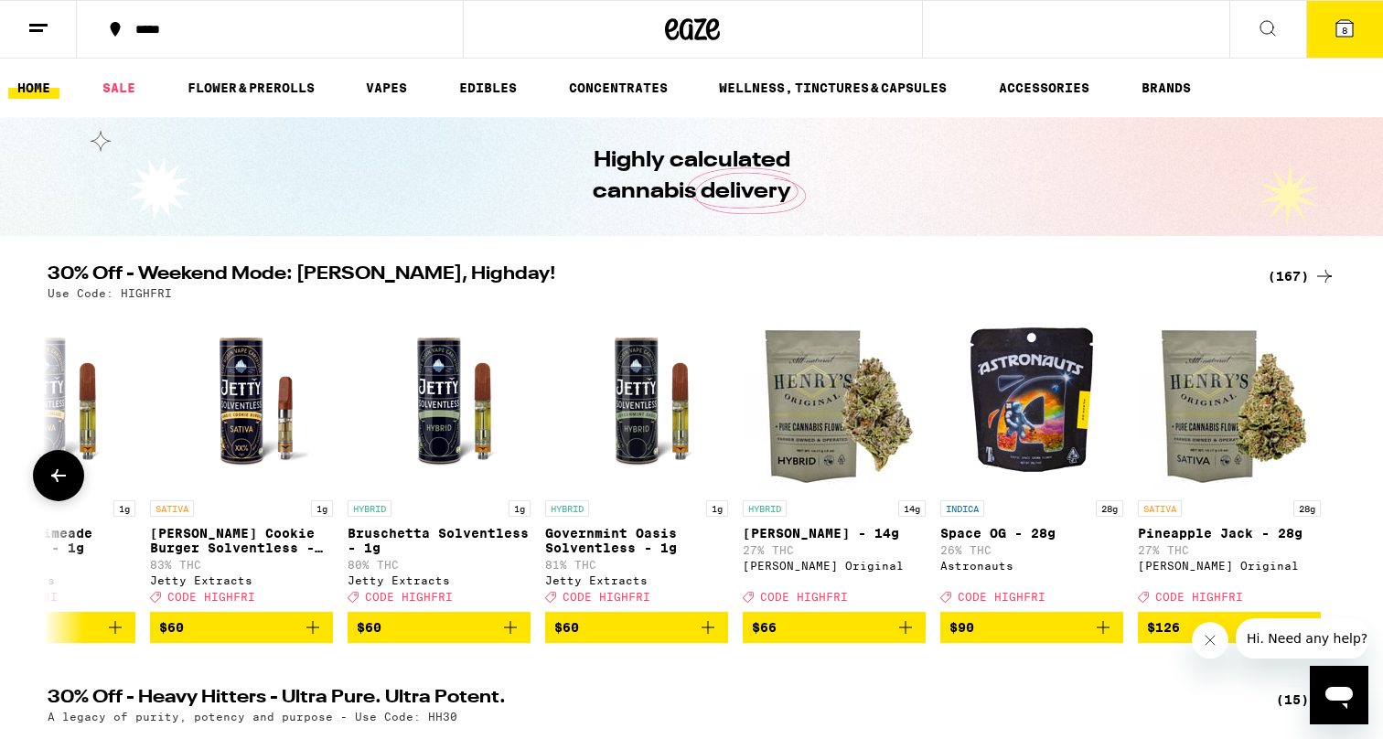
click at [1328, 478] on div at bounding box center [1324, 475] width 51 height 51
click at [52, 479] on icon at bounding box center [59, 476] width 22 height 22
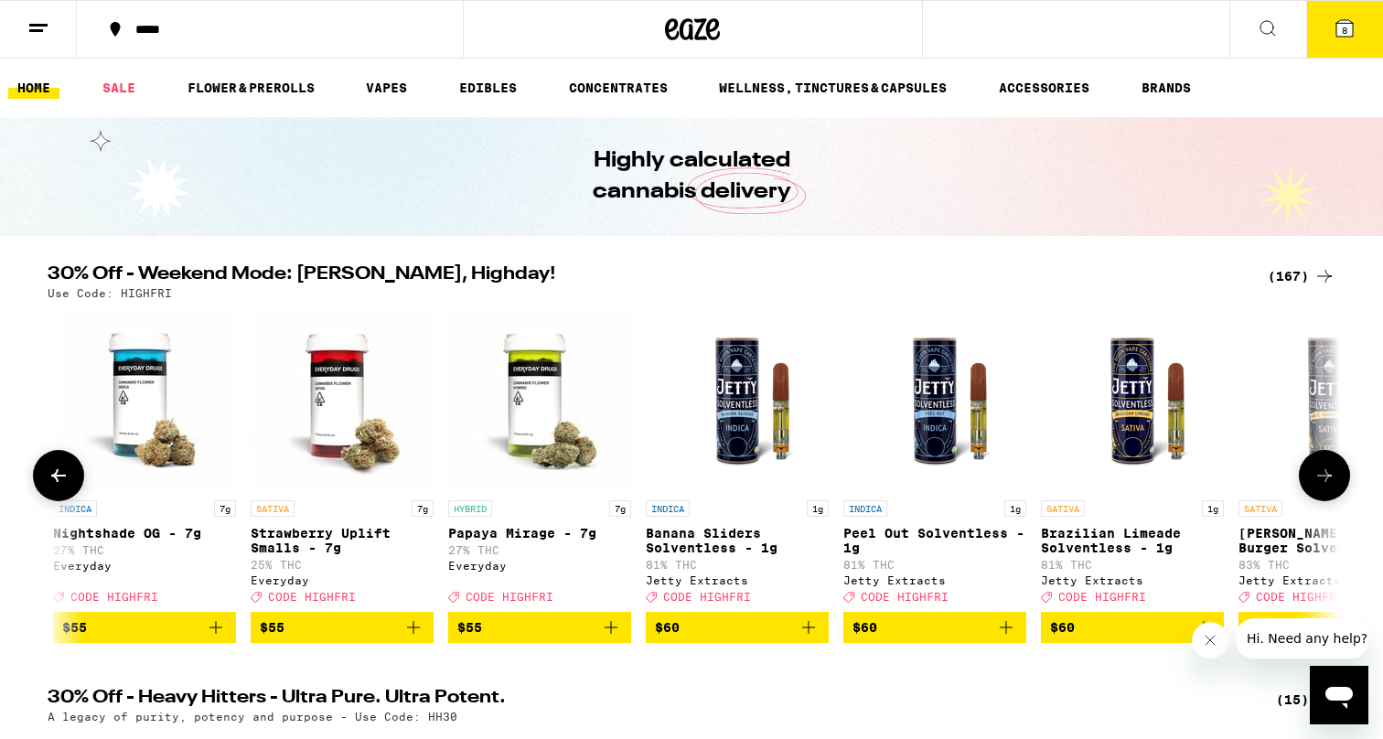
click at [52, 479] on icon at bounding box center [59, 476] width 22 height 22
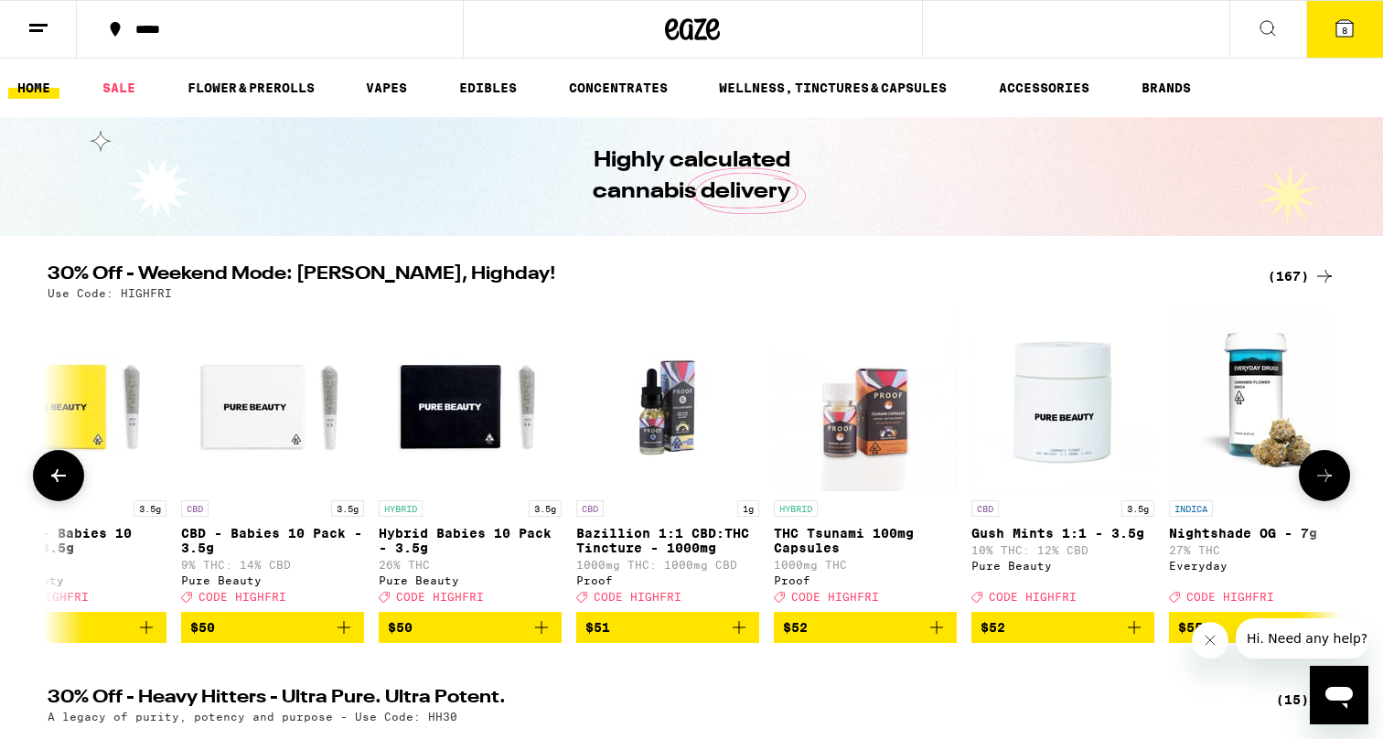
click at [52, 479] on icon at bounding box center [59, 476] width 22 height 22
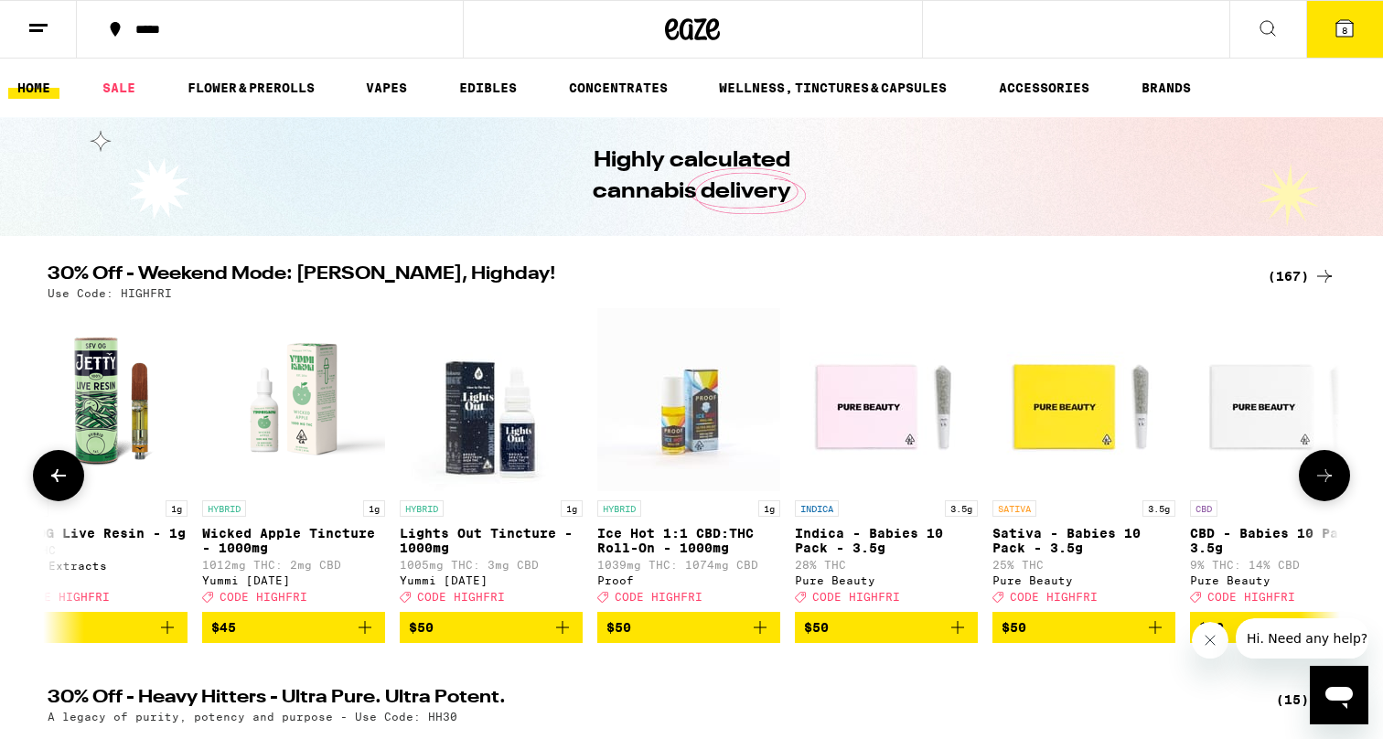
click at [52, 479] on icon at bounding box center [59, 476] width 22 height 22
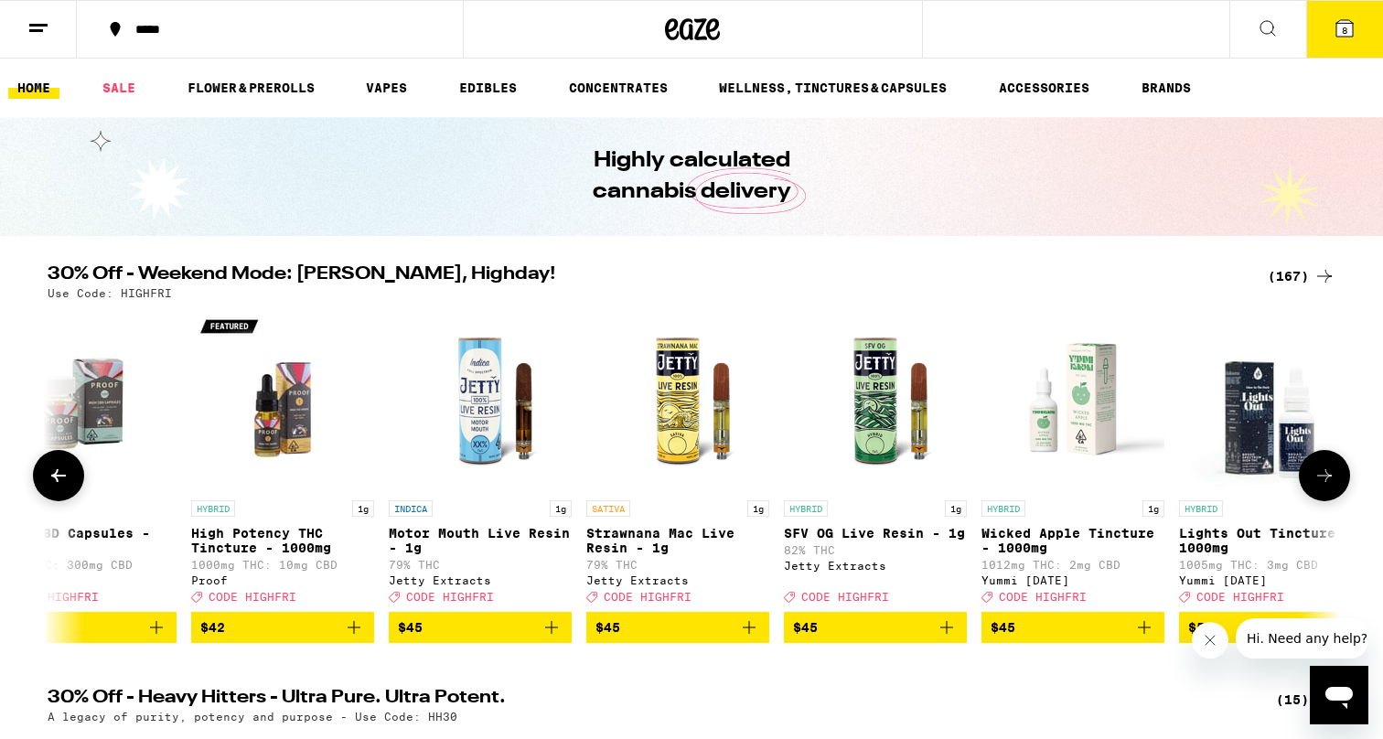
click at [52, 479] on icon at bounding box center [59, 476] width 22 height 22
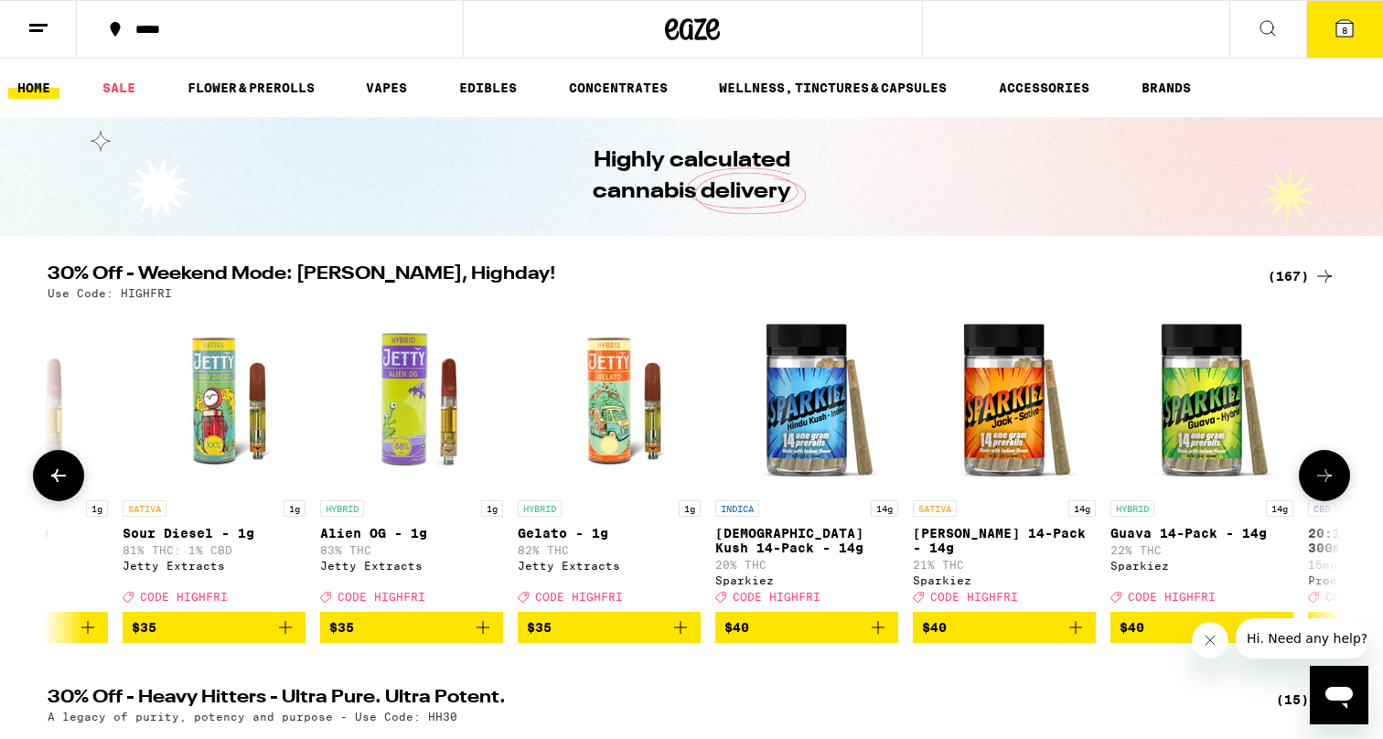
click at [52, 479] on icon at bounding box center [59, 476] width 22 height 22
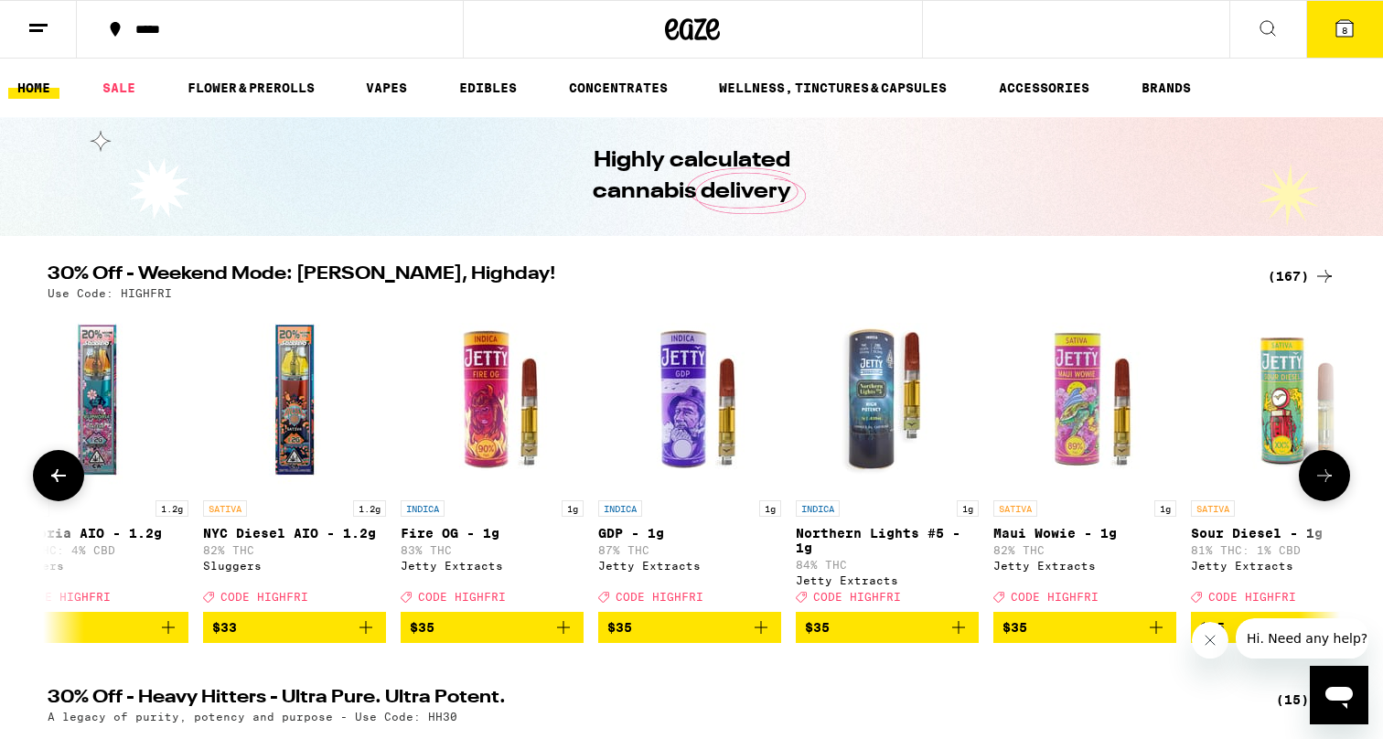
click at [52, 479] on icon at bounding box center [59, 476] width 22 height 22
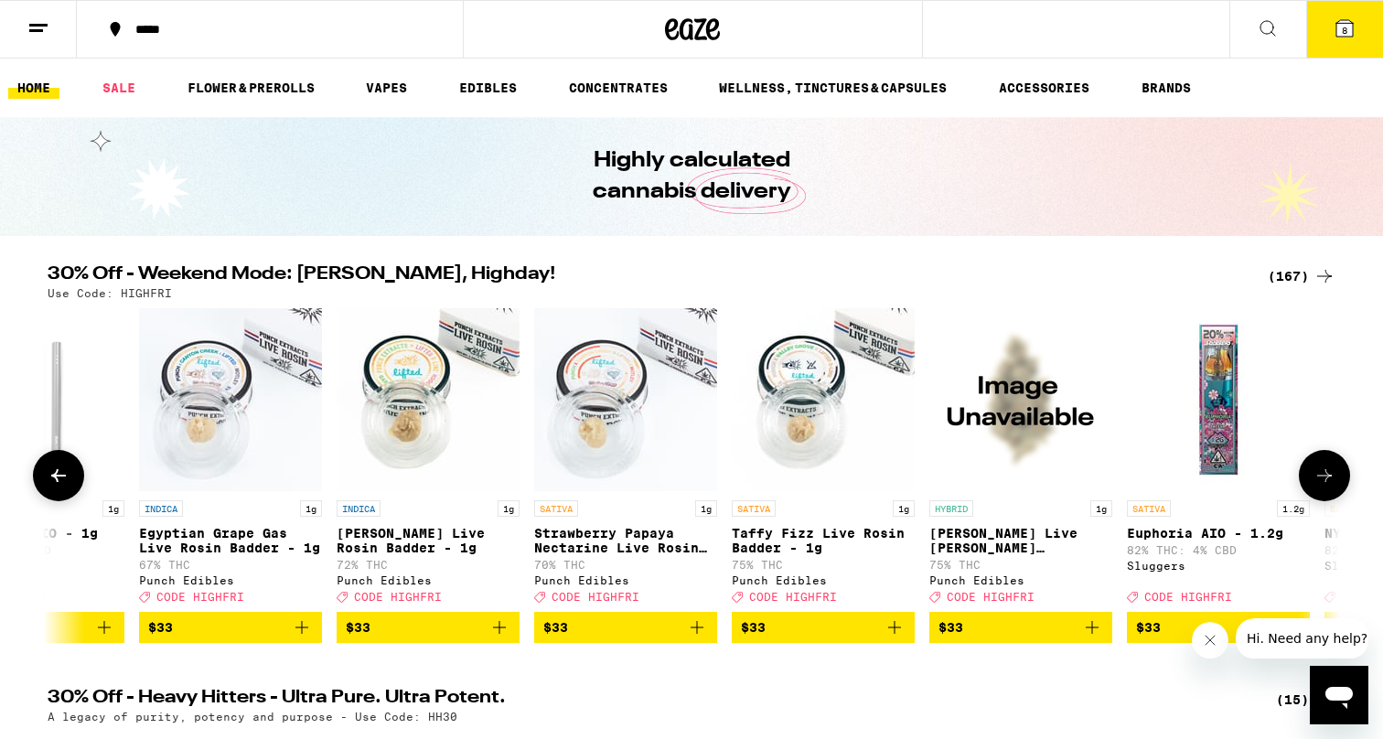
click at [52, 479] on icon at bounding box center [59, 476] width 22 height 22
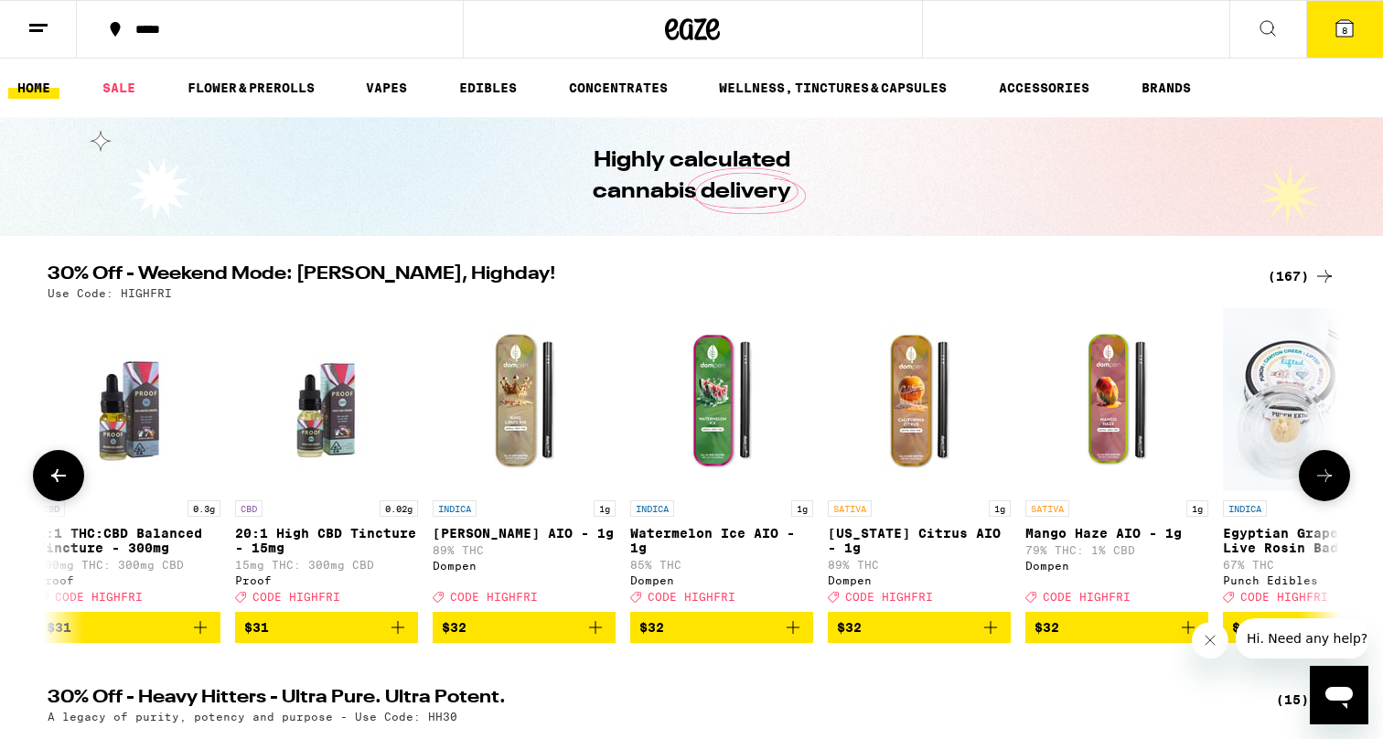
click at [52, 479] on icon at bounding box center [59, 476] width 22 height 22
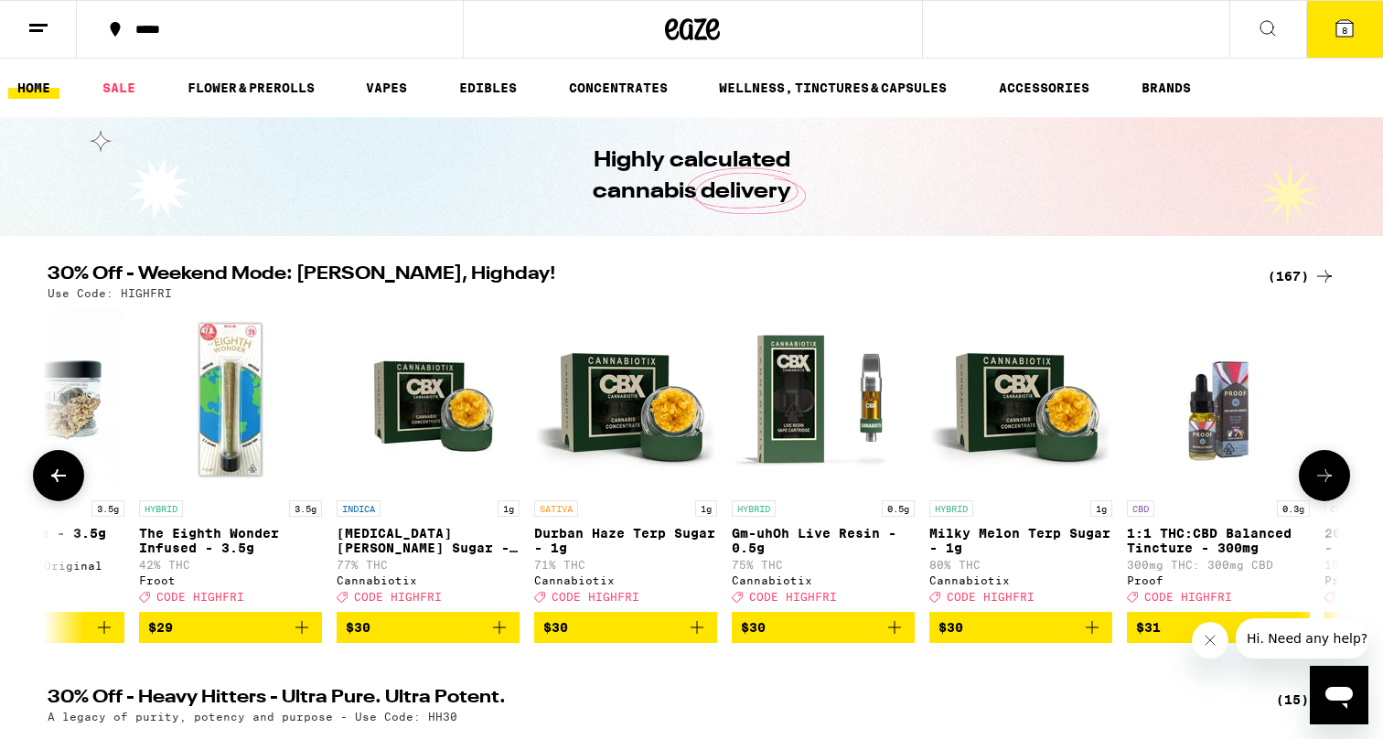
click at [52, 479] on icon at bounding box center [59, 476] width 22 height 22
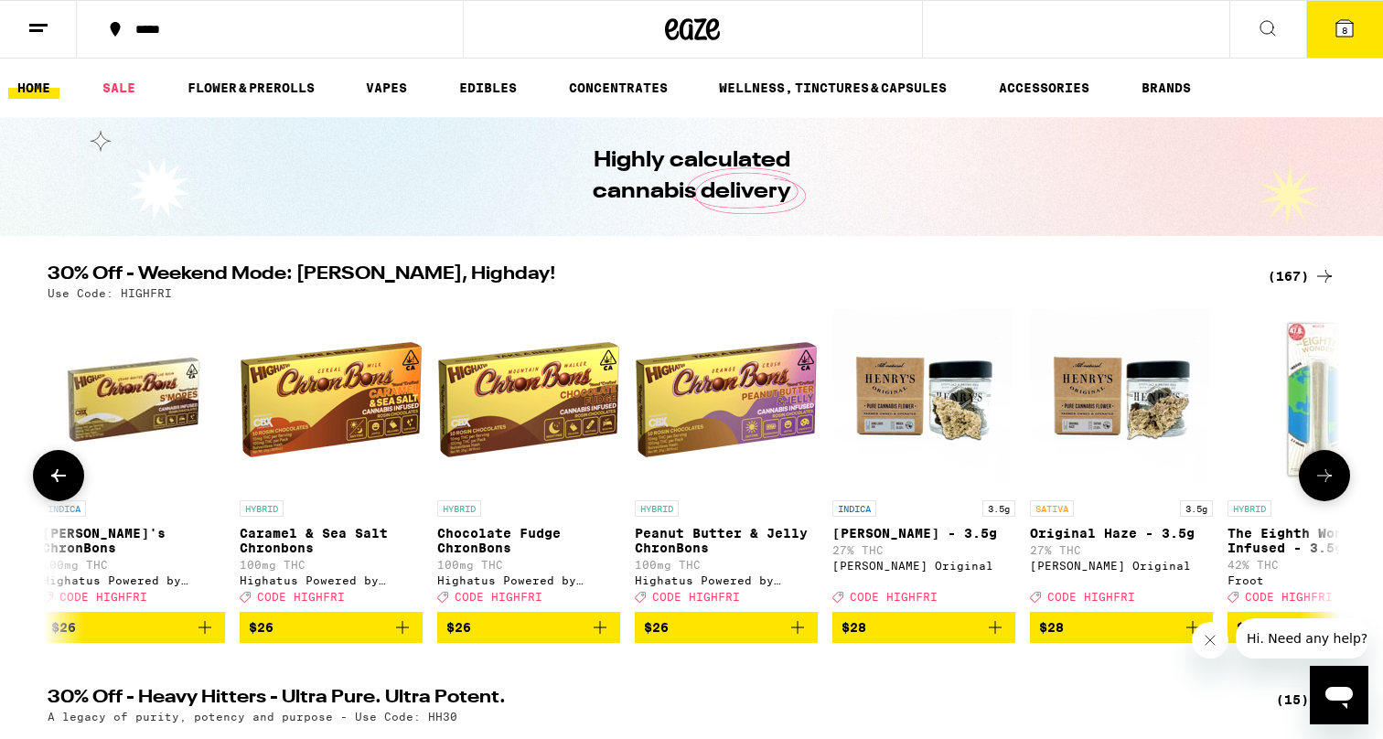
click at [52, 479] on icon at bounding box center [59, 476] width 22 height 22
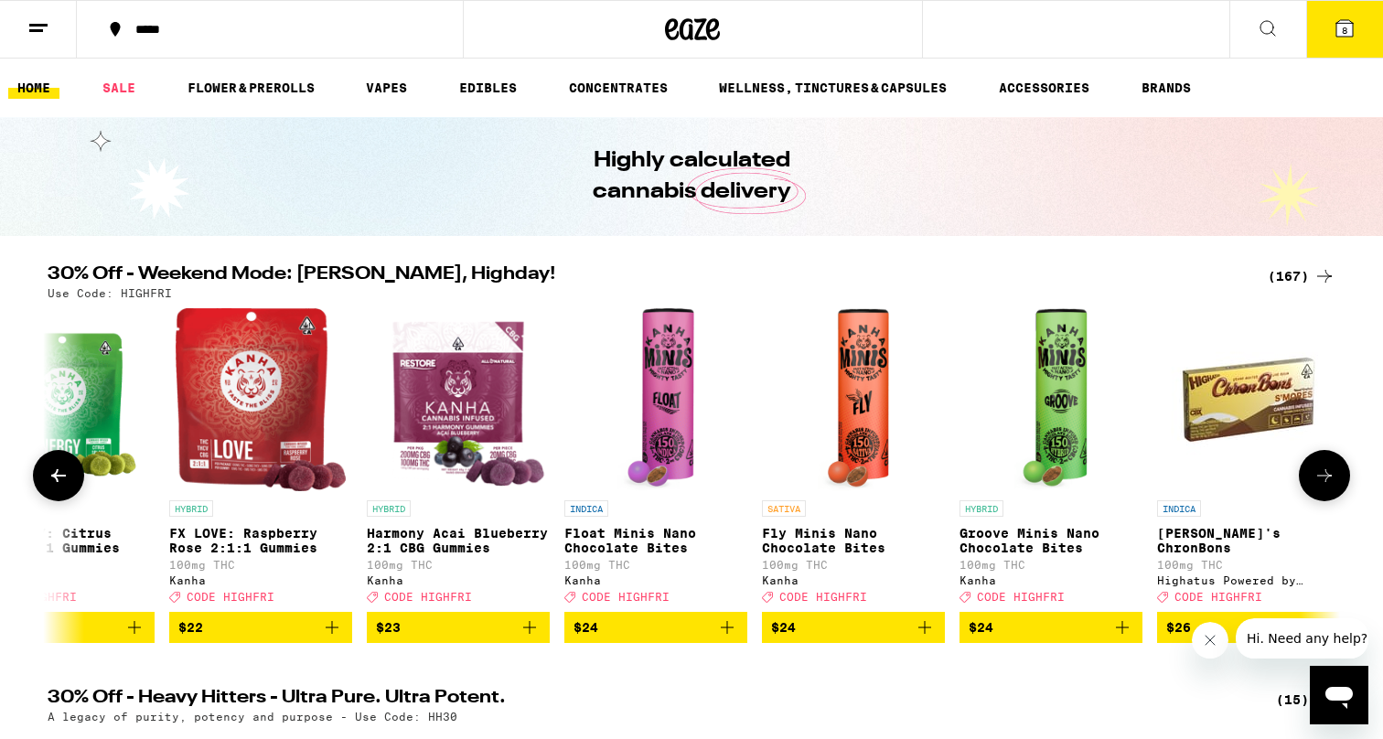
click at [52, 479] on icon at bounding box center [59, 476] width 22 height 22
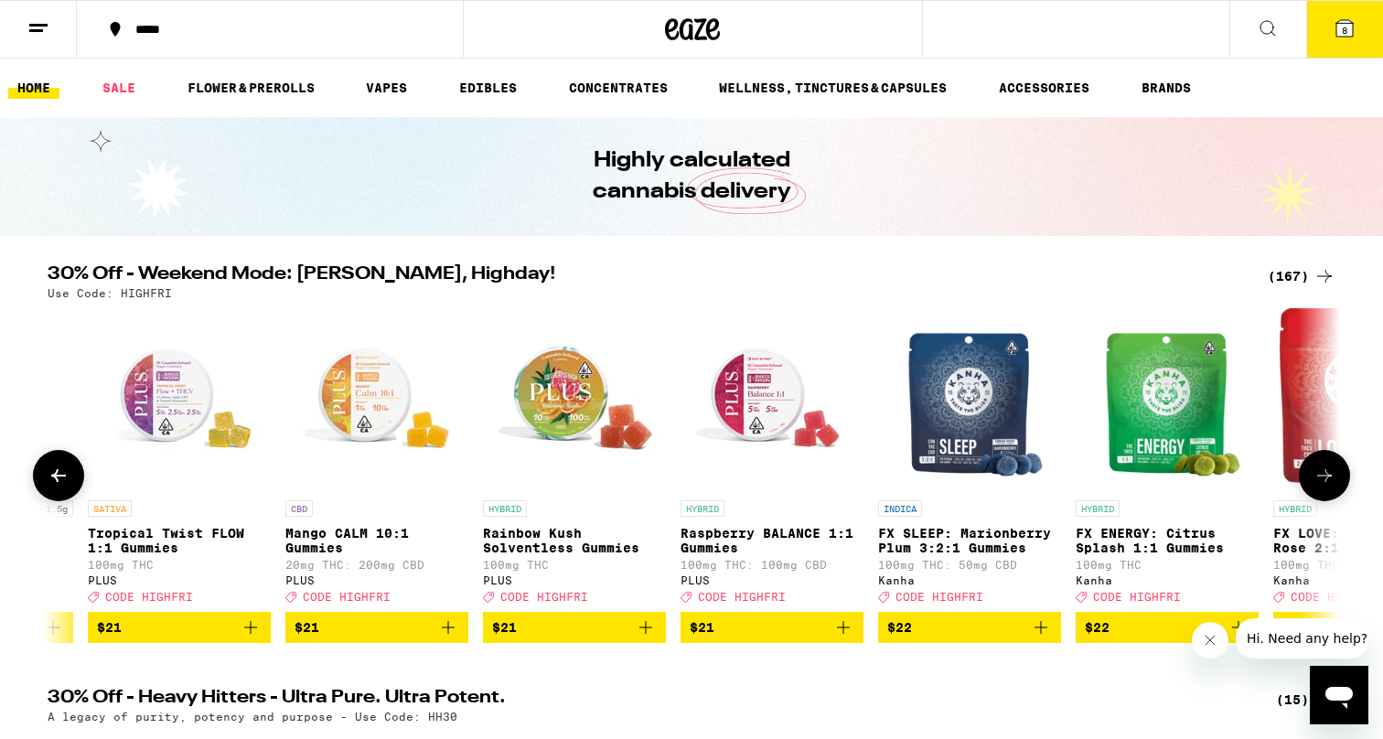
click at [52, 479] on icon at bounding box center [59, 476] width 22 height 22
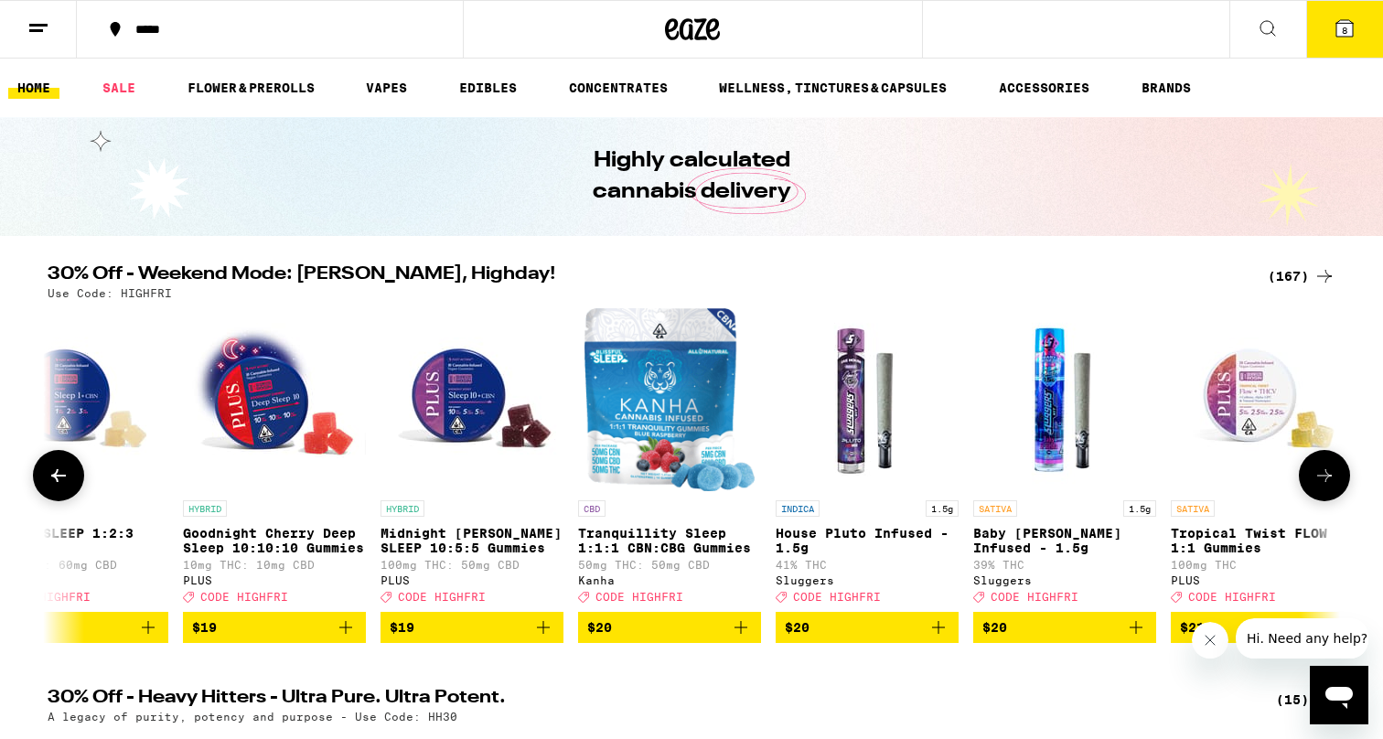
click at [52, 479] on icon at bounding box center [59, 476] width 22 height 22
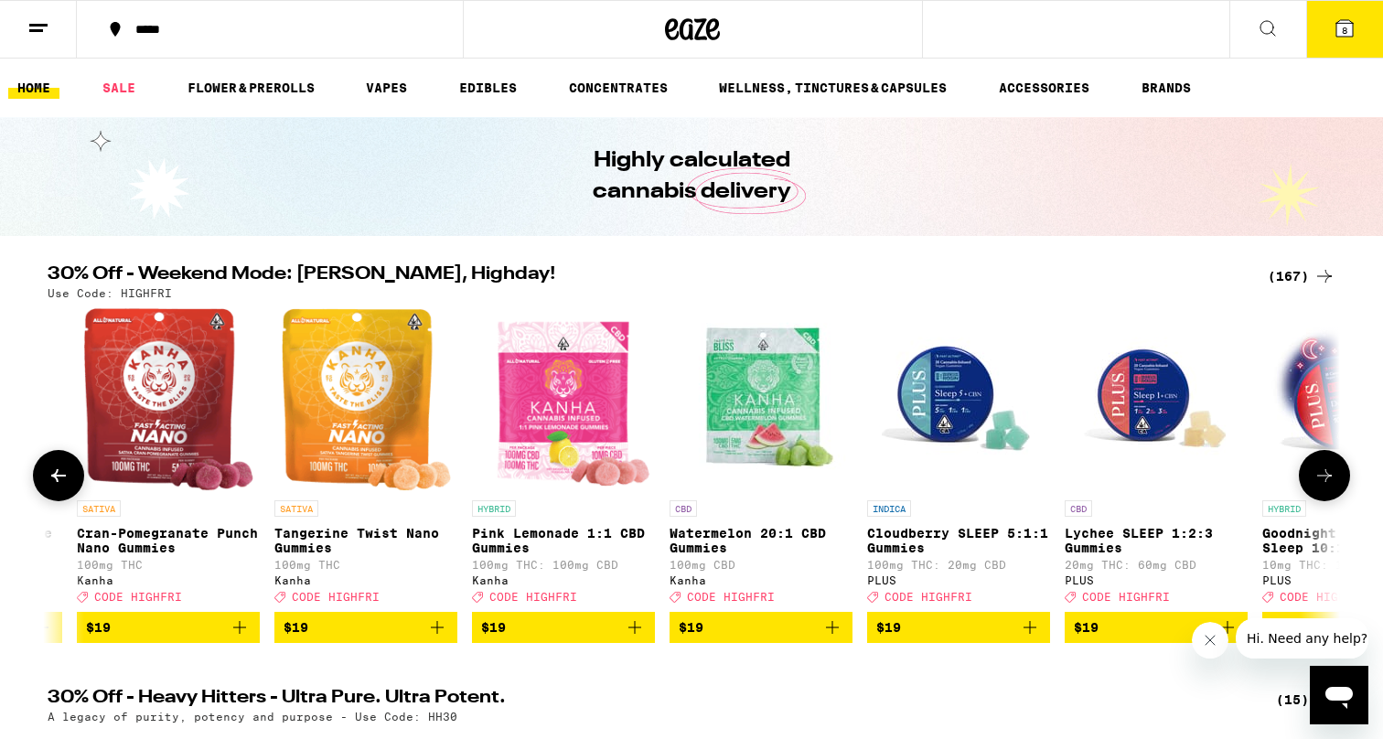
click at [52, 479] on icon at bounding box center [59, 476] width 22 height 22
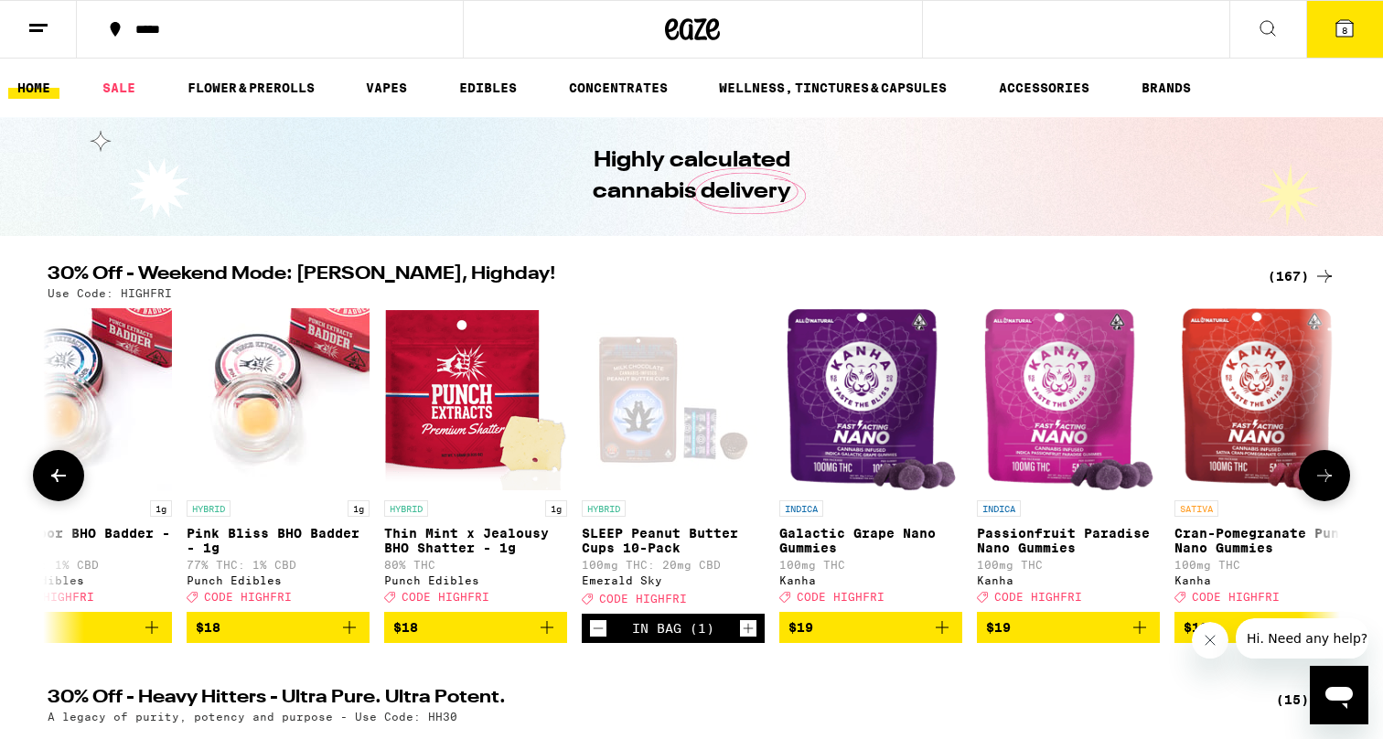
click at [52, 479] on icon at bounding box center [59, 476] width 22 height 22
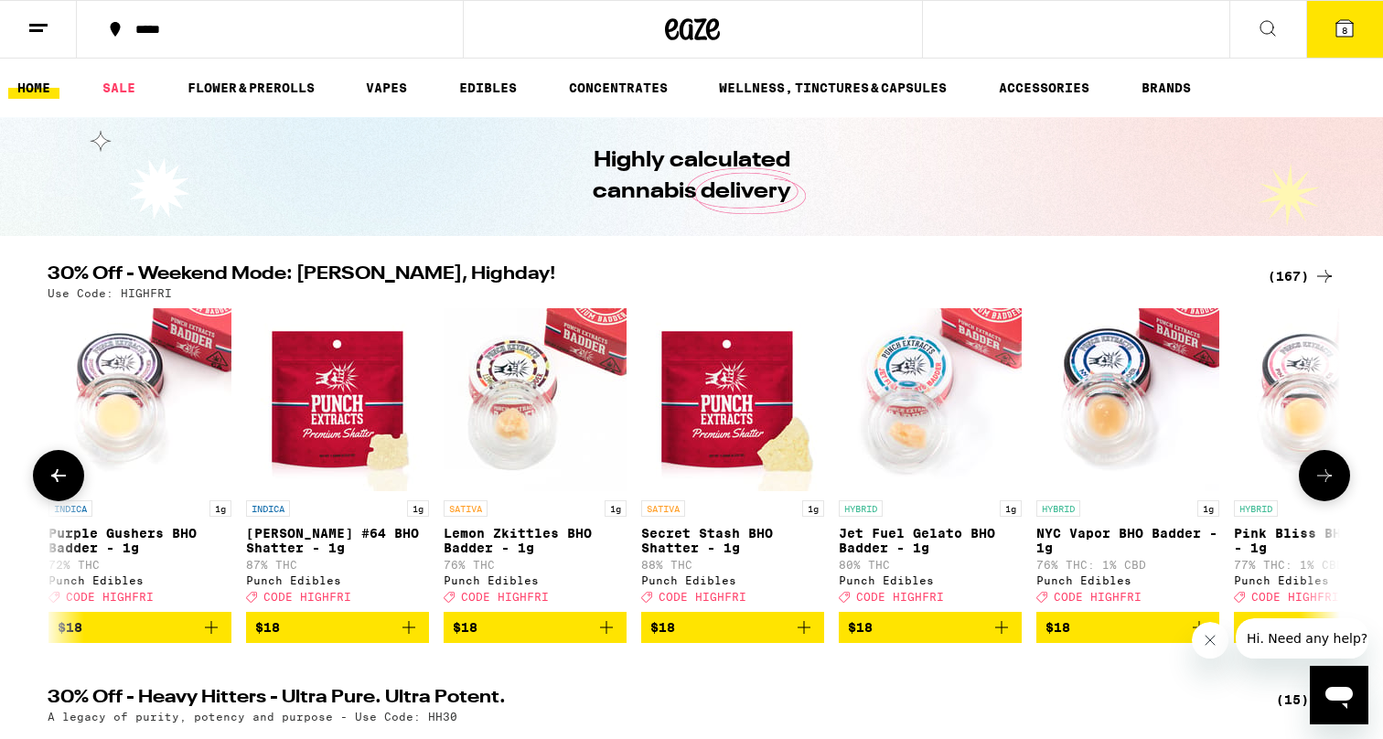
click at [52, 479] on icon at bounding box center [59, 476] width 22 height 22
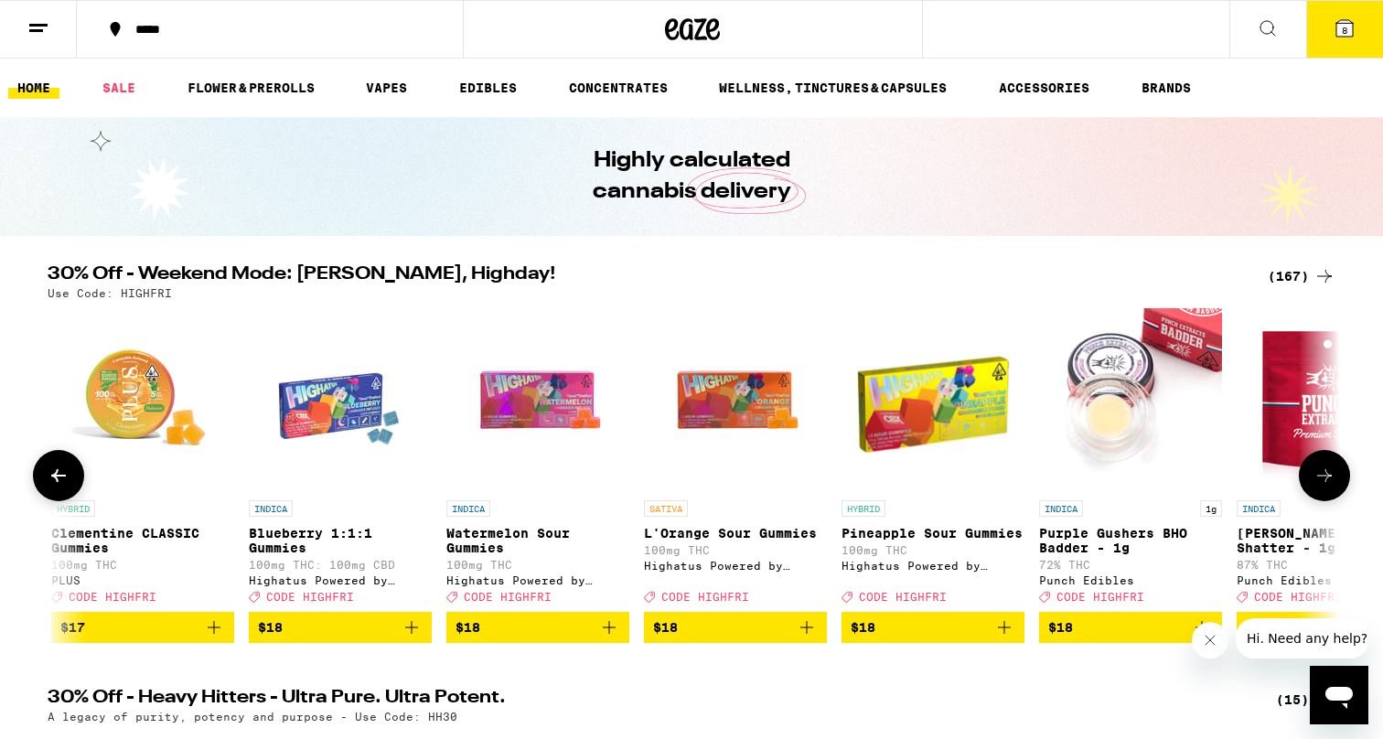
click at [52, 479] on icon at bounding box center [59, 476] width 22 height 22
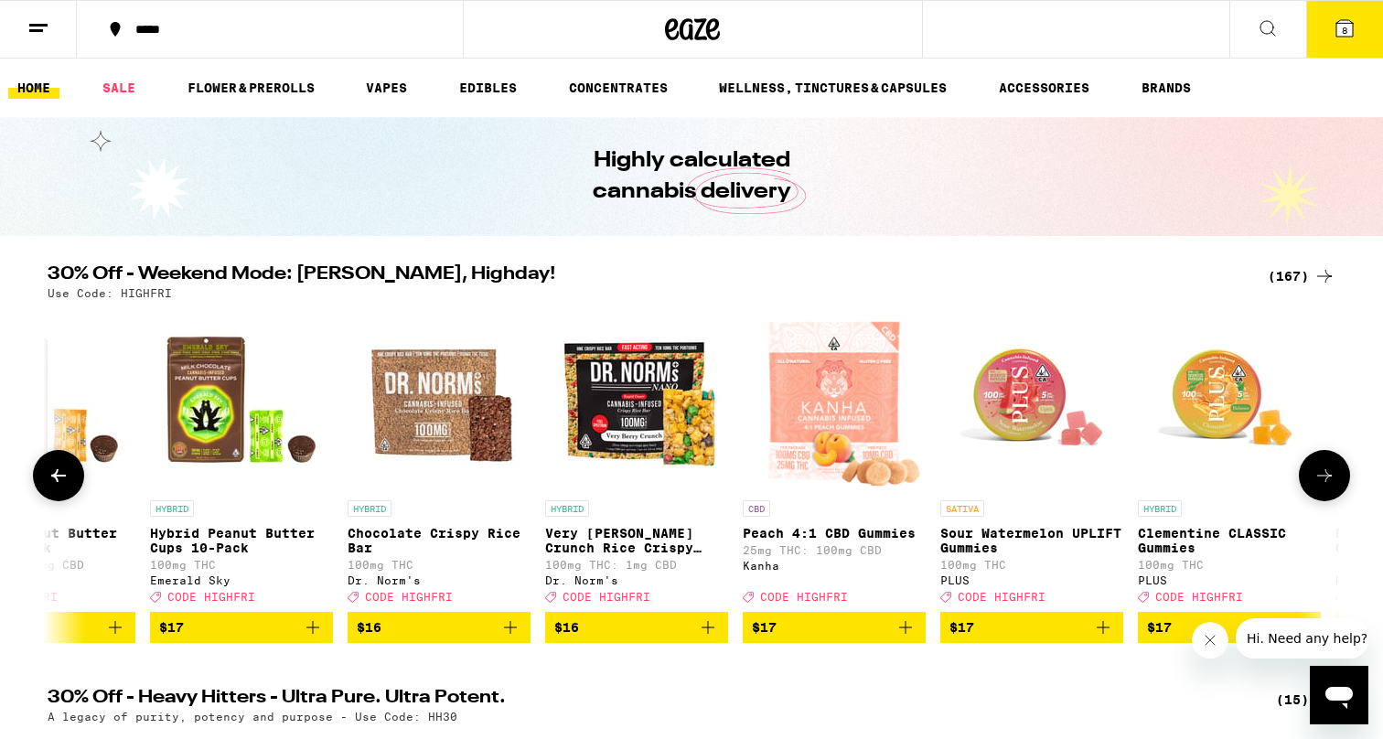
click at [52, 479] on icon at bounding box center [59, 476] width 22 height 22
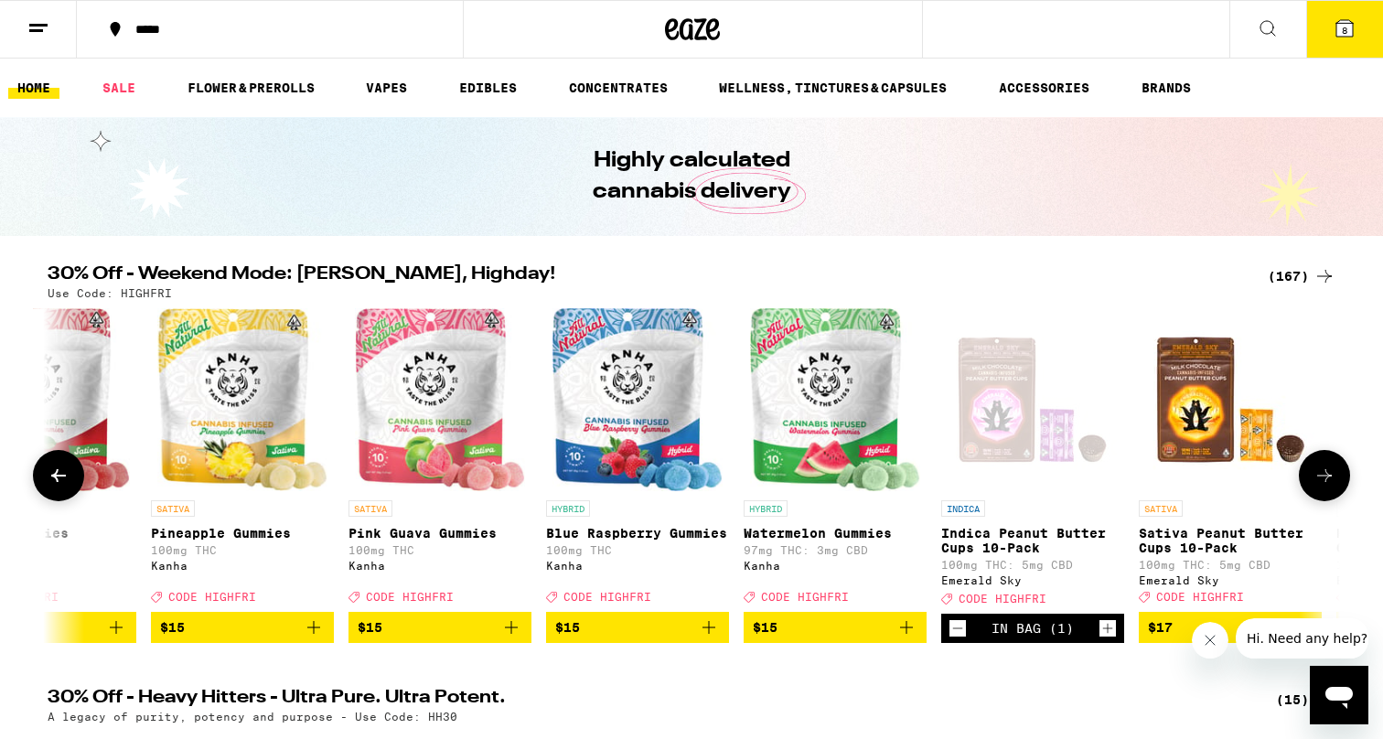
click at [52, 479] on icon at bounding box center [59, 476] width 22 height 22
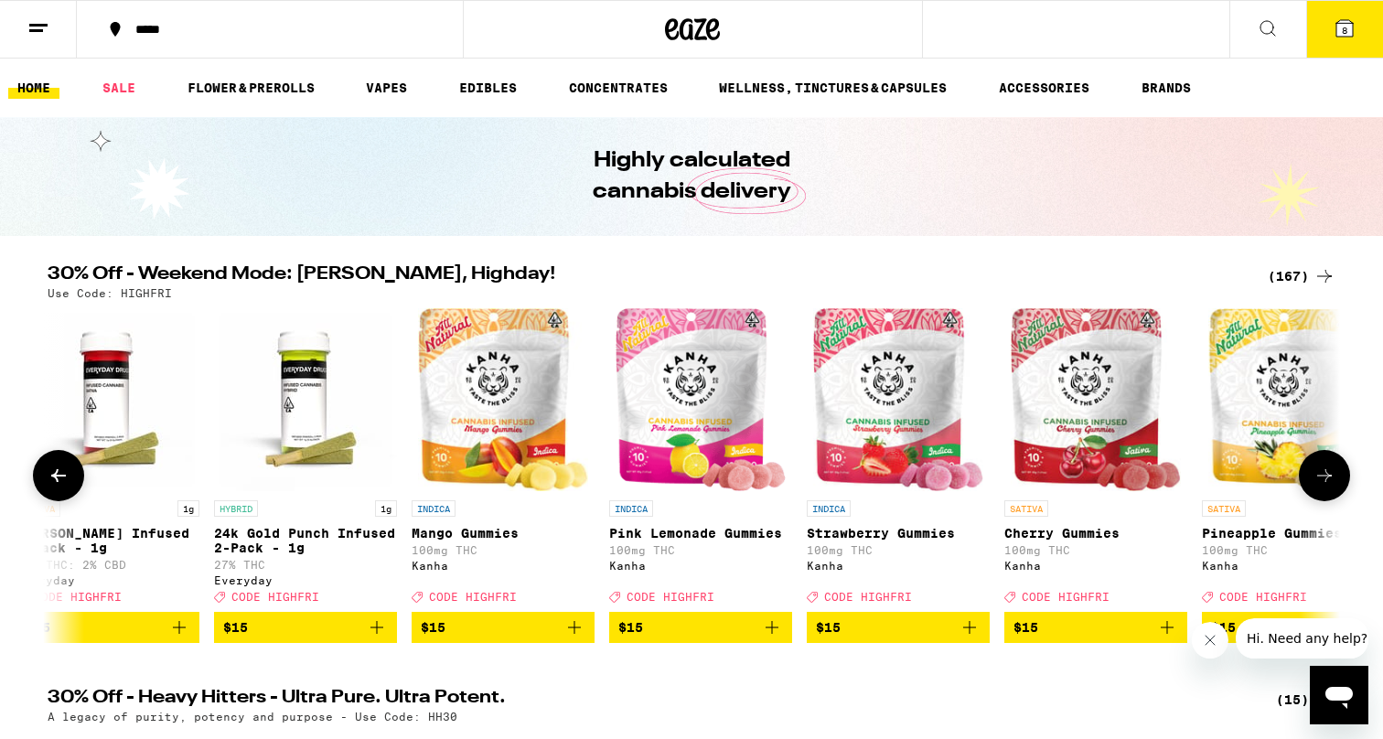
click at [52, 479] on icon at bounding box center [59, 476] width 22 height 22
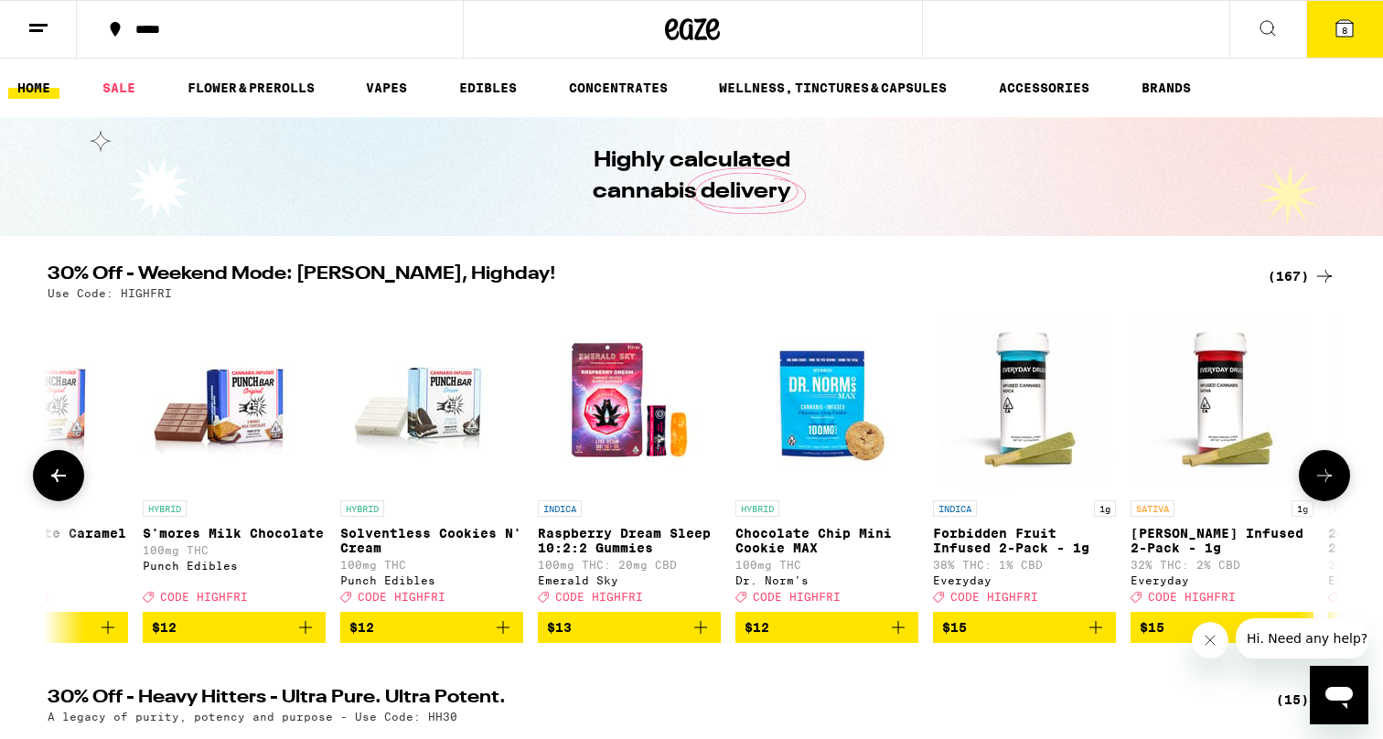
click at [52, 479] on icon at bounding box center [59, 476] width 22 height 22
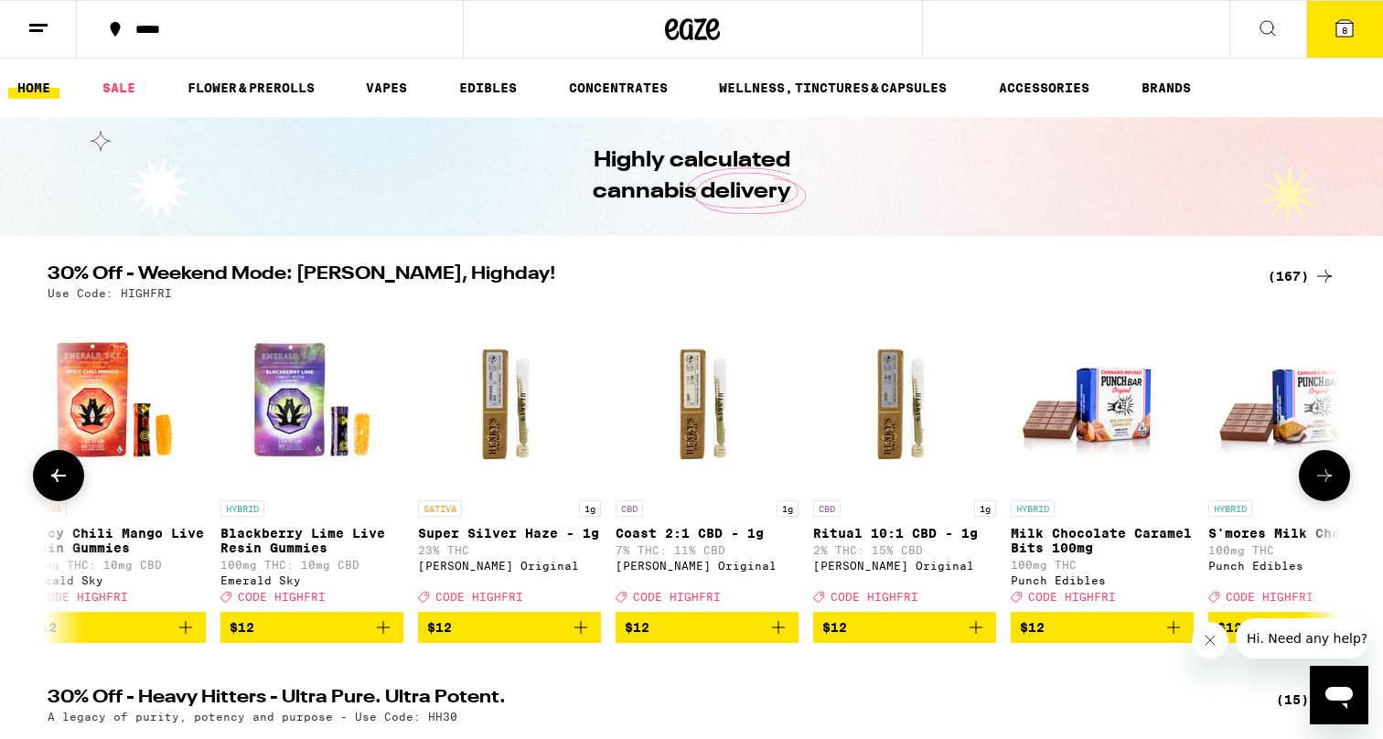
click at [52, 479] on icon at bounding box center [59, 476] width 22 height 22
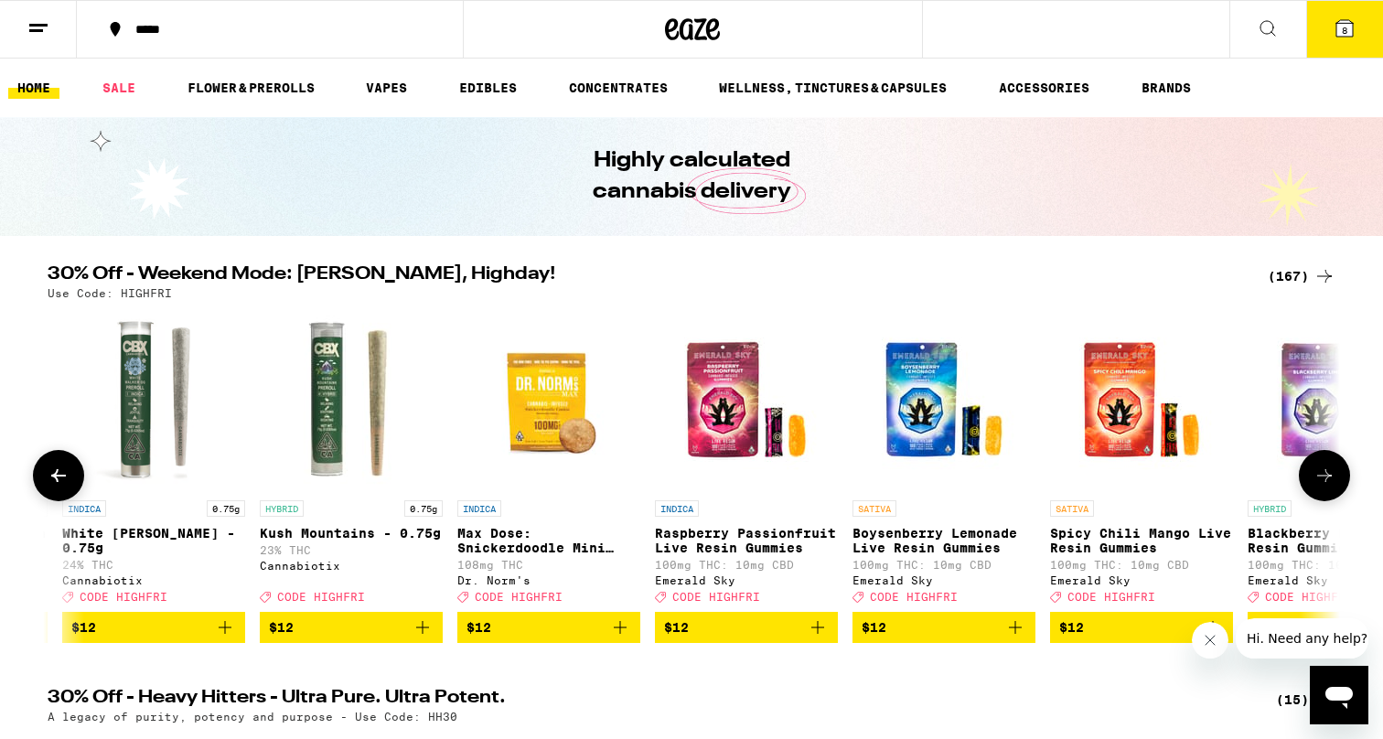
click at [52, 479] on icon at bounding box center [59, 476] width 22 height 22
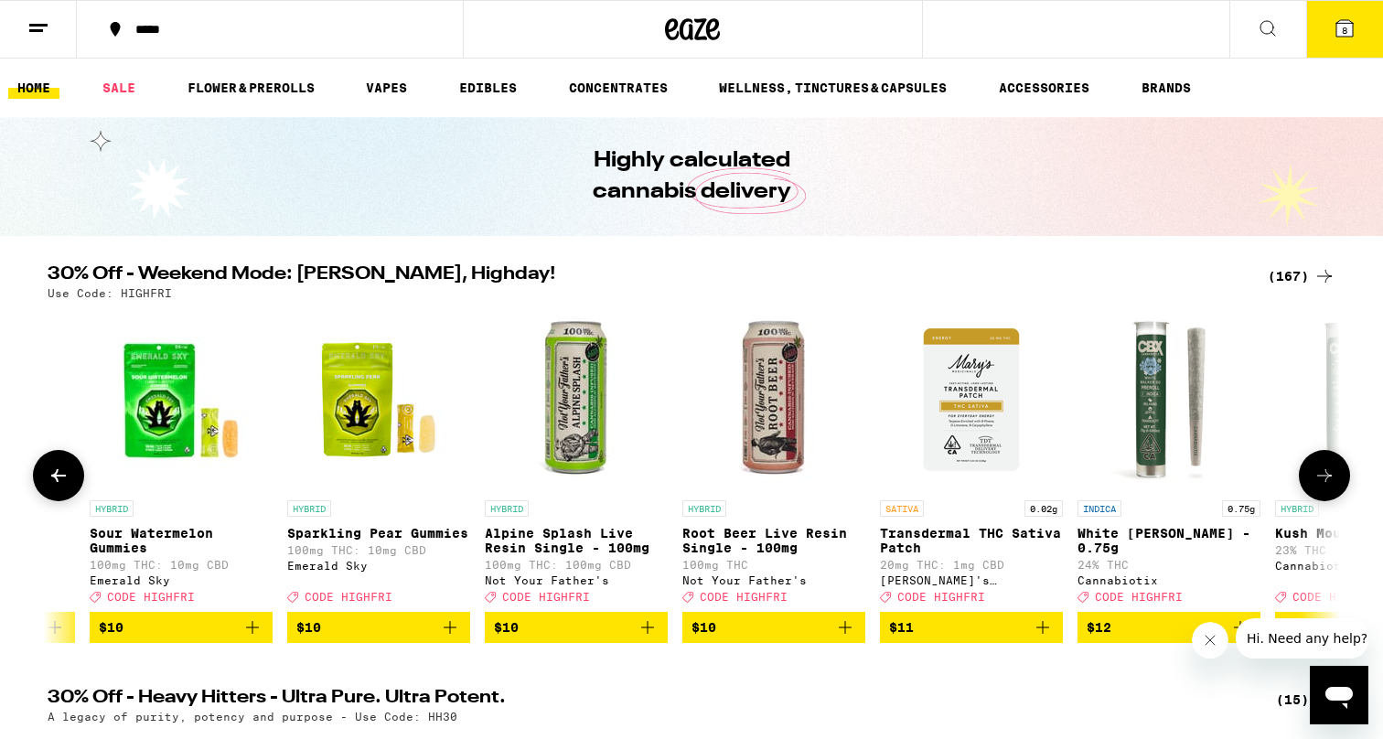
click at [52, 479] on icon at bounding box center [59, 476] width 22 height 22
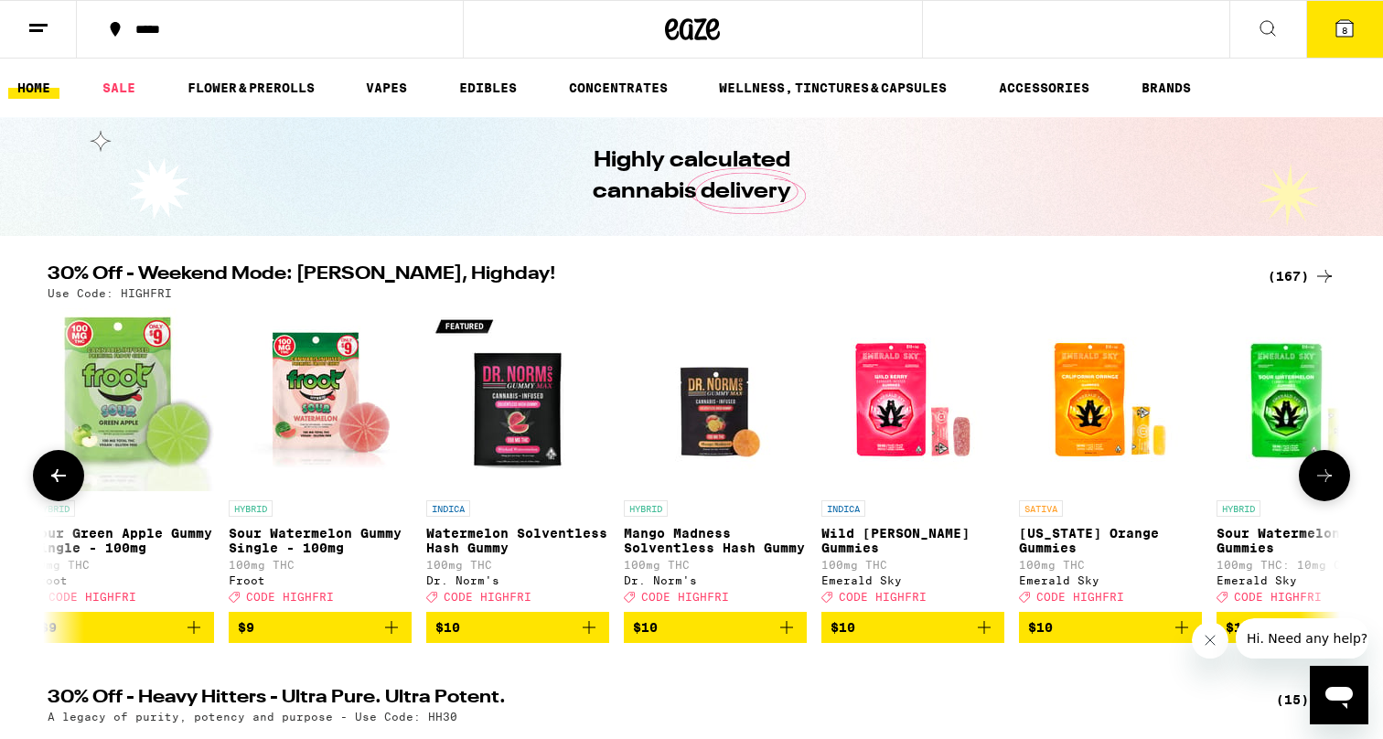
click at [52, 479] on icon at bounding box center [59, 476] width 22 height 22
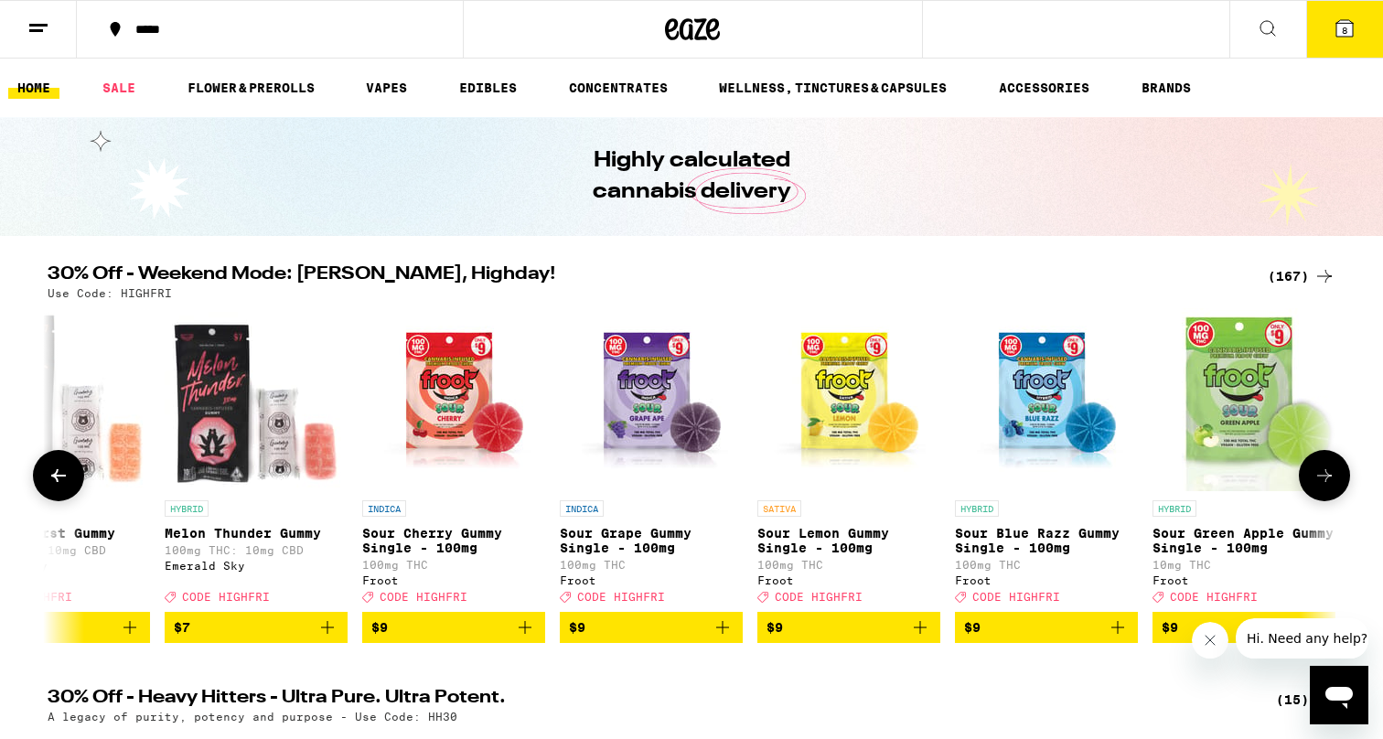
click at [52, 479] on icon at bounding box center [59, 476] width 22 height 22
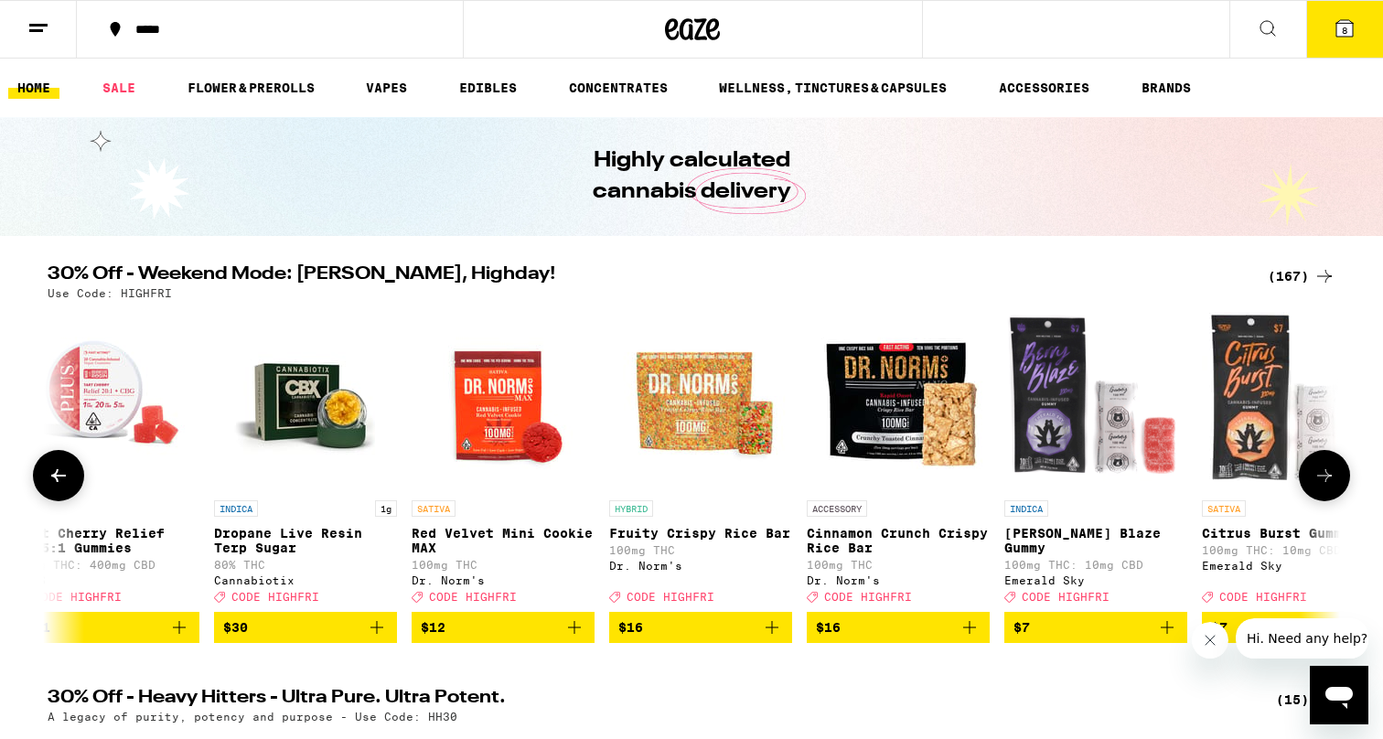
click at [52, 479] on icon at bounding box center [59, 476] width 22 height 22
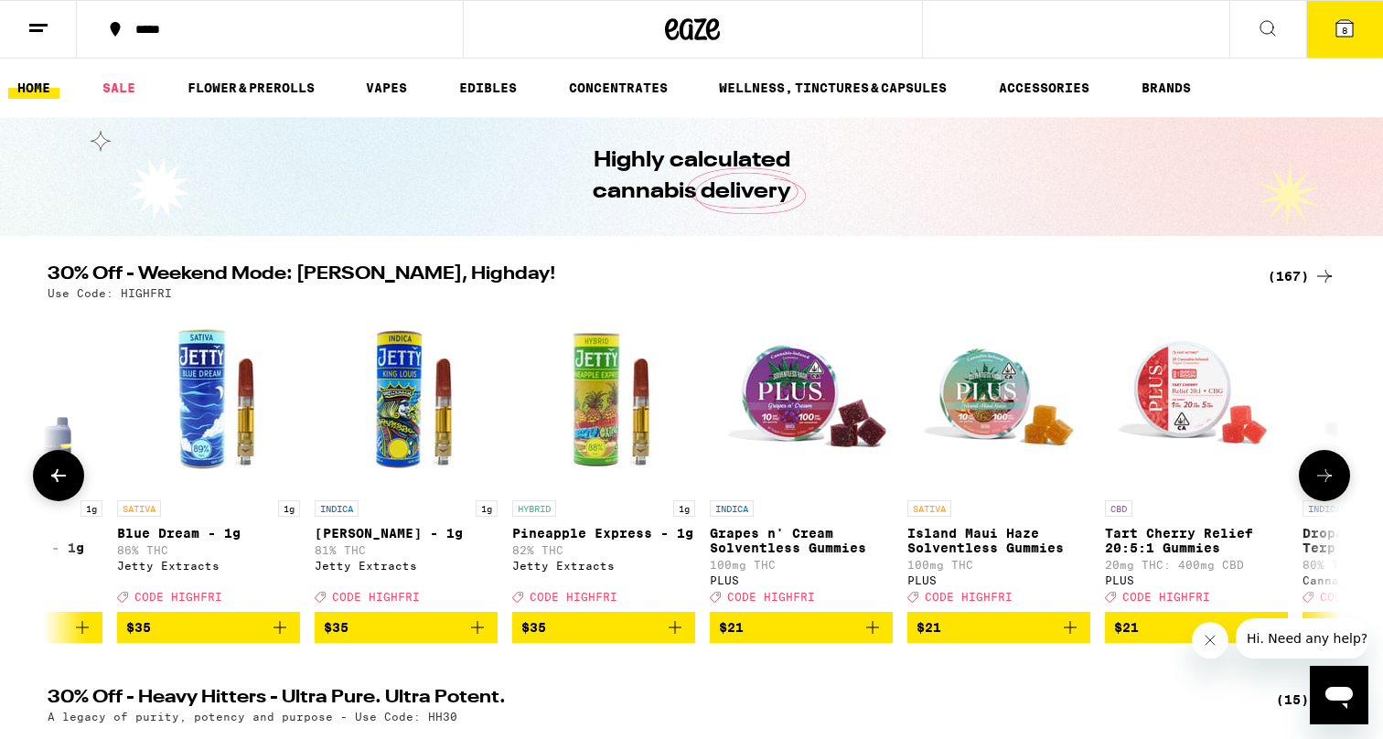
click at [52, 479] on icon at bounding box center [59, 476] width 22 height 22
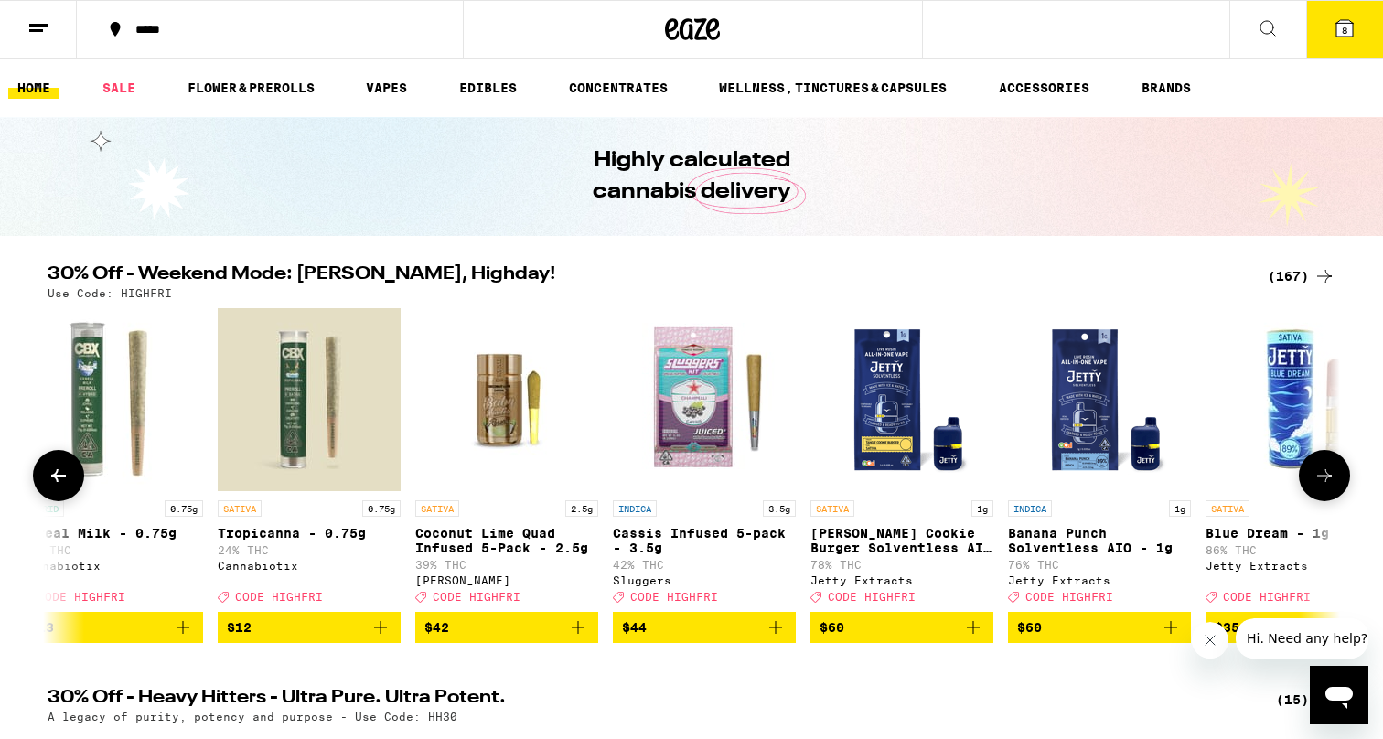
click at [52, 479] on icon at bounding box center [59, 476] width 22 height 22
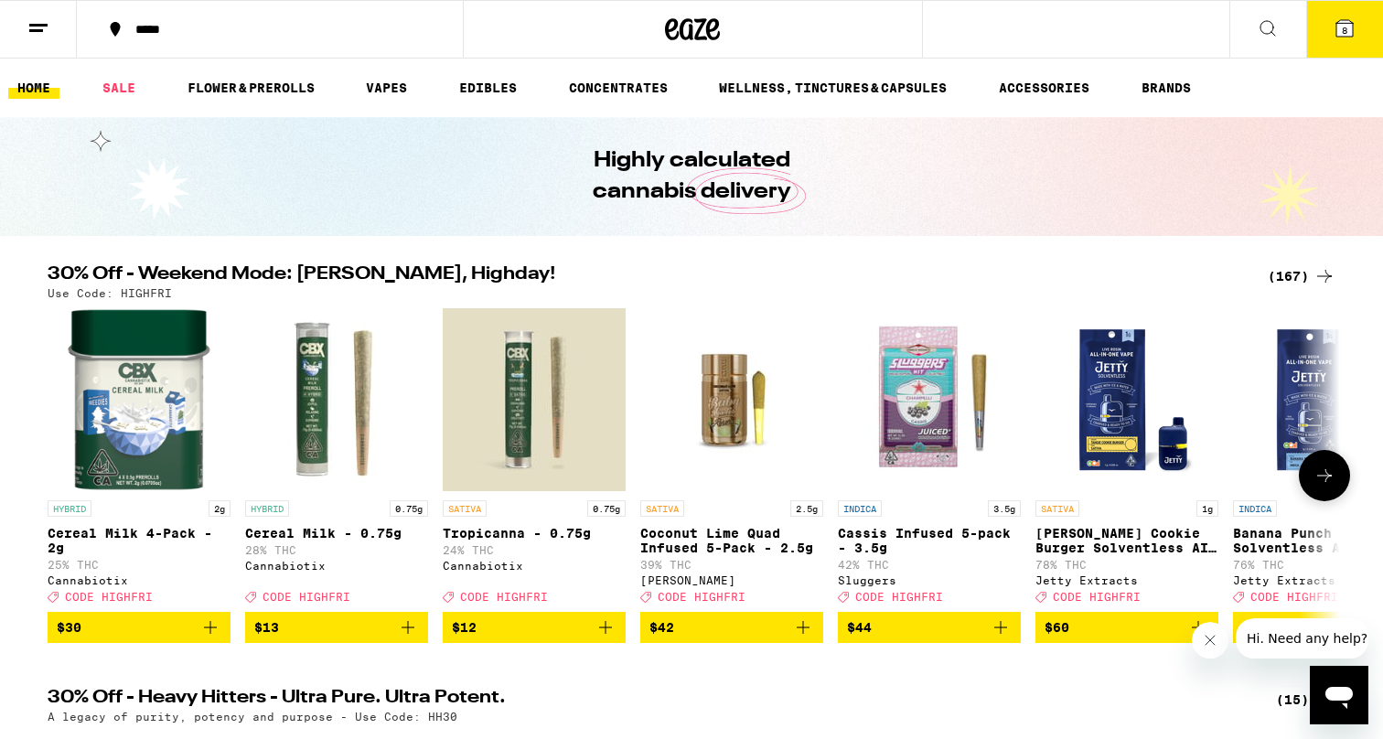
click at [59, 476] on icon at bounding box center [59, 476] width 0 height 0
click at [52, 479] on div at bounding box center [58, 475] width 51 height 51
click at [1001, 634] on icon "Add to bag" at bounding box center [1001, 627] width 13 height 13
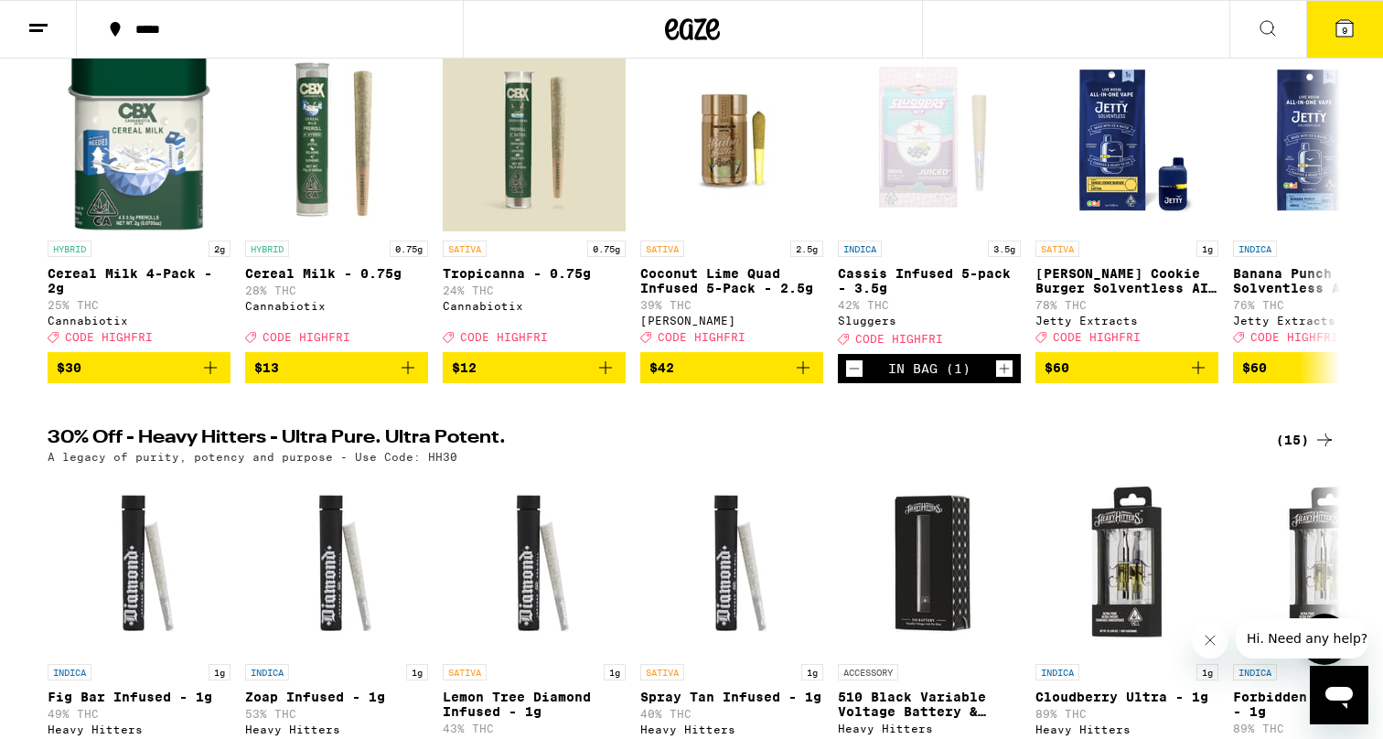
scroll to position [255, 0]
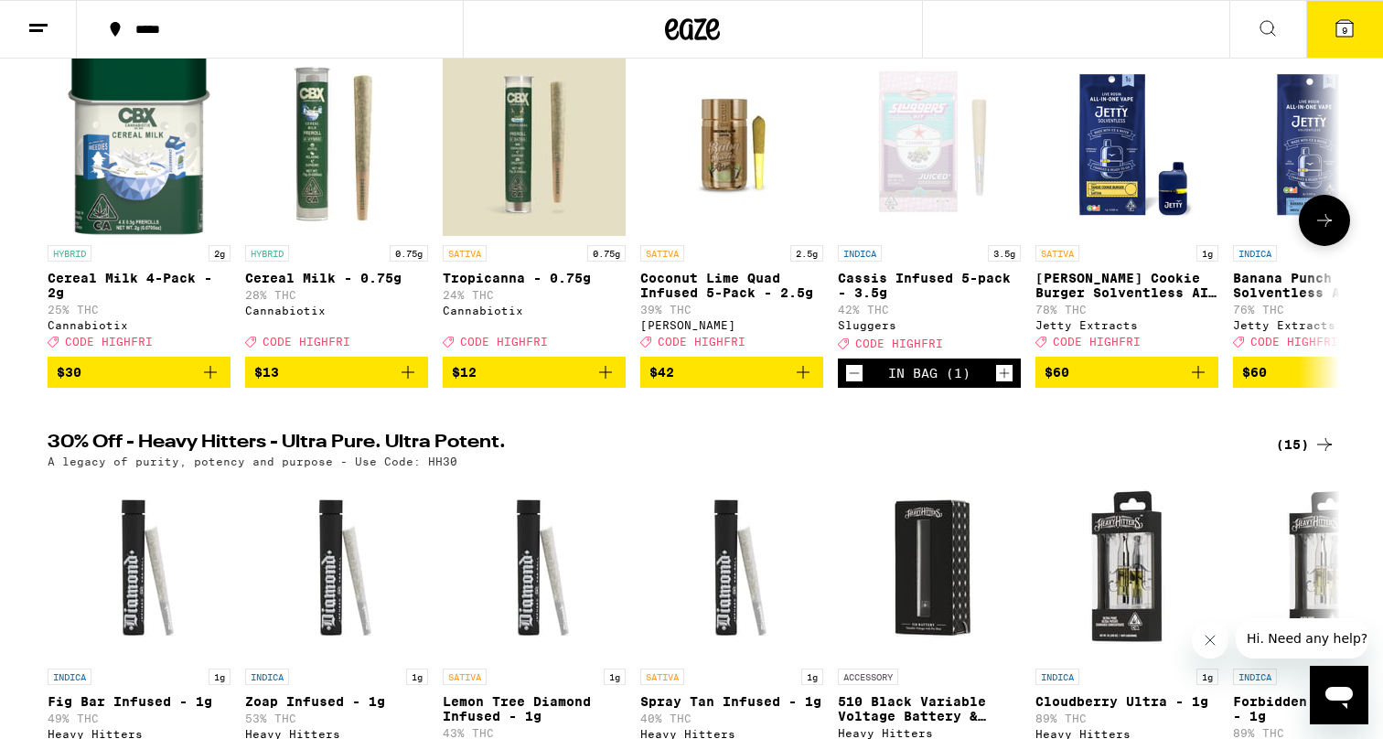
click at [801, 383] on icon "Add to bag" at bounding box center [803, 372] width 22 height 22
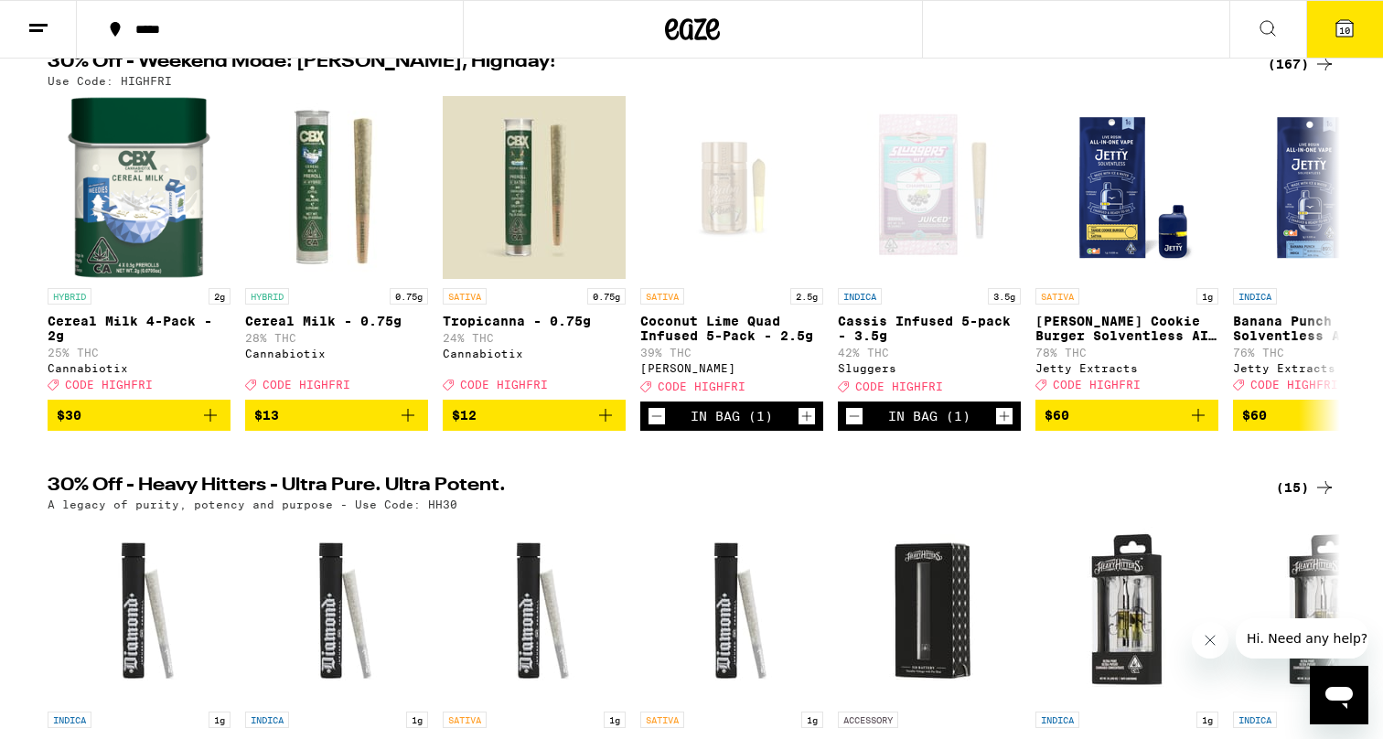
scroll to position [196, 0]
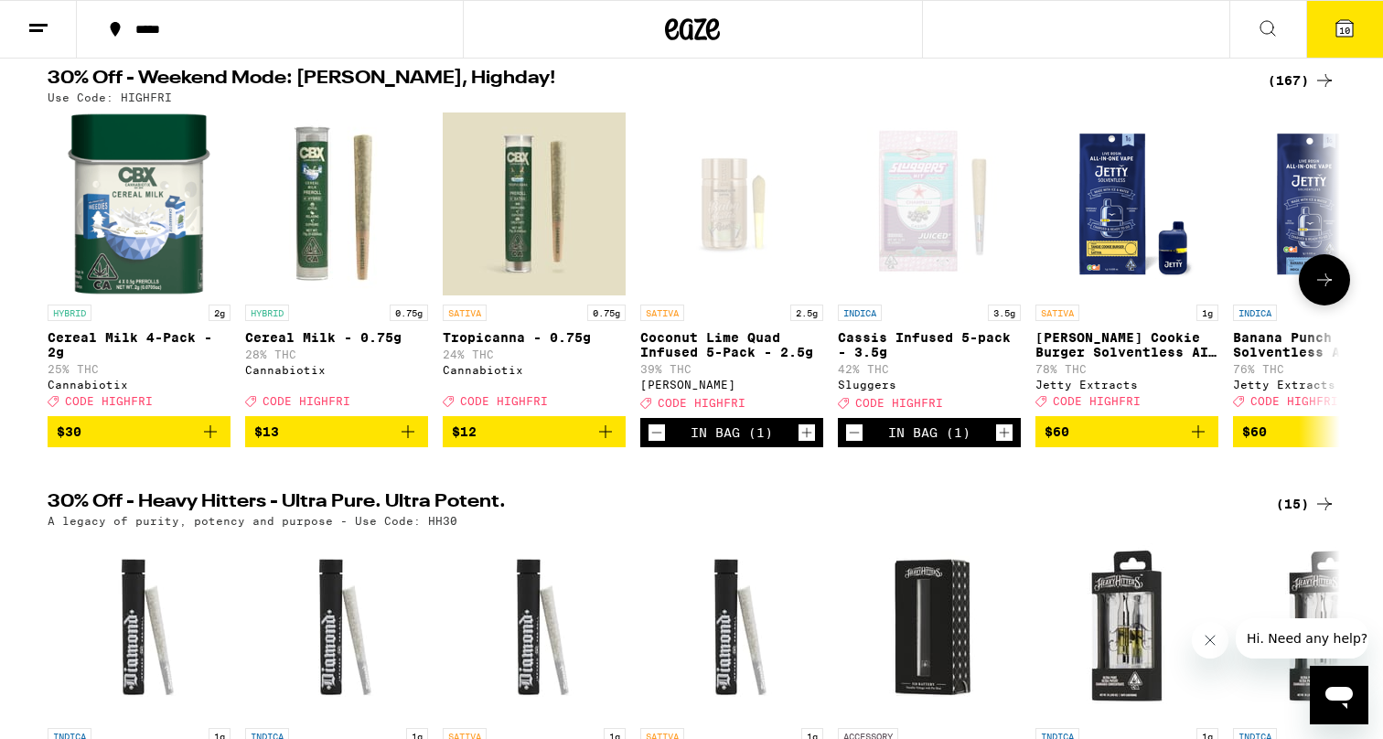
click at [1322, 285] on icon at bounding box center [1325, 280] width 22 height 22
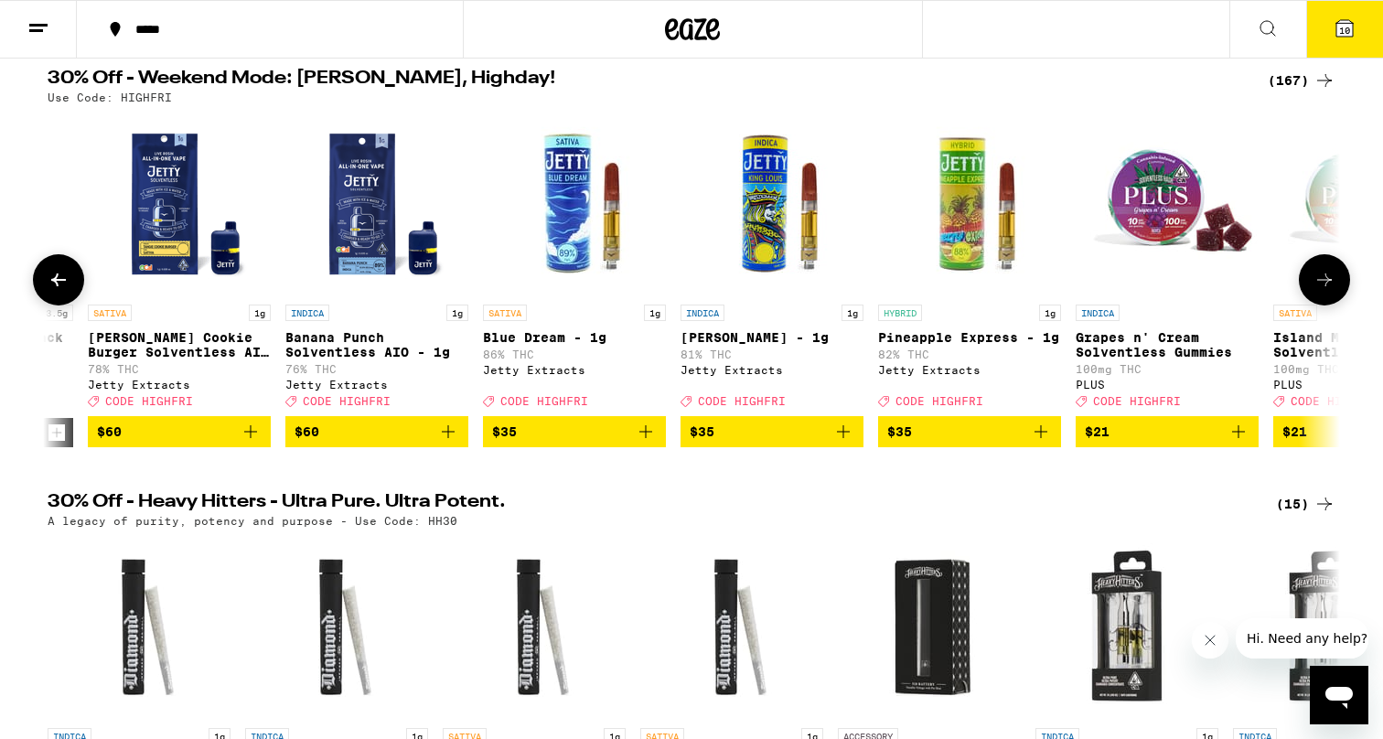
scroll to position [0, 1089]
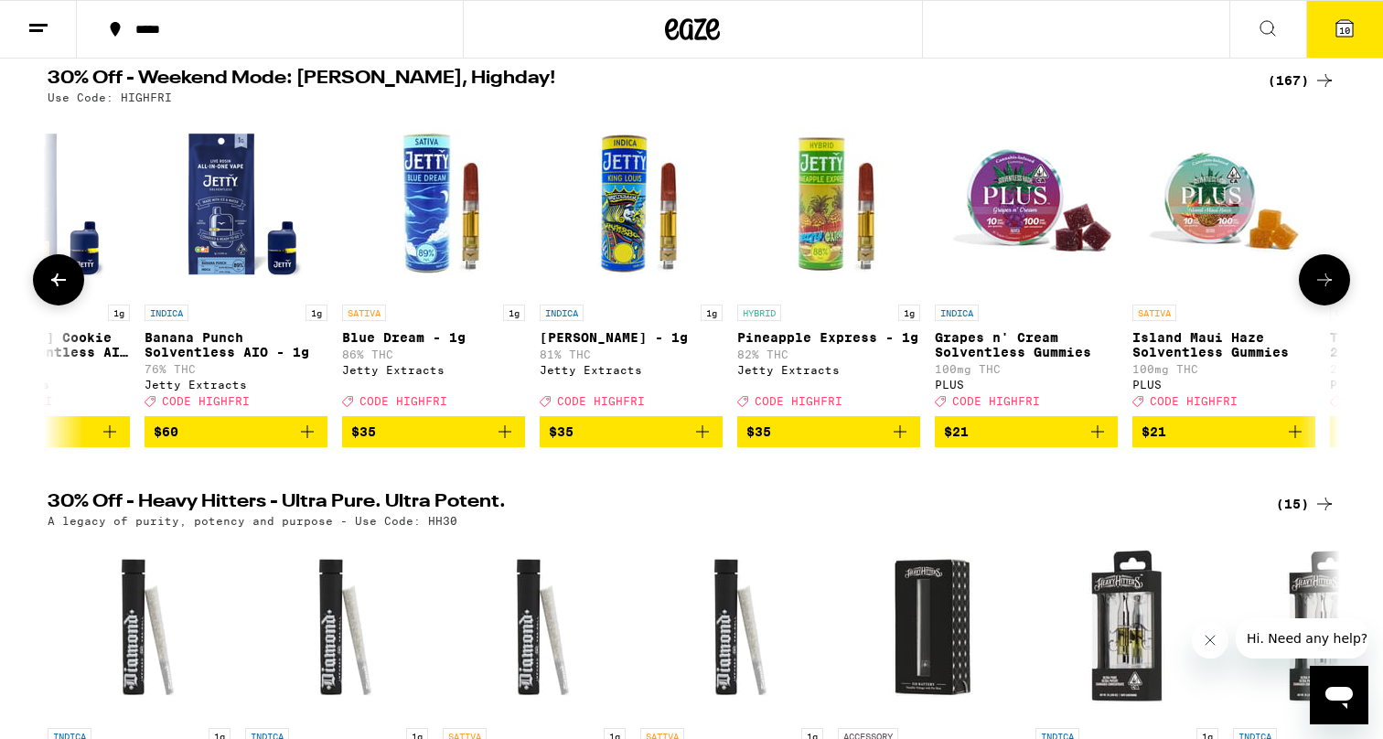
click at [1322, 285] on icon at bounding box center [1325, 280] width 22 height 22
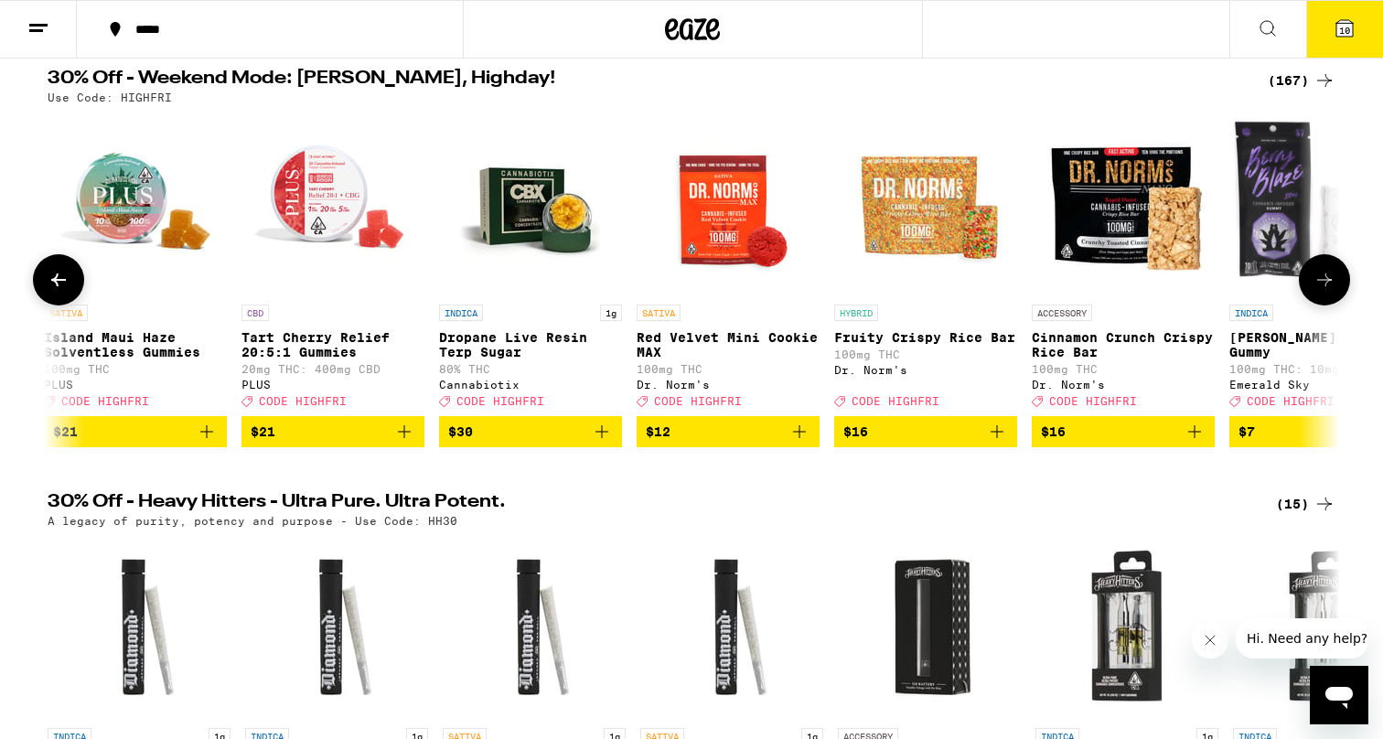
click at [1322, 285] on icon at bounding box center [1325, 280] width 22 height 22
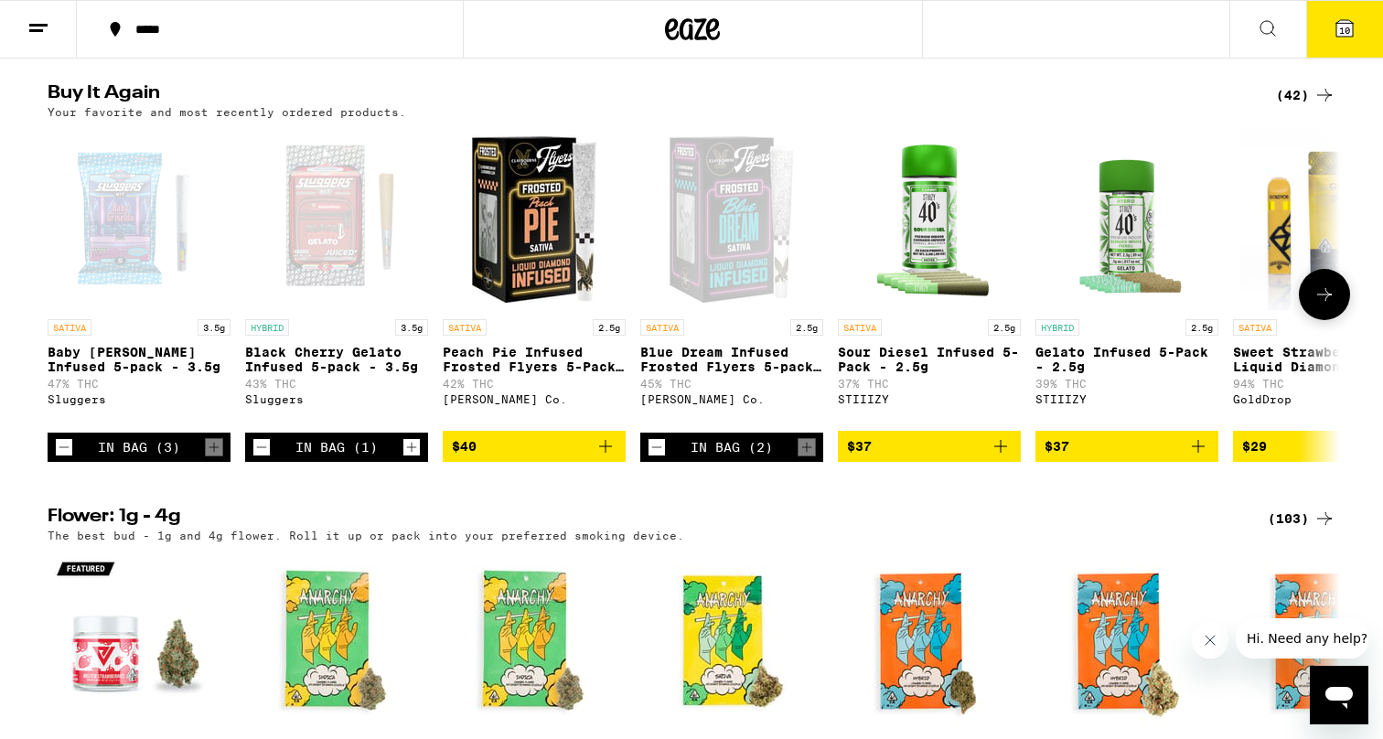
scroll to position [1468, 0]
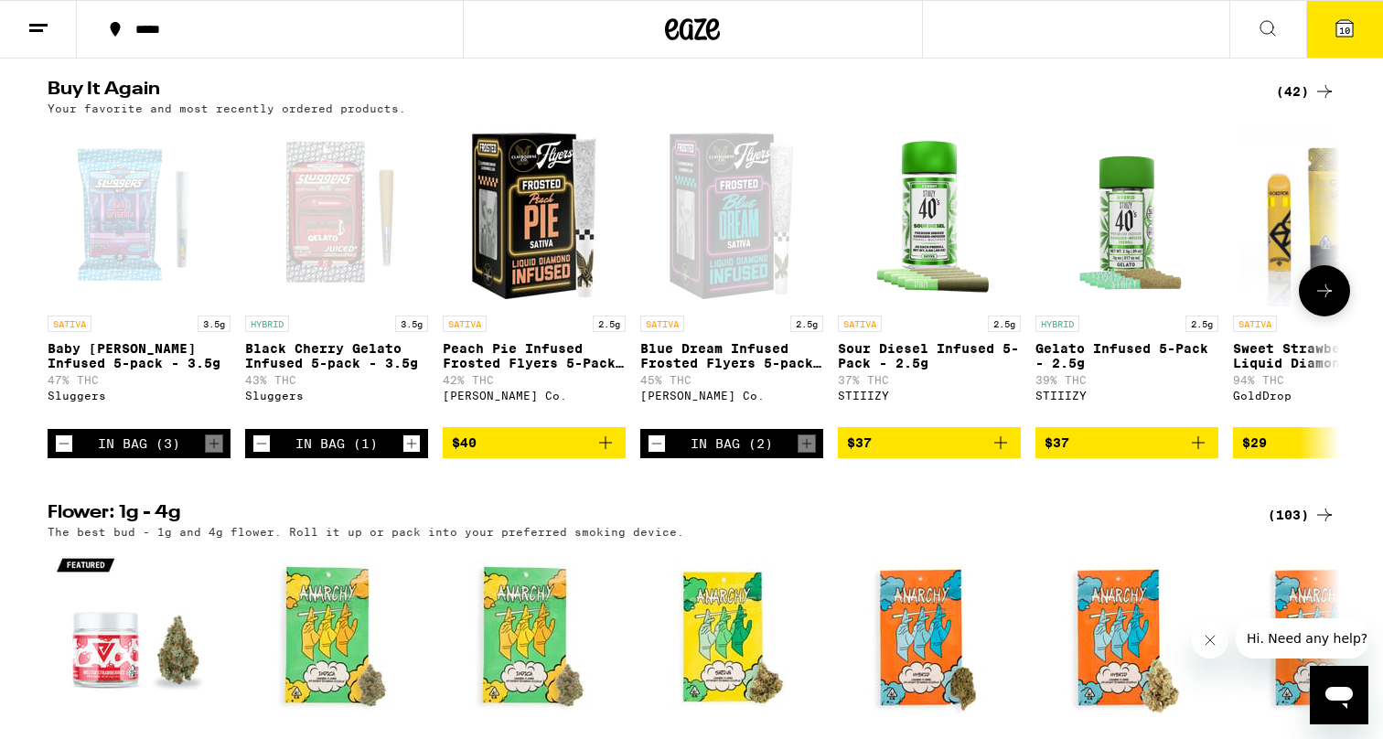
click at [1201, 454] on icon "Add to bag" at bounding box center [1199, 443] width 22 height 22
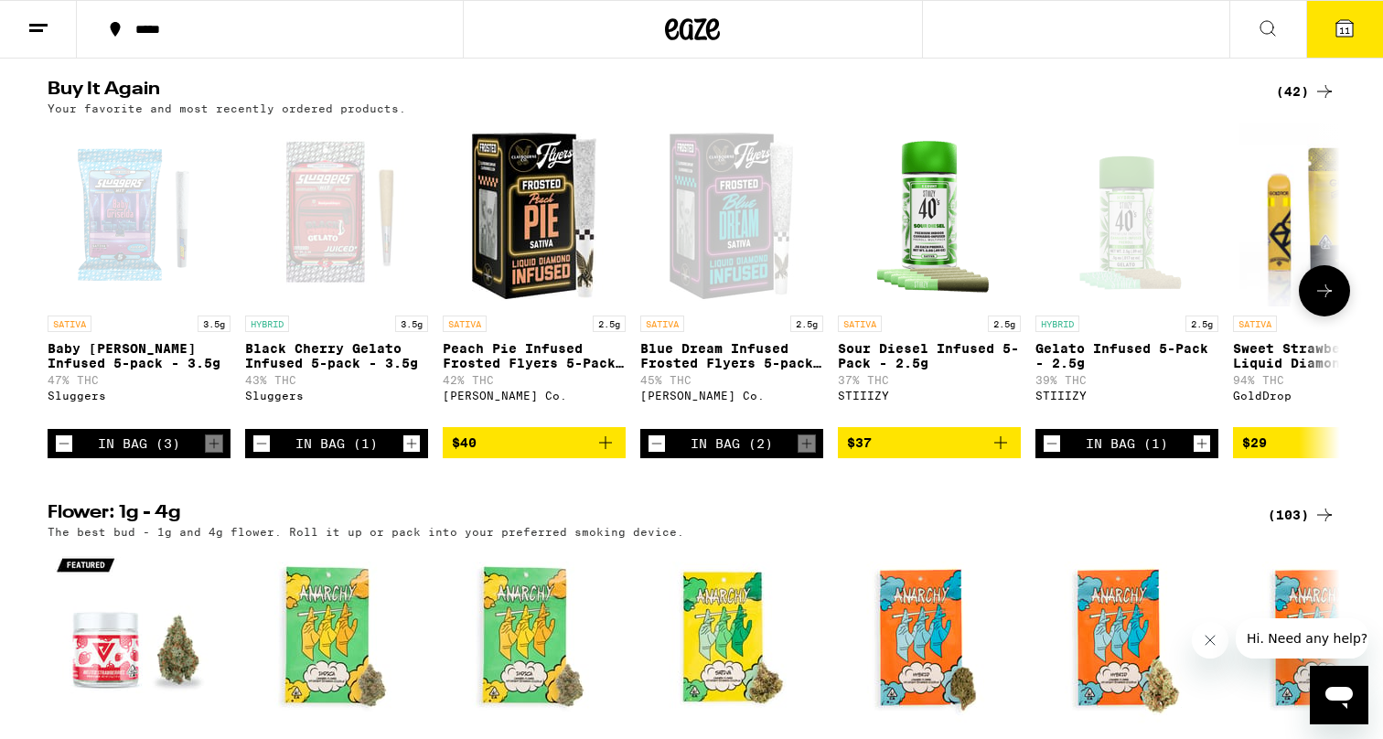
click at [406, 455] on icon "Increment" at bounding box center [411, 444] width 16 height 22
click at [1348, 27] on span "12" at bounding box center [1344, 30] width 11 height 11
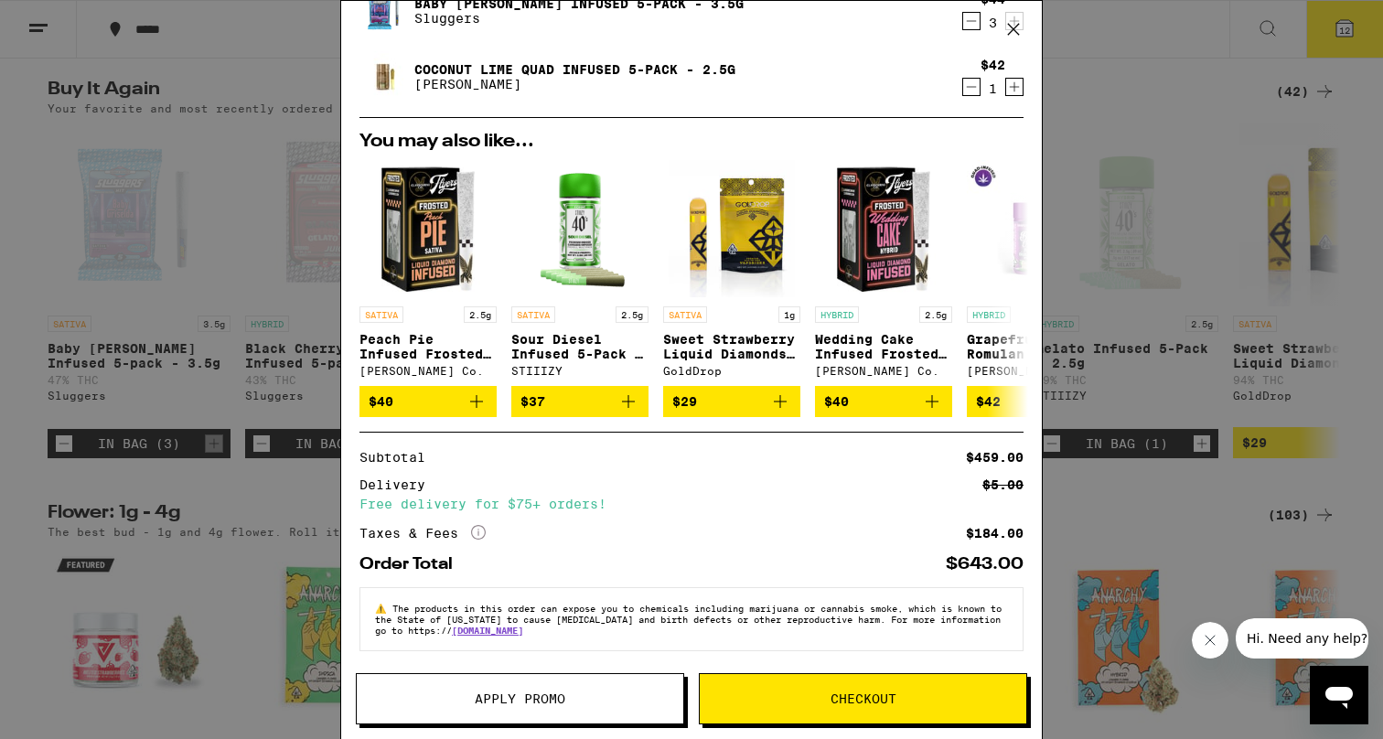
scroll to position [481, 0]
click at [531, 704] on span "Apply Promo" at bounding box center [520, 699] width 91 height 13
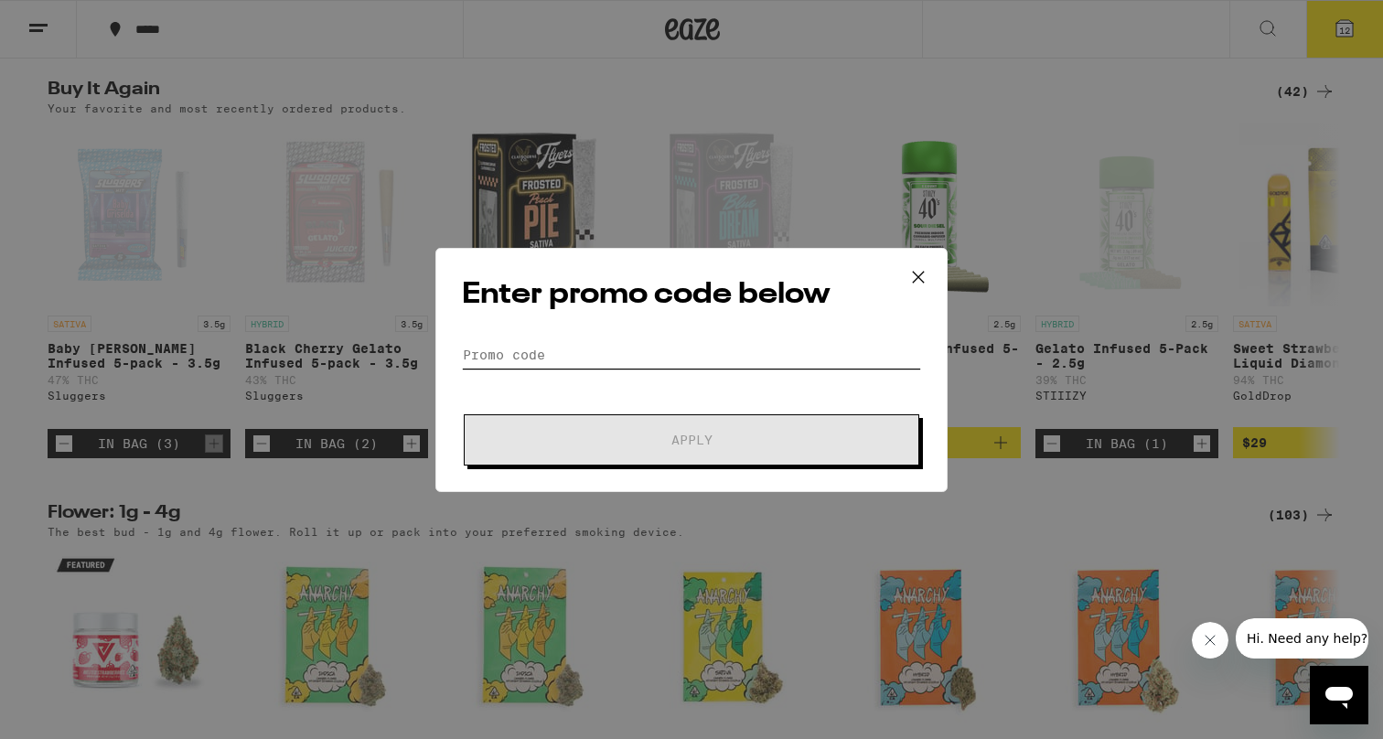
click at [538, 362] on input "Promo Code" at bounding box center [691, 354] width 459 height 27
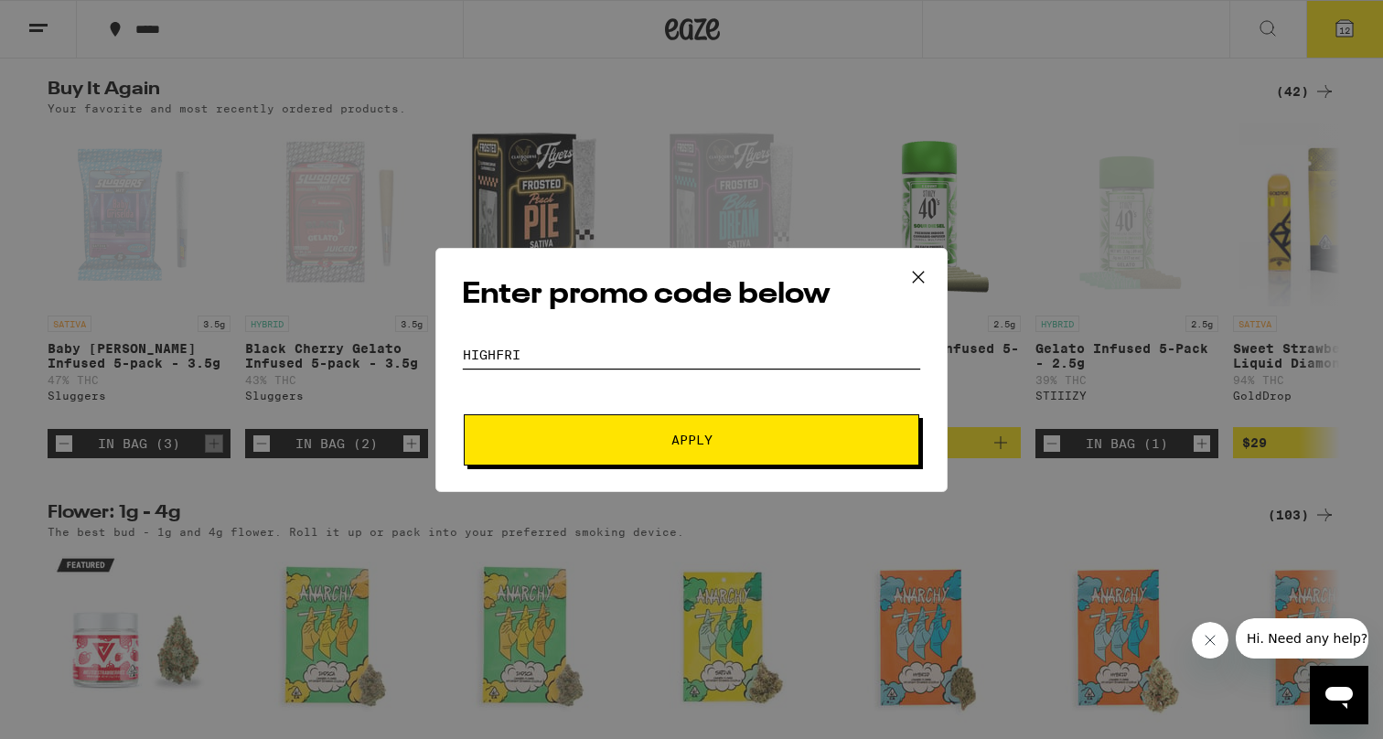
type input "HIGHFRI"
click at [699, 440] on span "Apply" at bounding box center [692, 440] width 41 height 13
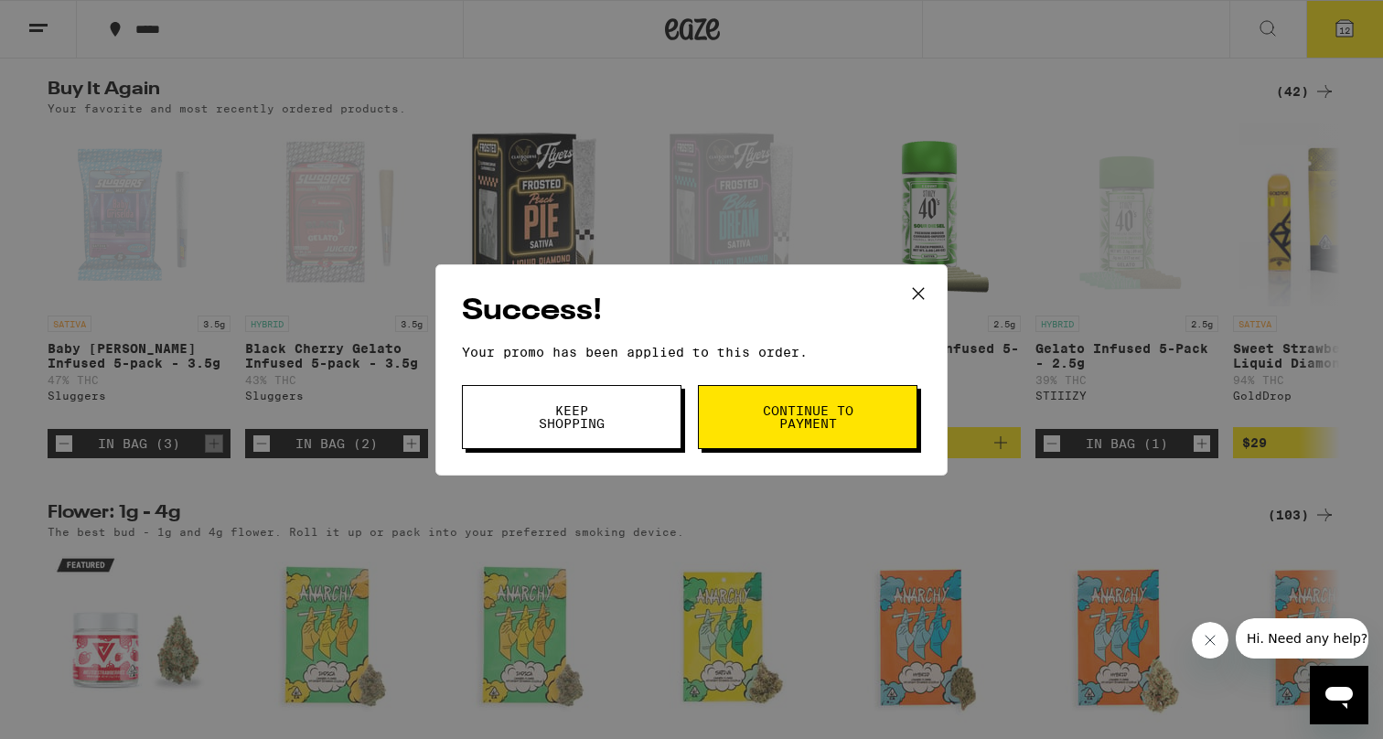
click at [805, 425] on span "Continue to payment" at bounding box center [807, 417] width 93 height 26
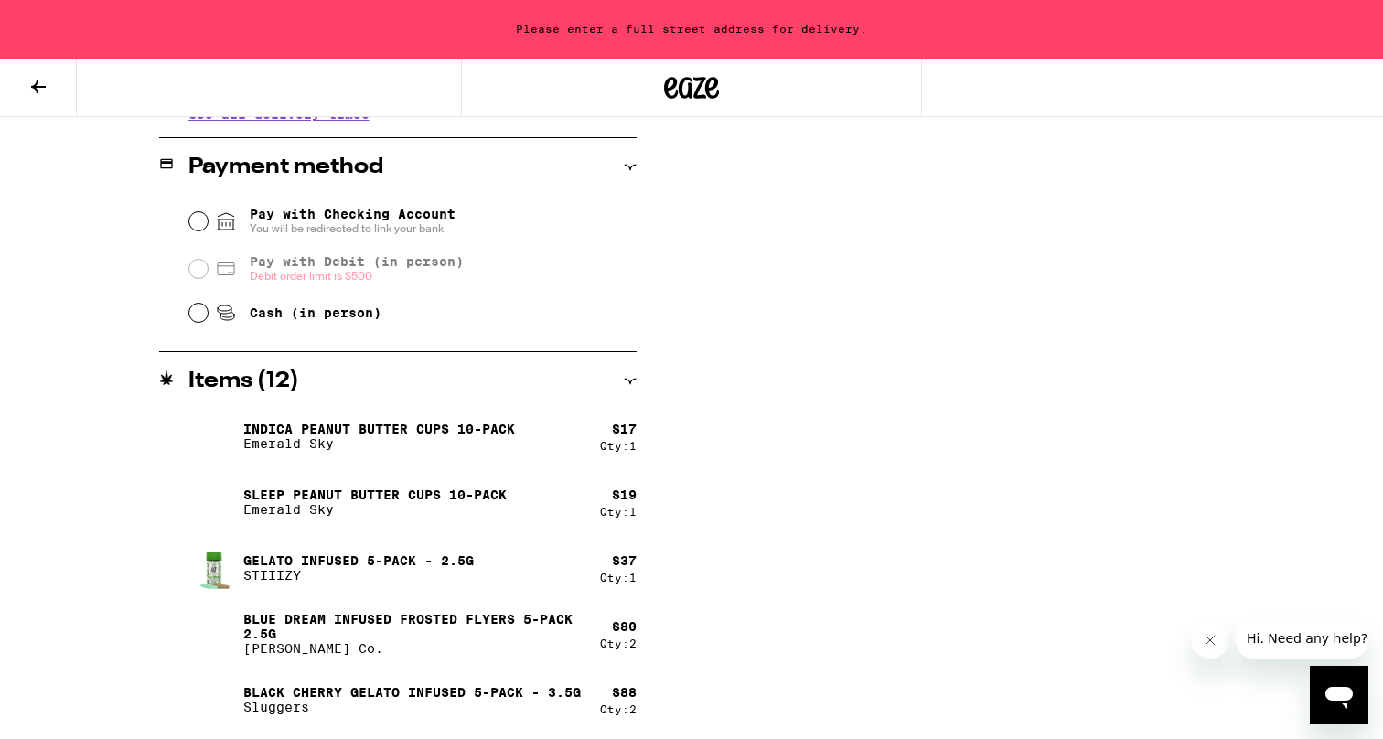
scroll to position [780, 0]
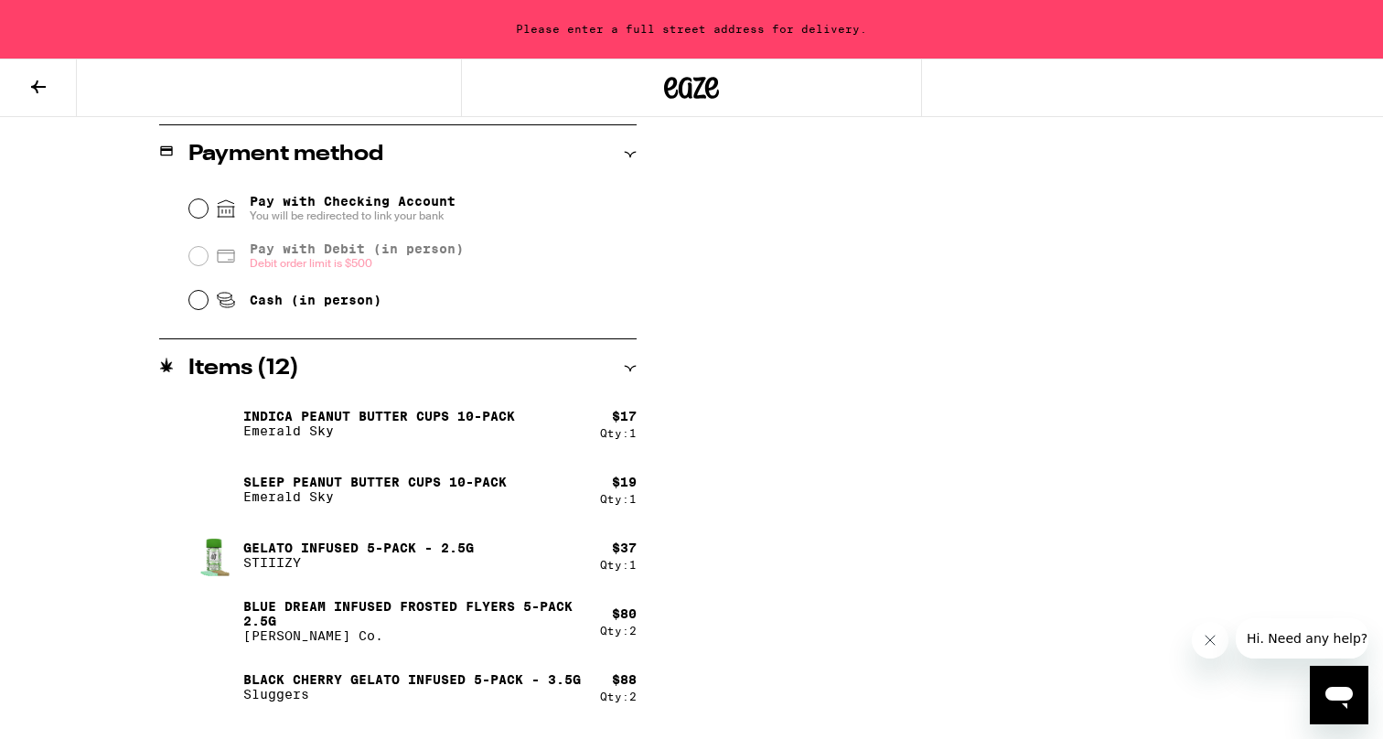
click at [196, 305] on input "Cash (in person)" at bounding box center [198, 300] width 18 height 18
radio input "true"
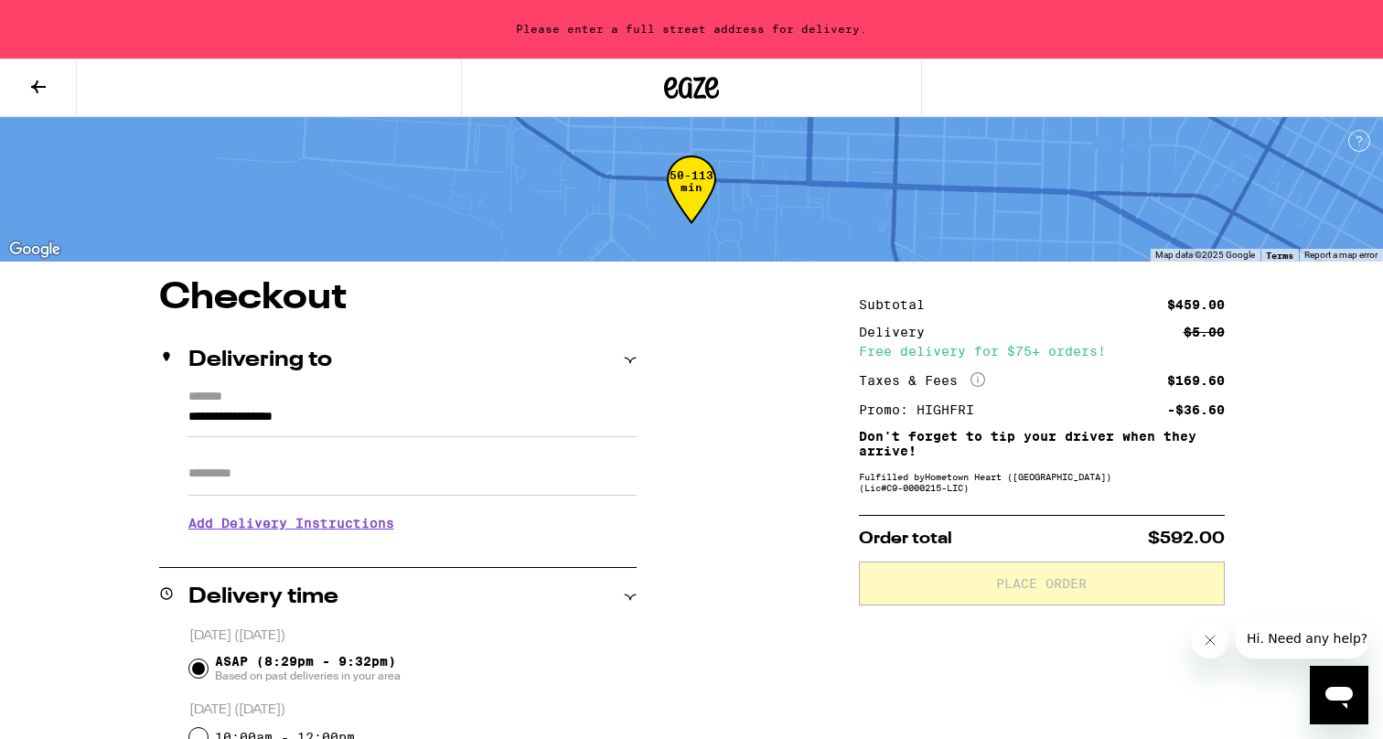
scroll to position [0, 0]
click at [239, 421] on input "**********" at bounding box center [412, 421] width 448 height 31
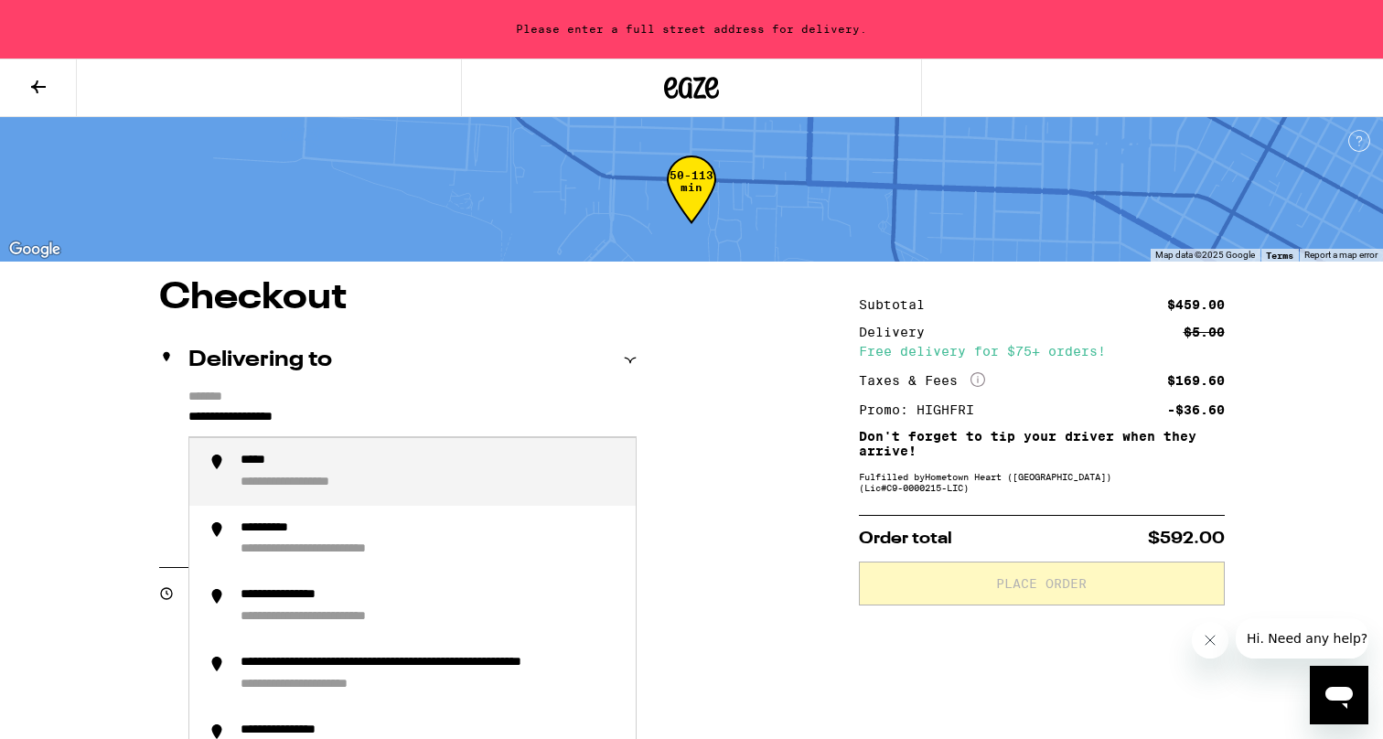
drag, startPoint x: 356, startPoint y: 414, endPoint x: 134, endPoint y: 414, distance: 221.4
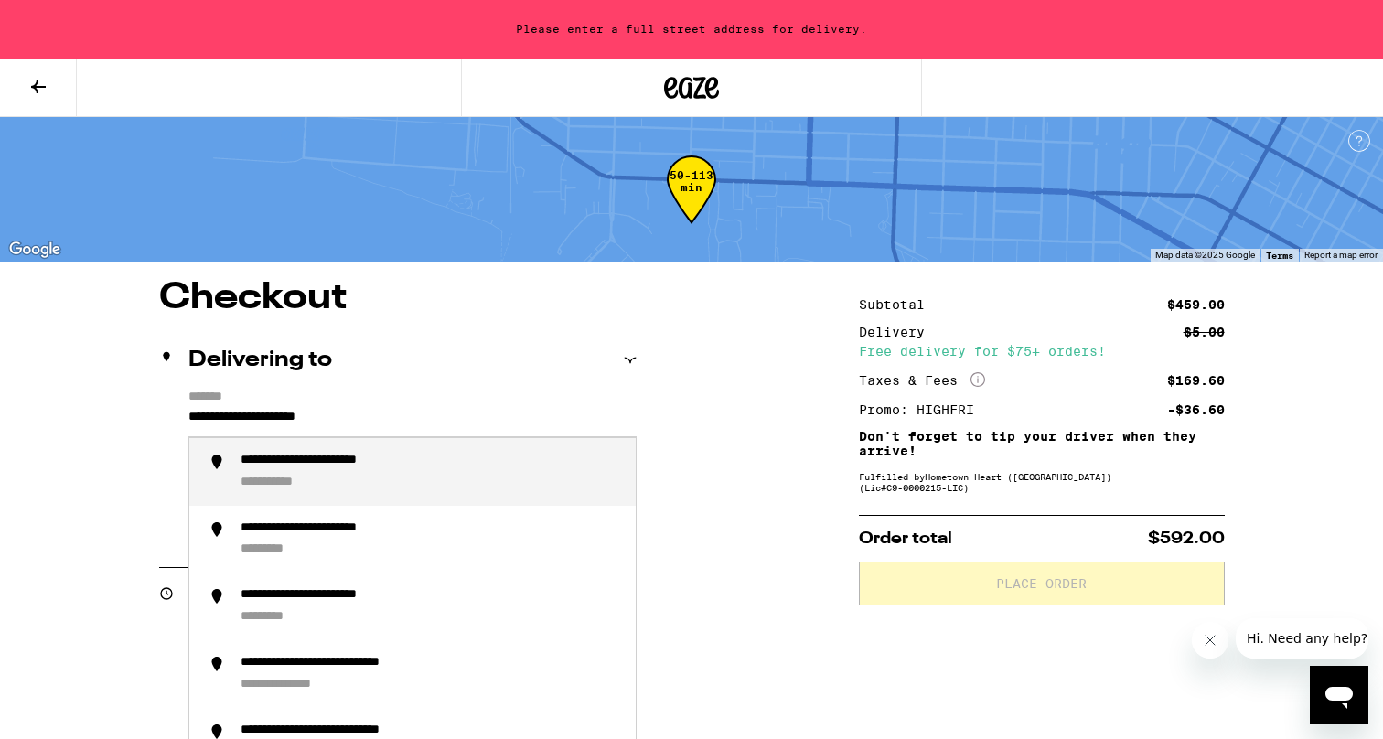
click at [323, 475] on div "**********" at bounding box center [431, 472] width 381 height 38
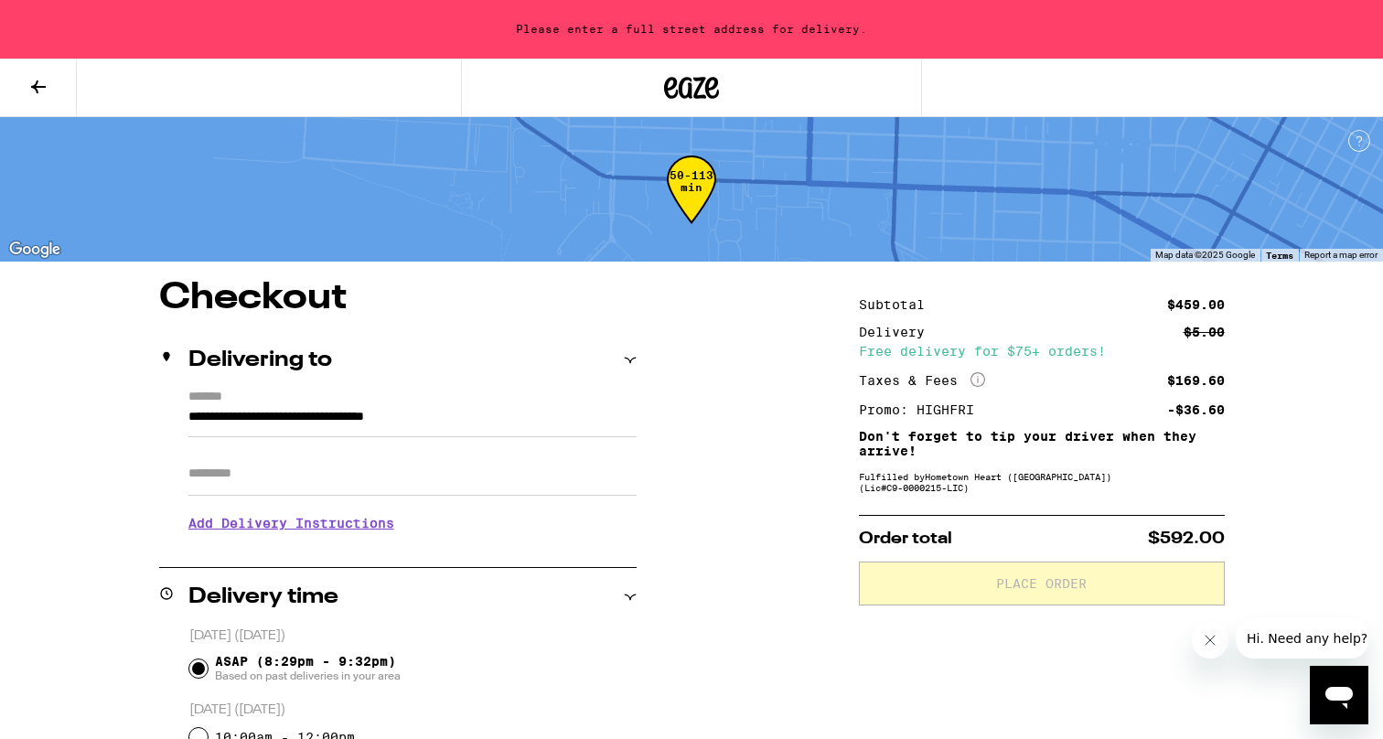
type input "**********"
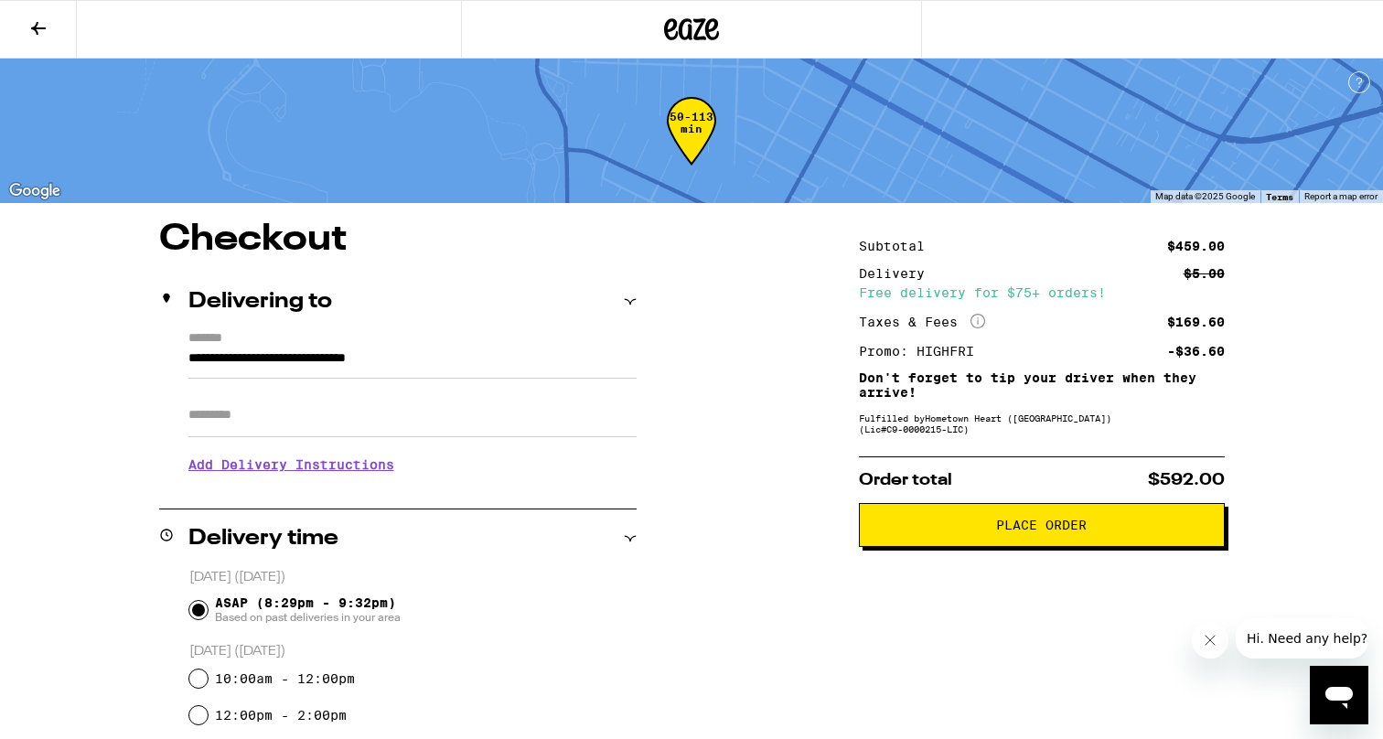
click at [1059, 532] on span "Place Order" at bounding box center [1041, 525] width 91 height 13
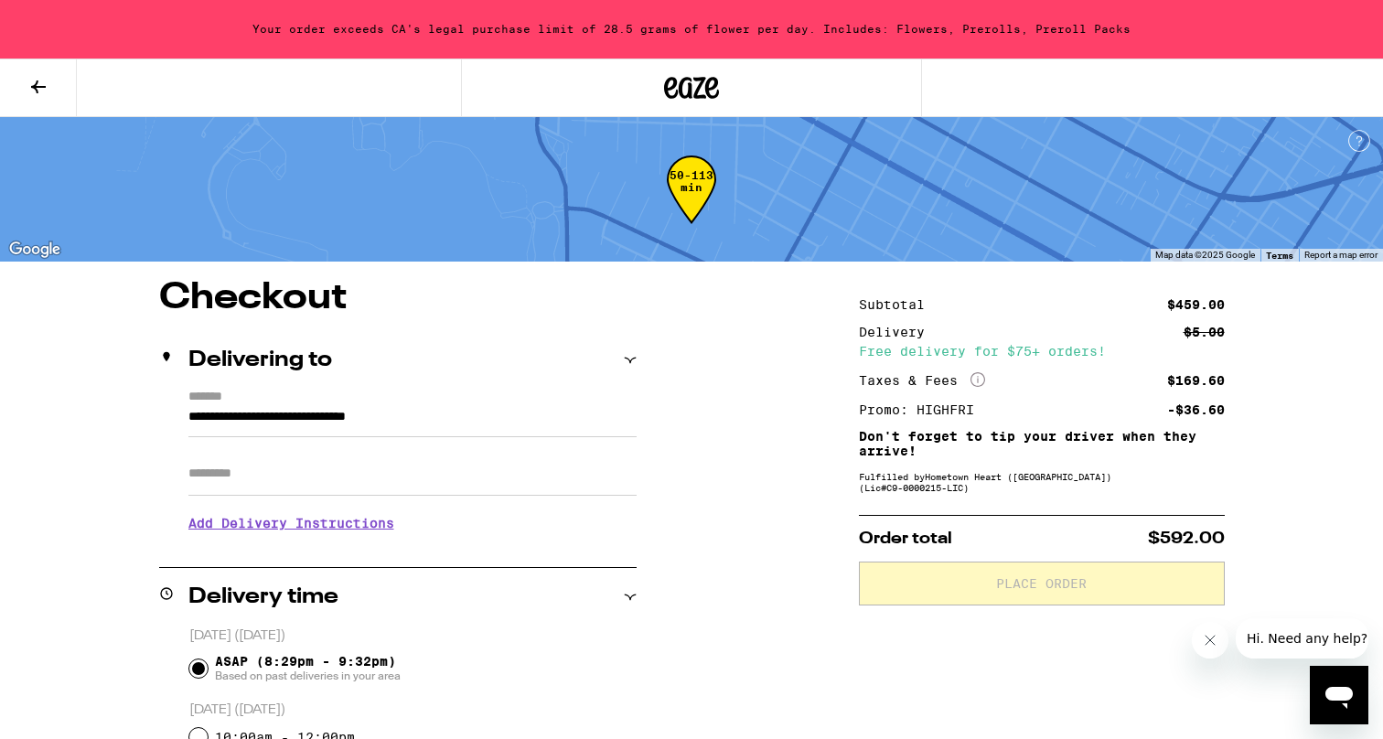
click at [35, 81] on icon at bounding box center [38, 87] width 22 height 22
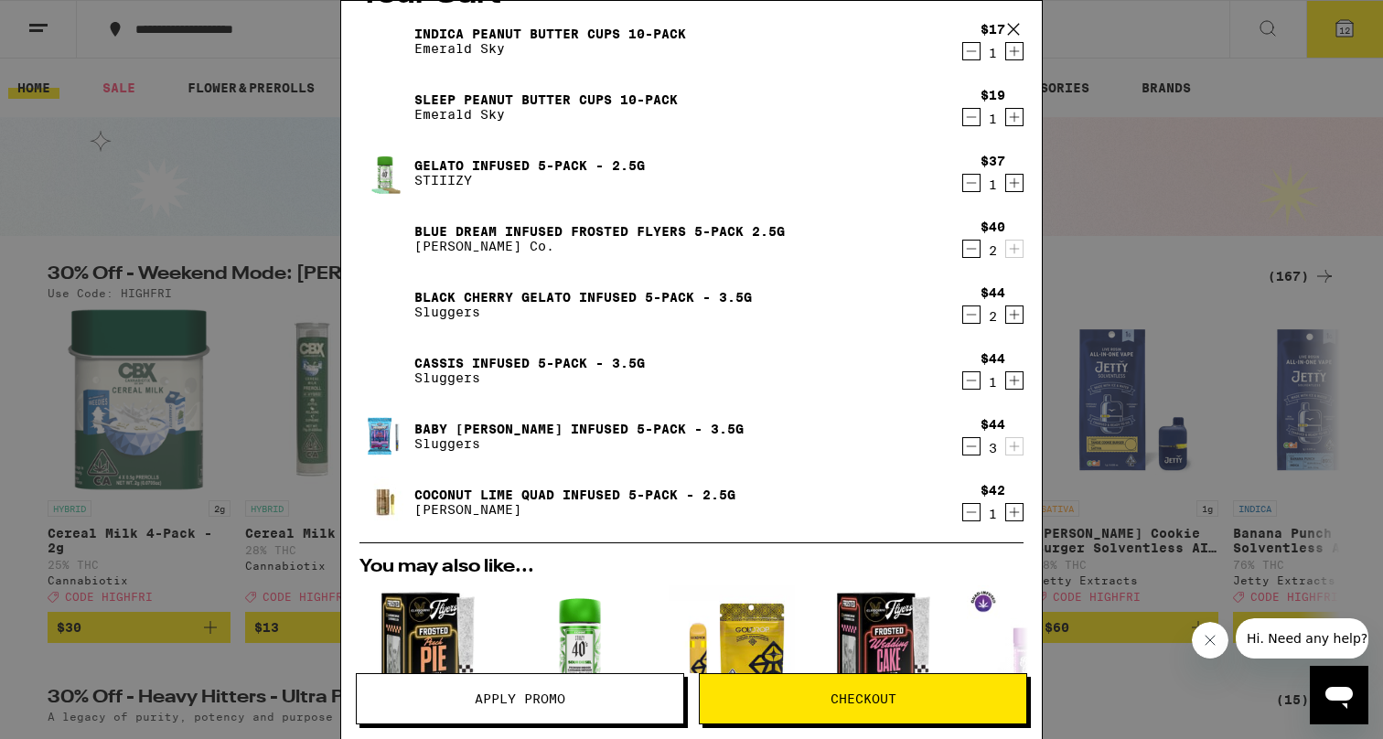
scroll to position [47, 0]
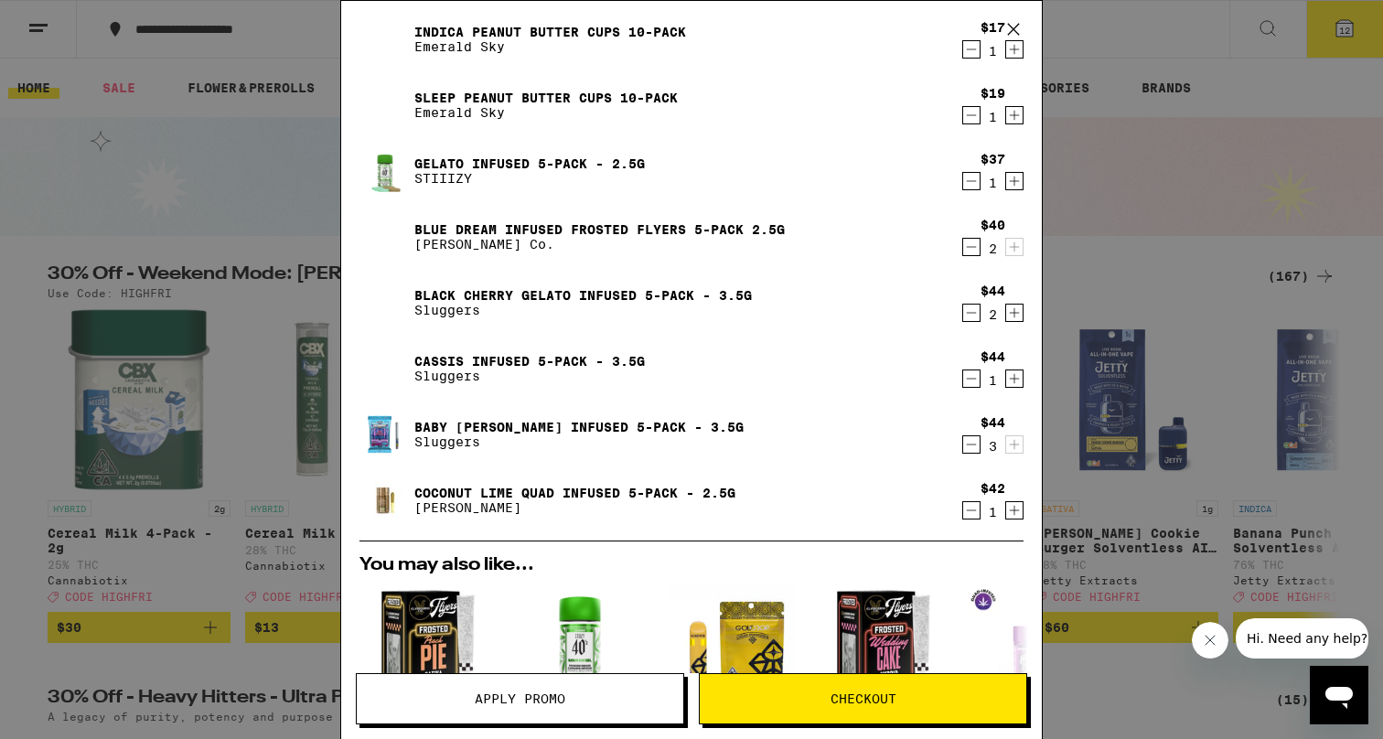
click at [970, 449] on icon "Decrement" at bounding box center [971, 445] width 16 height 22
click at [915, 699] on span "Checkout" at bounding box center [863, 699] width 327 height 13
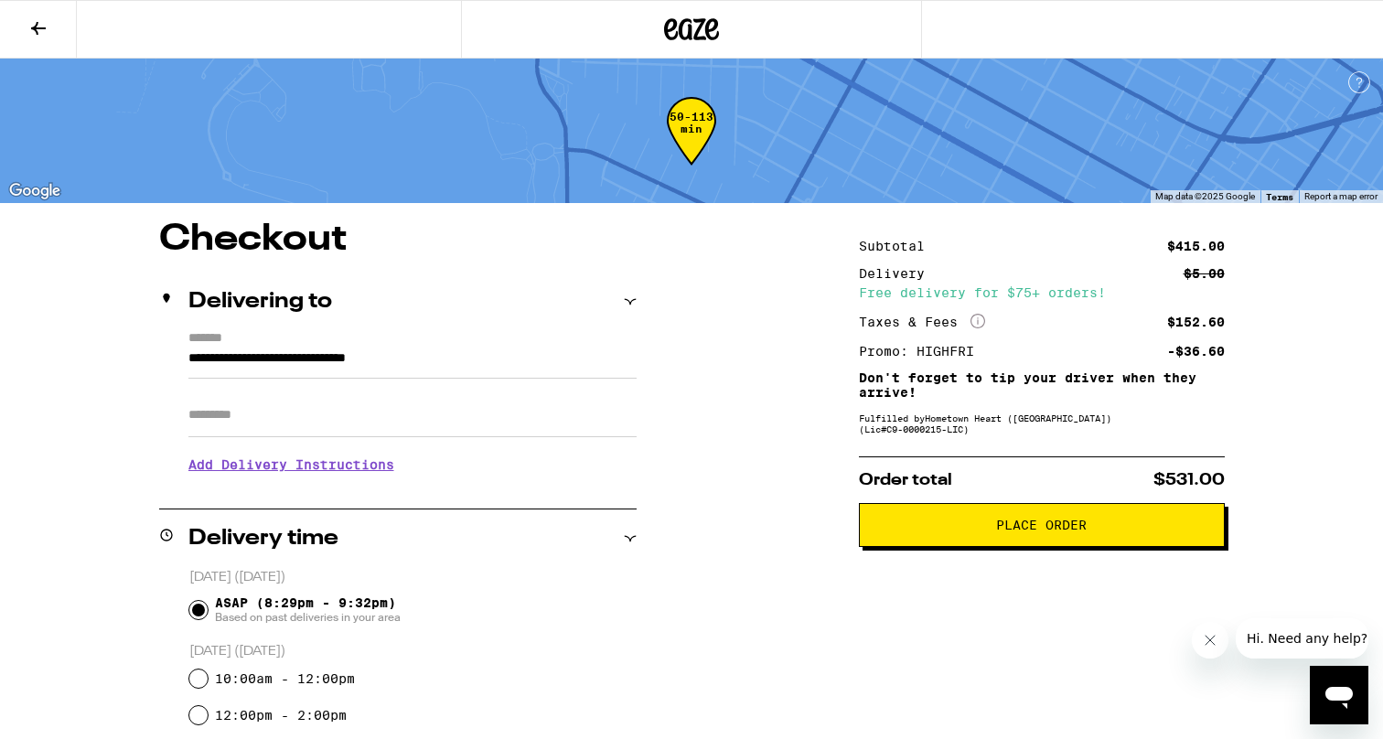
click at [1057, 532] on span "Place Order" at bounding box center [1041, 525] width 91 height 13
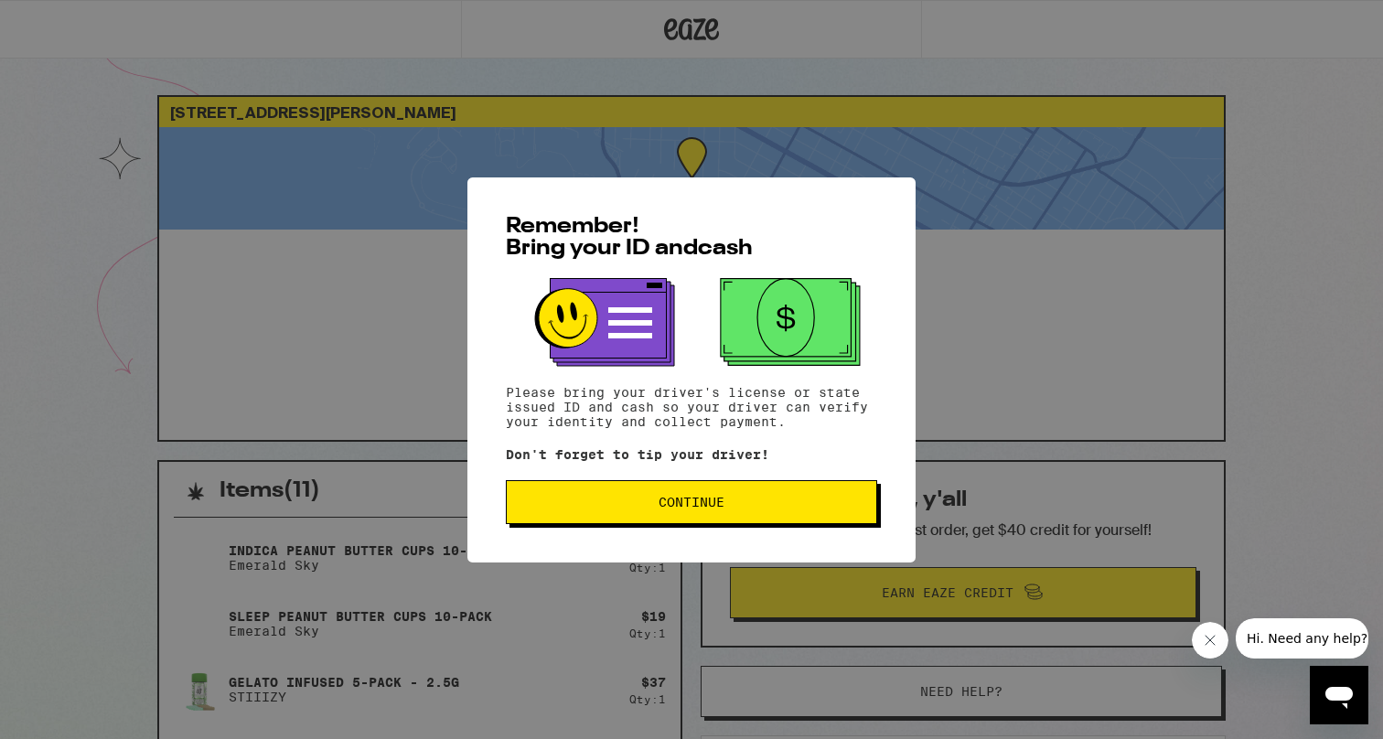
click at [671, 514] on button "Continue" at bounding box center [691, 502] width 371 height 44
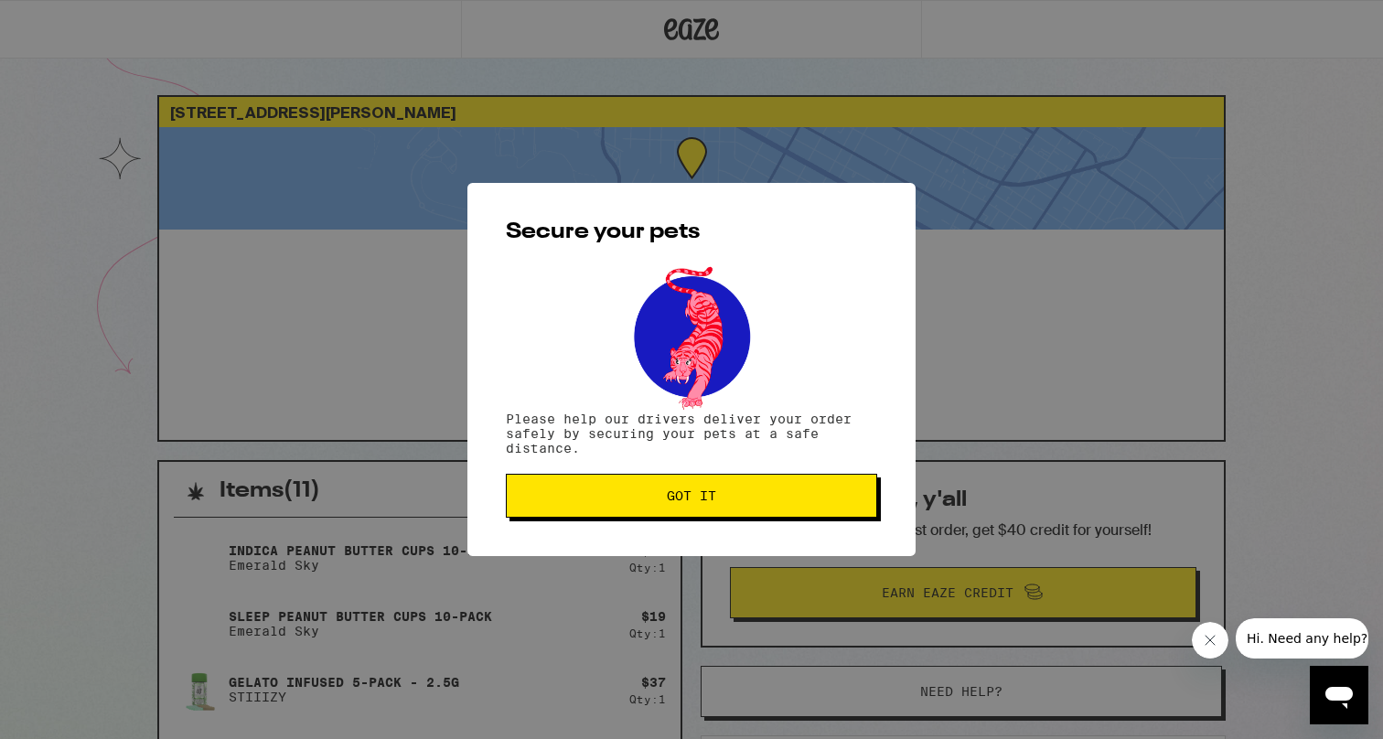
click at [671, 514] on button "Got it" at bounding box center [691, 496] width 371 height 44
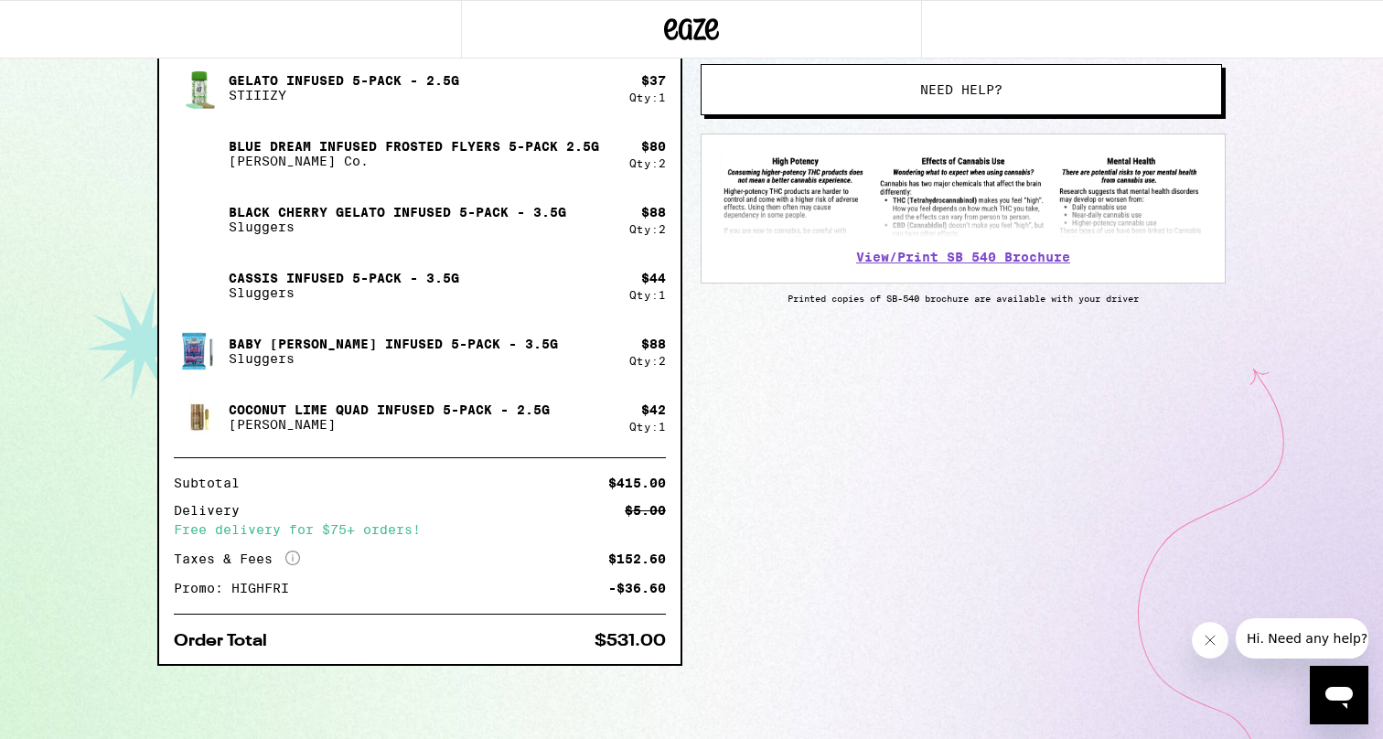
scroll to position [604, 0]
